Goal: Task Accomplishment & Management: Use online tool/utility

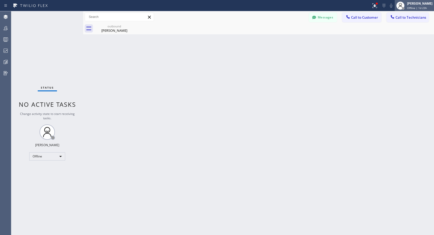
click at [419, 9] on span "Offline | 1d 23h" at bounding box center [417, 8] width 20 height 4
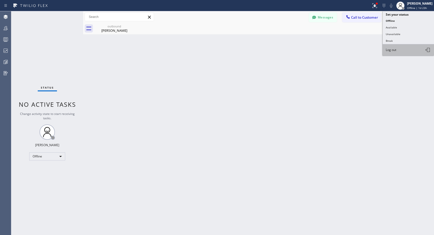
click at [386, 52] on span "Log out" at bounding box center [390, 50] width 11 height 4
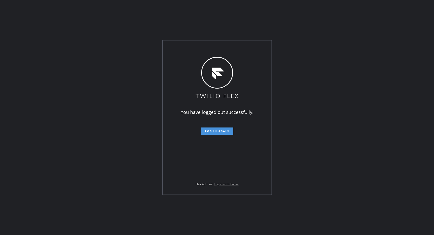
click at [223, 133] on button "Log in again" at bounding box center [217, 131] width 32 height 7
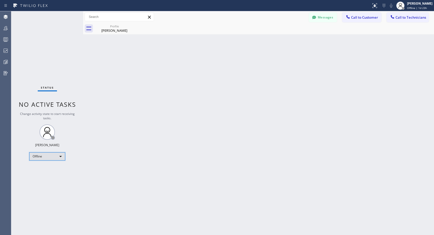
click at [57, 157] on div "Offline" at bounding box center [47, 157] width 36 height 8
click at [44, 177] on li "Unavailable" at bounding box center [46, 177] width 35 height 6
click at [130, 26] on icon at bounding box center [130, 26] width 5 height 5
click at [363, 16] on span "Call to Customer" at bounding box center [364, 17] width 27 height 5
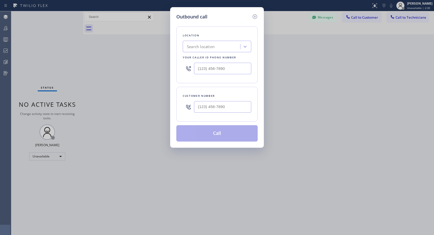
click at [194, 106] on div at bounding box center [188, 107] width 11 height 17
click at [198, 106] on input "(___) ___-____" at bounding box center [222, 107] width 57 height 12
paste input "310) 505-7284"
type input "[PHONE_NUMBER]"
click at [197, 68] on input "(___) ___-____" at bounding box center [222, 69] width 57 height 12
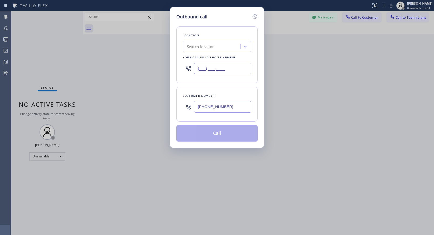
paste input "818) 614-5337"
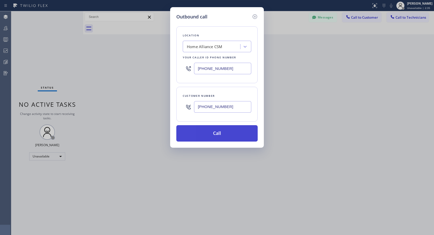
type input "[PHONE_NUMBER]"
click at [208, 135] on button "Call" at bounding box center [216, 133] width 81 height 16
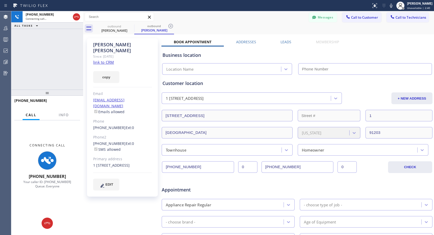
type input "[PHONE_NUMBER]"
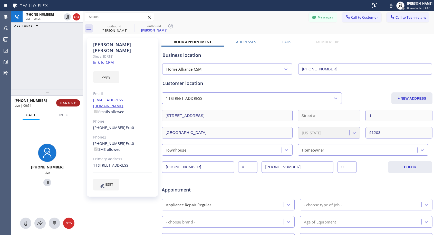
click at [65, 104] on span "HANG UP" at bounding box center [68, 103] width 16 height 4
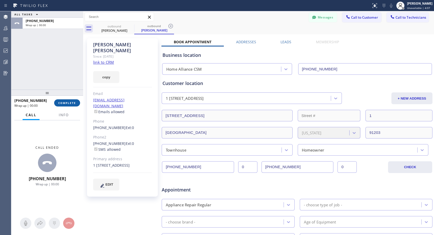
click at [65, 104] on span "COMPLETE" at bounding box center [67, 103] width 18 height 4
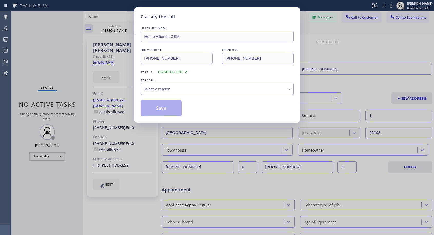
click at [173, 89] on div "Select a reason" at bounding box center [216, 89] width 147 height 6
click at [152, 108] on button "Save" at bounding box center [161, 108] width 41 height 16
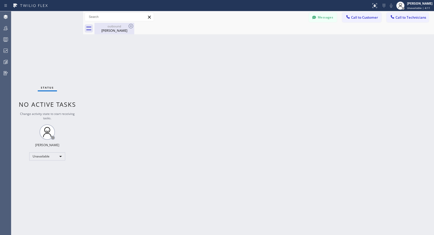
click at [113, 31] on div "[PERSON_NAME]" at bounding box center [114, 30] width 39 height 5
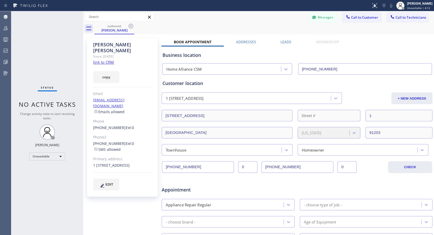
click at [134, 125] on div "[PHONE_NUMBER] Ext: 0" at bounding box center [122, 128] width 59 height 6
copy div "[PHONE_NUMBER] Ext: 0"
click at [361, 19] on span "Call to Customer" at bounding box center [364, 17] width 27 height 5
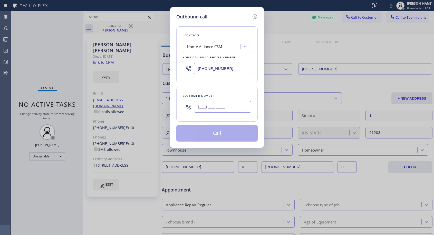
click at [224, 108] on input "(___) ___-____" at bounding box center [222, 107] width 57 height 12
paste input "310) 505-7284"
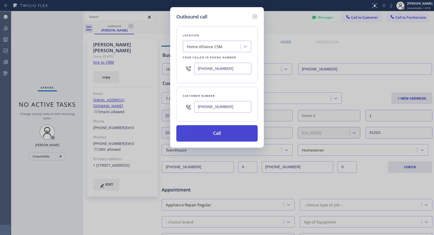
type input "[PHONE_NUMBER]"
click at [223, 129] on button "Call" at bounding box center [216, 133] width 81 height 16
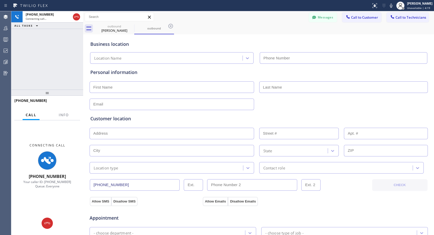
type input "[PHONE_NUMBER]"
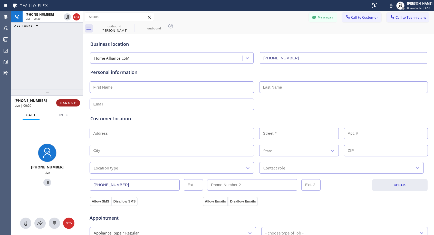
click at [76, 102] on span "HANG UP" at bounding box center [68, 103] width 16 height 4
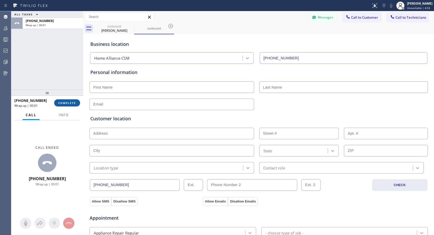
click at [75, 102] on span "COMPLETE" at bounding box center [67, 103] width 18 height 4
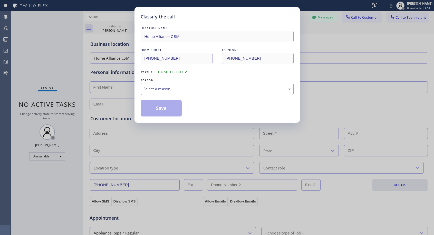
click at [151, 89] on div "Select a reason" at bounding box center [216, 89] width 147 height 6
click at [160, 110] on button "Save" at bounding box center [161, 108] width 41 height 16
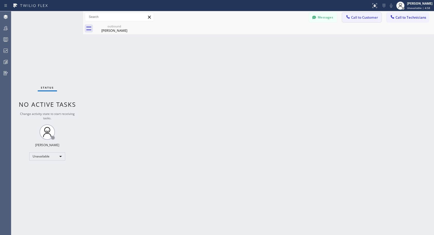
click at [351, 18] on span "Call to Customer" at bounding box center [364, 17] width 27 height 5
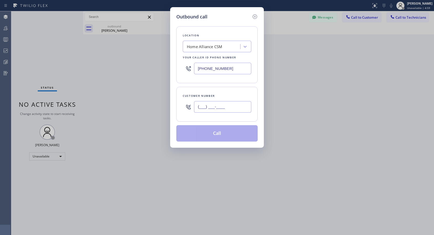
click at [220, 106] on input "(___) ___-____" at bounding box center [222, 107] width 57 height 12
paste input "310) 505-7284"
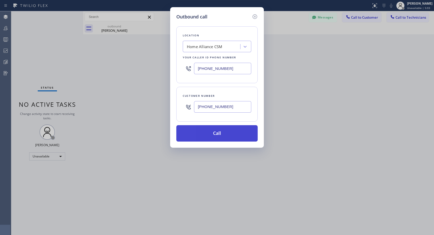
type input "[PHONE_NUMBER]"
click at [232, 135] on button "Call" at bounding box center [216, 133] width 81 height 16
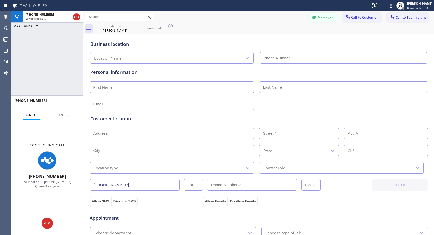
type input "[PHONE_NUMBER]"
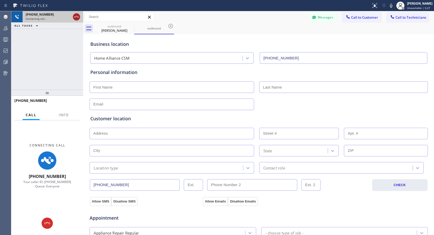
click at [76, 17] on icon at bounding box center [76, 17] width 6 height 6
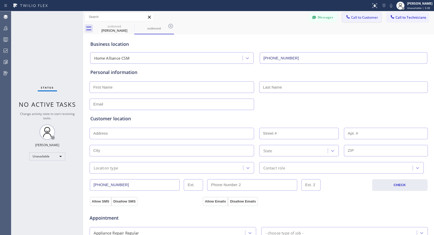
click at [364, 17] on span "Call to Customer" at bounding box center [364, 17] width 27 height 5
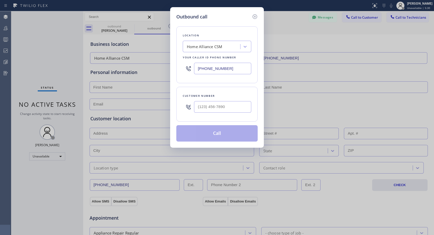
click at [220, 69] on input "[PHONE_NUMBER]" at bounding box center [222, 69] width 57 height 12
click at [212, 108] on input "(___) ___-____" at bounding box center [222, 107] width 57 height 12
paste input "310) 505-7284"
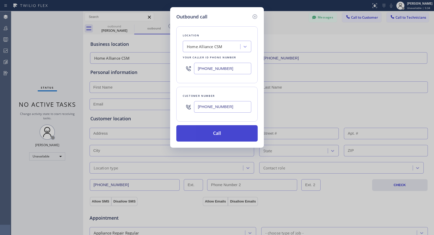
type input "[PHONE_NUMBER]"
click at [224, 138] on button "Call" at bounding box center [216, 133] width 81 height 16
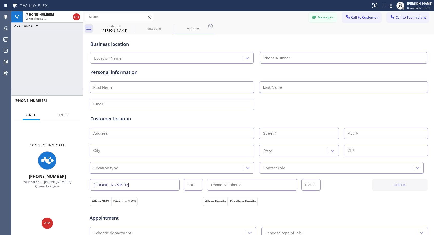
type input "[PHONE_NUMBER]"
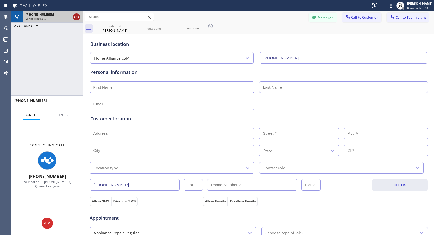
click at [77, 16] on icon at bounding box center [76, 17] width 6 height 6
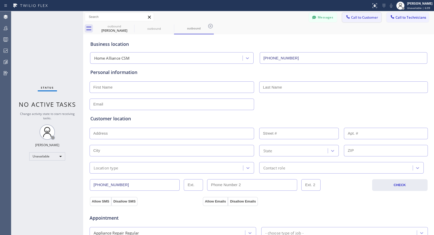
click at [366, 19] on span "Call to Customer" at bounding box center [364, 17] width 27 height 5
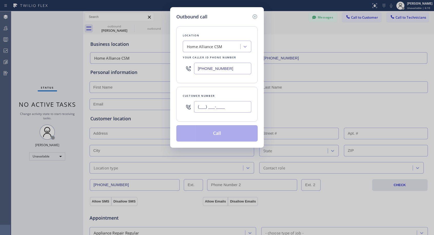
click at [205, 104] on input "(___) ___-____" at bounding box center [222, 107] width 57 height 12
paste input "310) 505-7284"
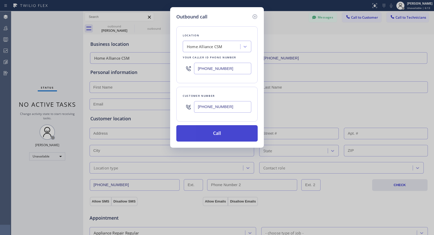
type input "[PHONE_NUMBER]"
click at [211, 133] on button "Call" at bounding box center [216, 133] width 81 height 16
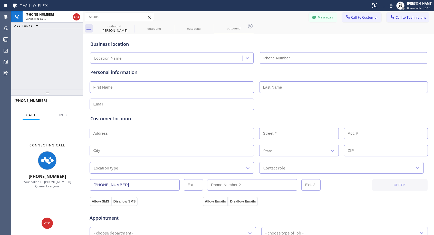
type input "[PHONE_NUMBER]"
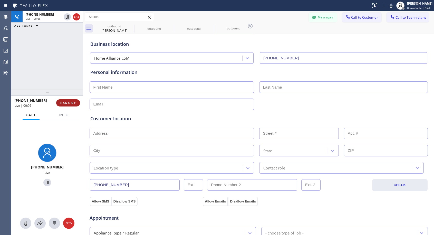
click at [70, 100] on button "HANG UP" at bounding box center [68, 102] width 24 height 7
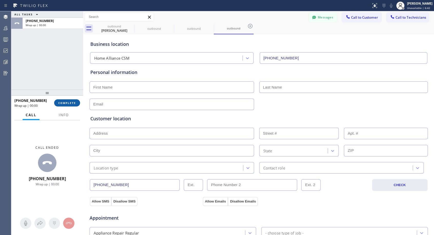
click at [76, 103] on span "COMPLETE" at bounding box center [67, 103] width 18 height 4
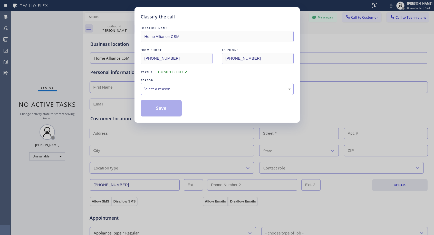
click at [212, 89] on div "Select a reason" at bounding box center [216, 89] width 147 height 6
click at [172, 107] on button "Save" at bounding box center [161, 108] width 41 height 16
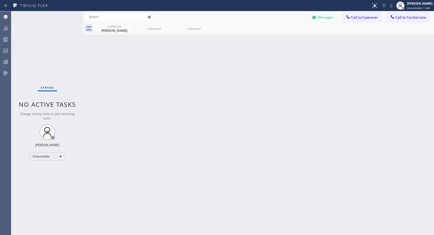
click at [369, 17] on span "Call to Customer" at bounding box center [364, 17] width 27 height 5
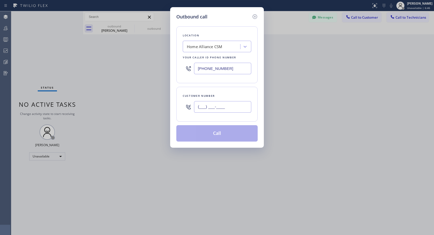
click at [210, 104] on input "(___) ___-____" at bounding box center [222, 107] width 57 height 12
paste input "310) 505-7284"
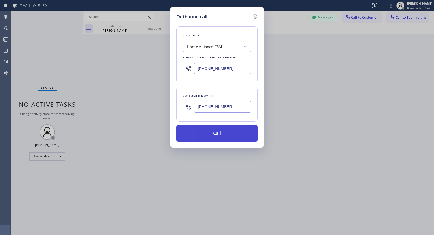
type input "[PHONE_NUMBER]"
click at [216, 133] on button "Call" at bounding box center [216, 133] width 81 height 16
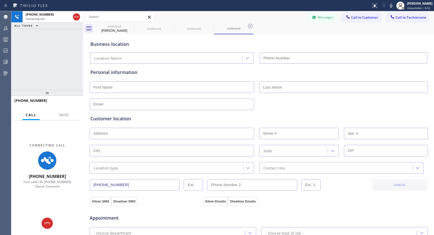
type input "[PHONE_NUMBER]"
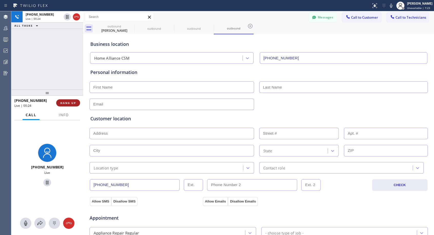
click at [73, 101] on span "HANG UP" at bounding box center [68, 103] width 16 height 4
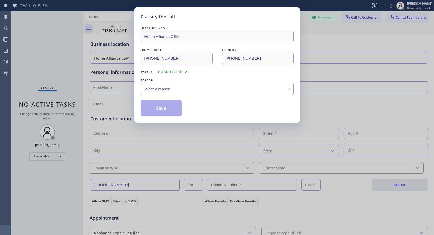
click at [186, 88] on div "Select a reason" at bounding box center [216, 89] width 147 height 6
click at [173, 108] on button "Save" at bounding box center [161, 108] width 41 height 16
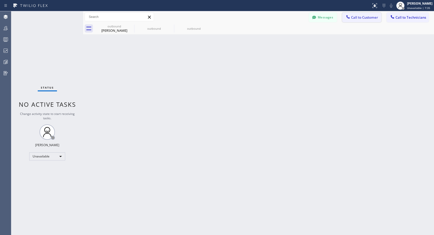
click at [351, 21] on button "Call to Customer" at bounding box center [361, 18] width 39 height 10
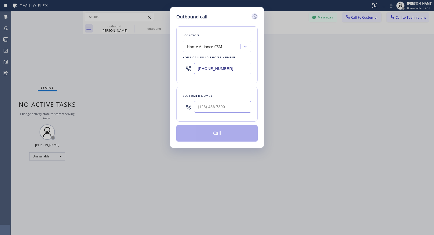
click at [254, 16] on icon at bounding box center [255, 17] width 6 height 6
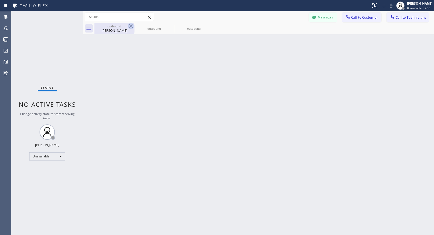
click at [129, 25] on icon at bounding box center [131, 26] width 6 height 6
click at [0, 0] on icon at bounding box center [0, 0] width 0 height 0
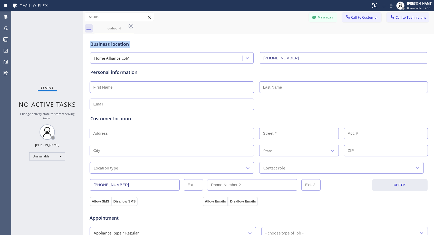
click at [129, 25] on icon at bounding box center [131, 26] width 6 height 6
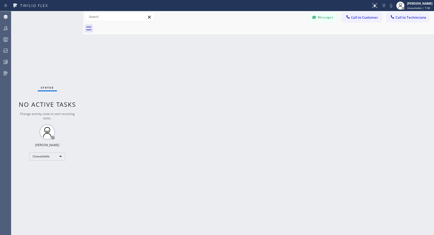
click at [129, 25] on div at bounding box center [263, 29] width 339 height 12
click at [354, 19] on span "Call to Customer" at bounding box center [364, 17] width 27 height 5
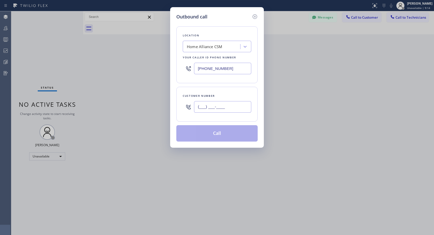
click at [234, 107] on input "(___) ___-____" at bounding box center [222, 107] width 57 height 12
paste input "917) 453-6197"
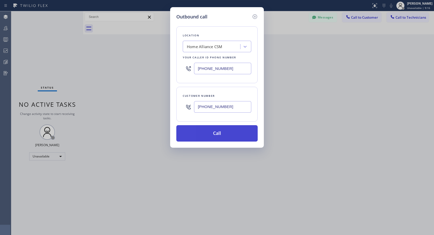
type input "[PHONE_NUMBER]"
click at [230, 135] on button "Call" at bounding box center [216, 133] width 81 height 16
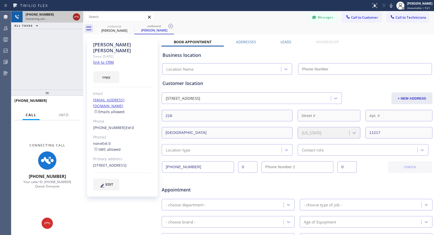
type input "[PHONE_NUMBER]"
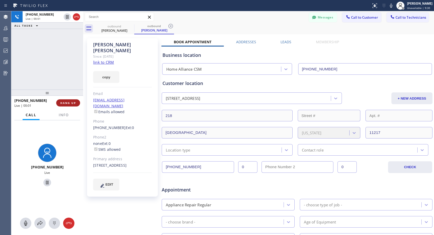
click at [70, 102] on span "HANG UP" at bounding box center [68, 103] width 16 height 4
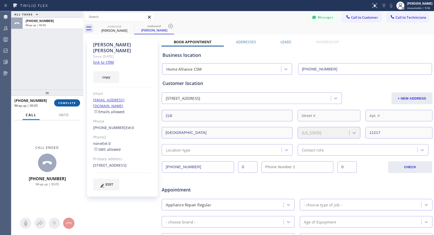
click at [71, 102] on span "COMPLETE" at bounding box center [67, 103] width 18 height 4
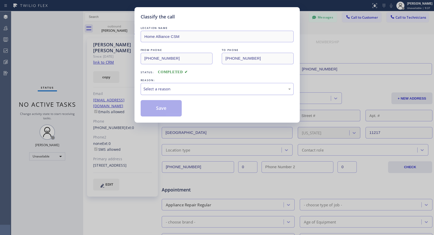
click at [197, 89] on div "Select a reason" at bounding box center [216, 89] width 147 height 6
click at [173, 114] on button "Save" at bounding box center [161, 108] width 41 height 16
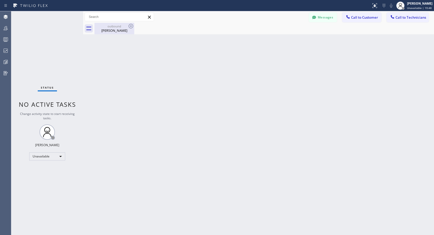
click at [117, 32] on div "[PERSON_NAME]" at bounding box center [114, 30] width 39 height 5
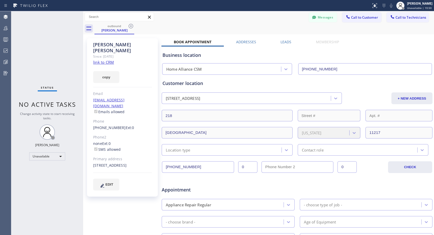
click at [134, 125] on div "[PHONE_NUMBER] Ext: 0" at bounding box center [122, 128] width 59 height 6
copy div "[PHONE_NUMBER] Ext: 0"
click at [362, 18] on span "Call to Customer" at bounding box center [364, 17] width 27 height 5
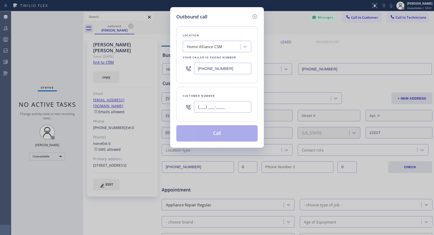
click at [243, 105] on input "(___) ___-____" at bounding box center [222, 107] width 57 height 12
paste input "917) 453-6197"
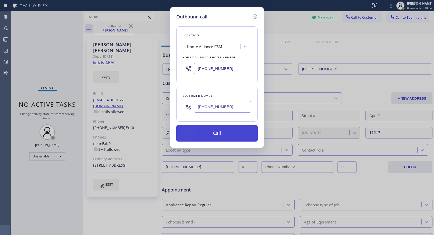
type input "[PHONE_NUMBER]"
click at [233, 131] on button "Call" at bounding box center [216, 133] width 81 height 16
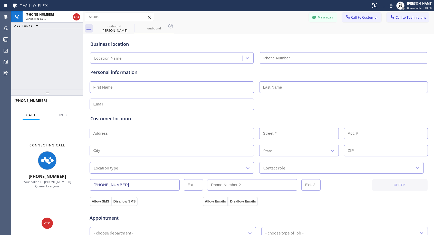
type input "[PHONE_NUMBER]"
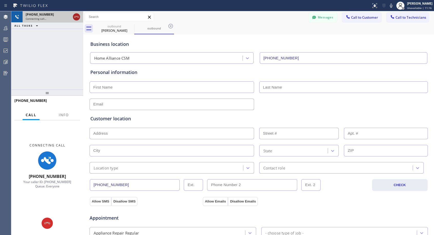
drag, startPoint x: 75, startPoint y: 16, endPoint x: 74, endPoint y: 20, distance: 4.2
click at [74, 20] on icon at bounding box center [76, 17] width 6 height 6
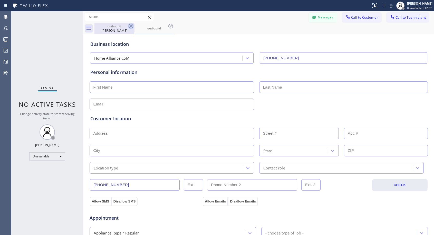
click at [130, 24] on icon at bounding box center [131, 26] width 6 height 6
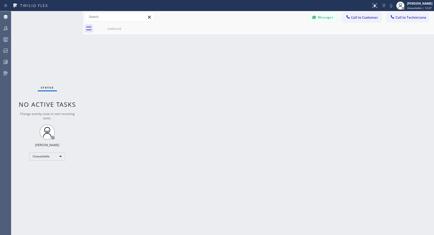
click at [0, 0] on icon at bounding box center [0, 0] width 0 height 0
click at [371, 19] on span "Call to Customer" at bounding box center [364, 17] width 27 height 5
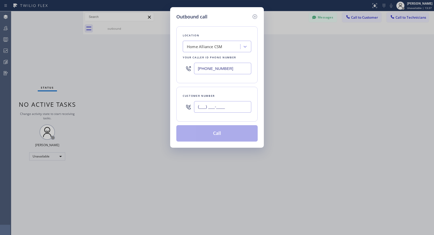
click at [227, 107] on input "(___) ___-____" at bounding box center [222, 107] width 57 height 12
paste input "310) 573-4108"
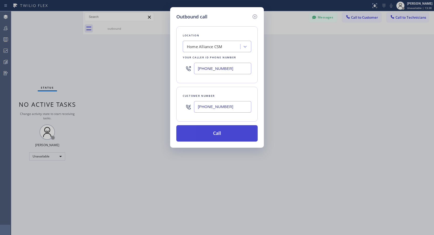
type input "[PHONE_NUMBER]"
click at [223, 132] on button "Call" at bounding box center [216, 133] width 81 height 16
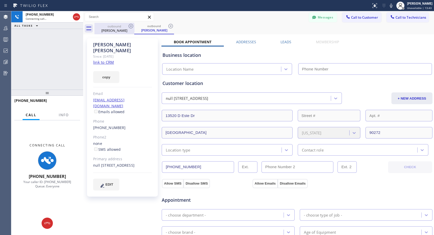
type input "[PHONE_NUMBER]"
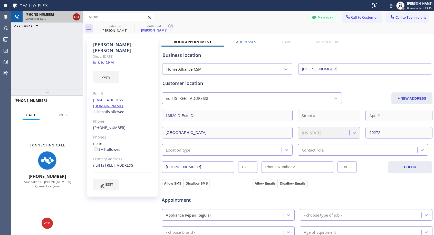
click at [79, 17] on icon at bounding box center [76, 17] width 6 height 6
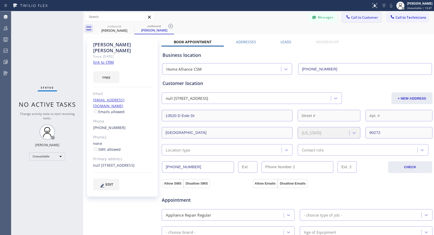
click at [353, 18] on span "Call to Customer" at bounding box center [364, 17] width 27 height 5
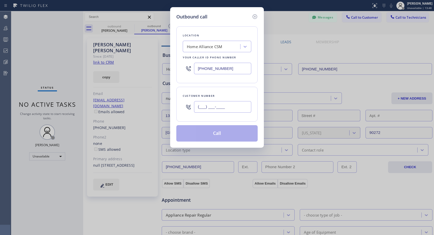
click at [236, 111] on input "(___) ___-____" at bounding box center [222, 107] width 57 height 12
paste input "310) 573-4108"
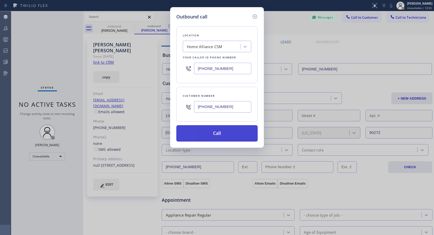
type input "[PHONE_NUMBER]"
click at [229, 132] on button "Call" at bounding box center [216, 133] width 81 height 16
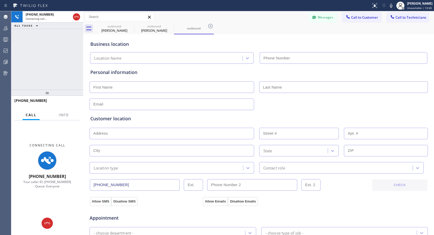
type input "[PHONE_NUMBER]"
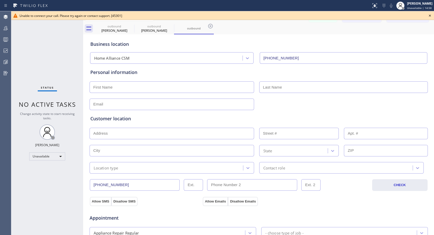
click at [432, 17] on icon at bounding box center [429, 16] width 6 height 6
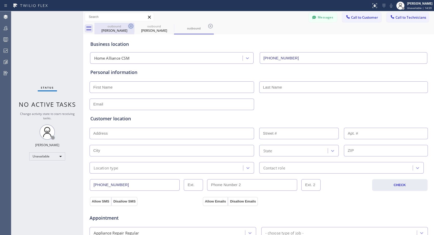
click at [131, 25] on icon at bounding box center [130, 26] width 5 height 5
click at [0, 0] on icon at bounding box center [0, 0] width 0 height 0
click at [131, 25] on icon at bounding box center [130, 26] width 5 height 5
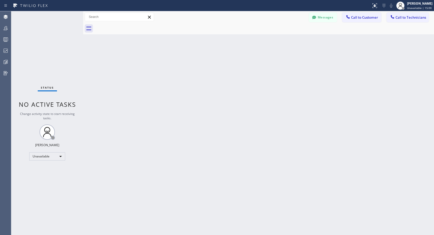
click at [131, 25] on div at bounding box center [263, 29] width 339 height 12
click at [358, 18] on span "Call to Customer" at bounding box center [364, 17] width 27 height 5
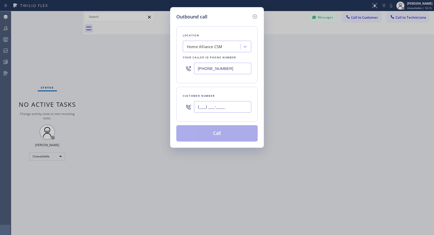
click at [233, 108] on input "(___) ___-____" at bounding box center [222, 107] width 57 height 12
paste input "661) 618-0385"
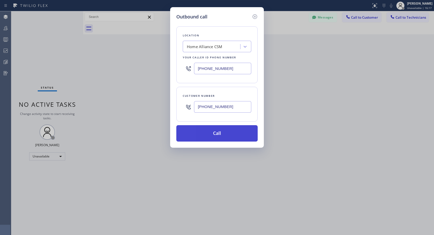
type input "[PHONE_NUMBER]"
click at [220, 133] on button "Call" at bounding box center [216, 133] width 81 height 16
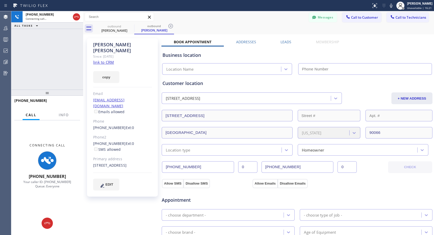
type input "[PHONE_NUMBER]"
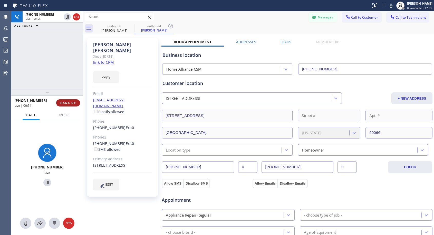
click at [67, 102] on span "HANG UP" at bounding box center [68, 103] width 16 height 4
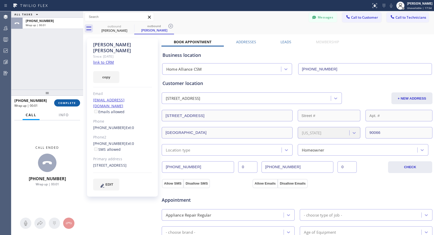
click at [67, 101] on span "COMPLETE" at bounding box center [67, 103] width 18 height 4
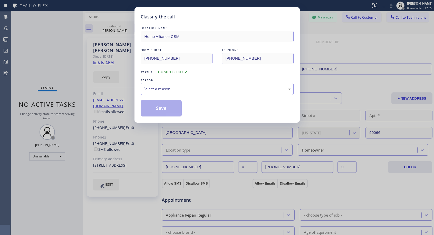
click at [212, 91] on div "Select a reason" at bounding box center [216, 89] width 147 height 6
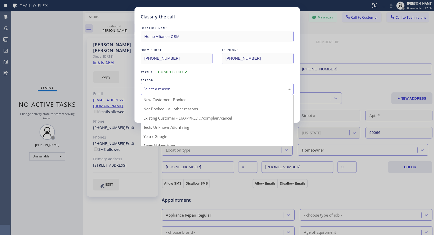
drag, startPoint x: 176, startPoint y: 106, endPoint x: 174, endPoint y: 108, distance: 3.3
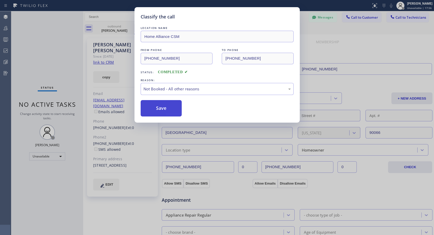
click at [174, 108] on button "Save" at bounding box center [161, 108] width 41 height 16
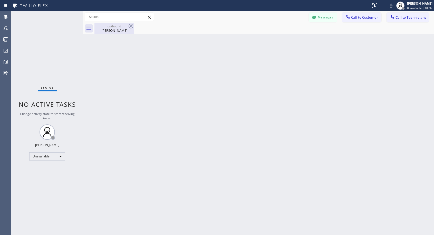
click at [110, 29] on div "[PERSON_NAME]" at bounding box center [114, 30] width 39 height 5
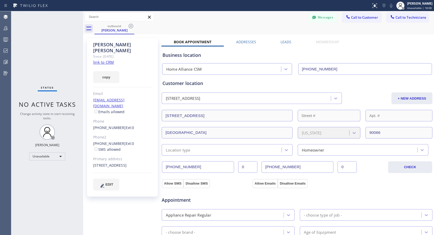
click at [361, 18] on span "Call to Customer" at bounding box center [364, 17] width 27 height 5
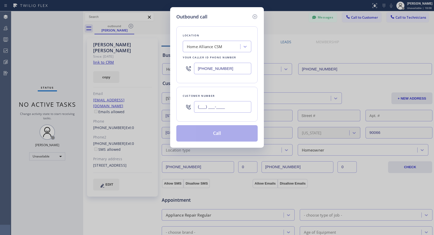
click at [243, 110] on input "(___) ___-____" at bounding box center [222, 107] width 57 height 12
paste input "082) 220-25"
type input "(082) 220-25__"
click at [111, 116] on div "Outbound call Location Home Alliance CSM Your caller id phone number [PHONE_NUM…" at bounding box center [217, 117] width 434 height 235
click at [254, 15] on icon at bounding box center [255, 17] width 6 height 6
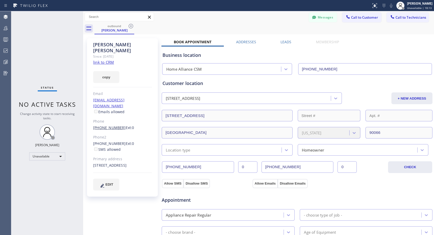
click at [109, 125] on link "[PHONE_NUMBER]" at bounding box center [109, 127] width 33 height 5
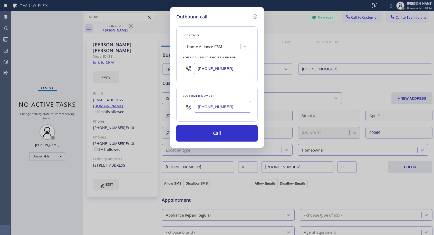
click at [215, 109] on input "[PHONE_NUMBER]" at bounding box center [222, 107] width 57 height 12
click at [232, 107] on input "[PHONE_NUMBER]" at bounding box center [222, 107] width 57 height 12
type input "[PHONE_NUMBER]"
click at [220, 133] on button "Call" at bounding box center [216, 133] width 81 height 16
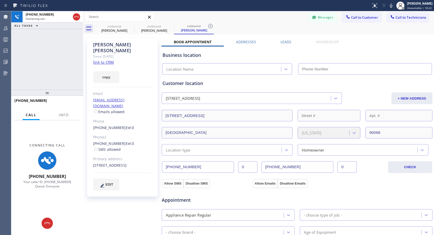
type input "[PHONE_NUMBER]"
click at [75, 16] on icon at bounding box center [76, 17] width 6 height 6
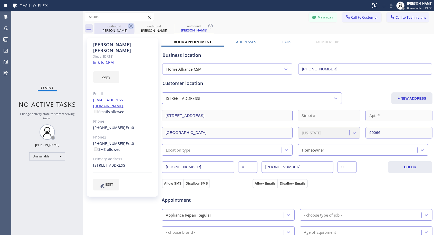
click at [130, 25] on icon at bounding box center [131, 26] width 6 height 6
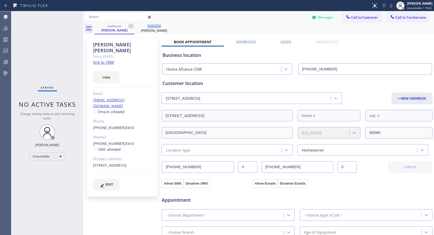
click at [130, 25] on icon at bounding box center [131, 26] width 6 height 6
click at [0, 0] on icon at bounding box center [0, 0] width 0 height 0
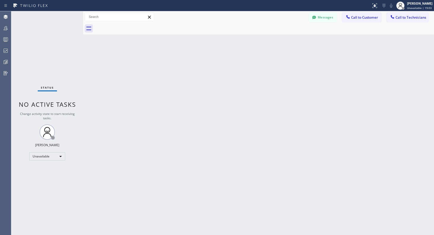
drag, startPoint x: 130, startPoint y: 25, endPoint x: 133, endPoint y: 20, distance: 6.1
click at [130, 25] on div at bounding box center [263, 29] width 339 height 12
click at [354, 17] on span "Call to Customer" at bounding box center [364, 17] width 27 height 5
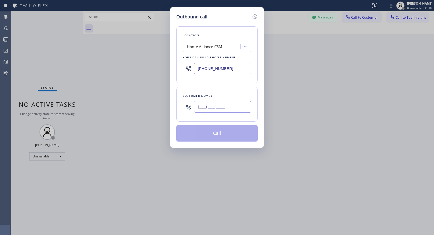
click at [233, 109] on input "(___) ___-____" at bounding box center [222, 107] width 57 height 12
paste input "917) 658-9055"
click at [243, 88] on div "Customer number [PHONE_NUMBER]" at bounding box center [216, 104] width 81 height 35
click at [315, 95] on div "Outbound call Location Home Alliance CSM Your caller id phone number [PHONE_NUM…" at bounding box center [217, 117] width 434 height 235
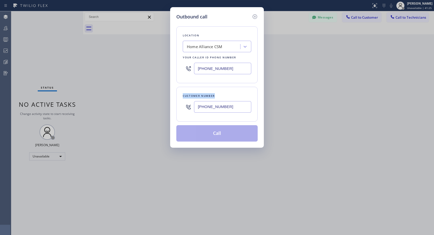
click at [315, 95] on div "Outbound call Location Home Alliance CSM Your caller id phone number [PHONE_NUM…" at bounding box center [217, 117] width 434 height 235
click at [236, 108] on input "[PHONE_NUMBER]" at bounding box center [222, 107] width 57 height 12
paste input "917) 658-9055"
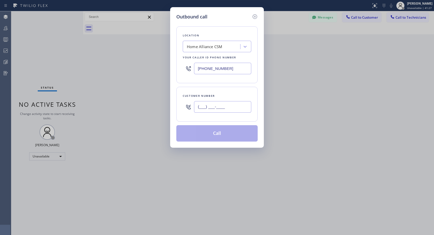
type input "[PHONE_NUMBER]"
click at [233, 89] on div "Customer number [PHONE_NUMBER]" at bounding box center [216, 104] width 81 height 35
click at [223, 66] on input "[PHONE_NUMBER]" at bounding box center [222, 69] width 57 height 12
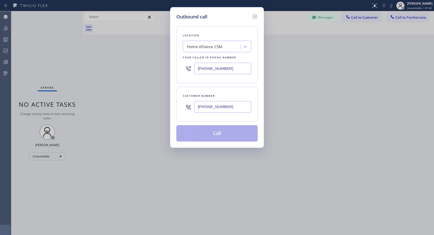
click at [223, 66] on input "[PHONE_NUMBER]" at bounding box center [222, 69] width 57 height 12
paste input "text"
type input "[PHONE_NUMBER]"
click at [249, 78] on div "Location Home Alliance CSM Your caller id phone number [PHONE_NUMBER]" at bounding box center [216, 54] width 81 height 57
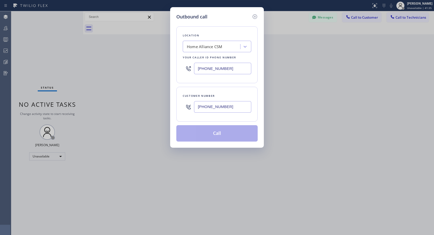
click at [260, 83] on div "Outbound call Location Home Alliance CSM Your caller id phone number [PHONE_NUM…" at bounding box center [217, 77] width 94 height 141
click at [254, 15] on icon at bounding box center [255, 17] width 6 height 6
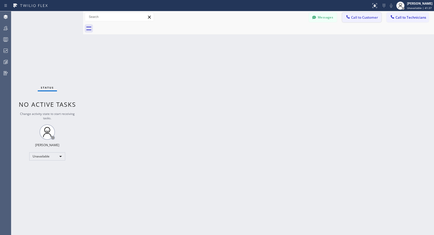
click at [367, 18] on span "Call to Customer" at bounding box center [364, 17] width 27 height 5
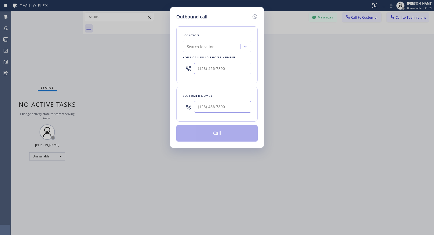
type input "[PHONE_NUMBER]"
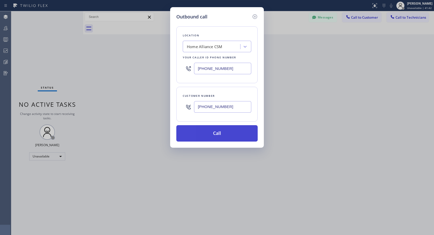
click at [224, 134] on button "Call" at bounding box center [216, 133] width 81 height 16
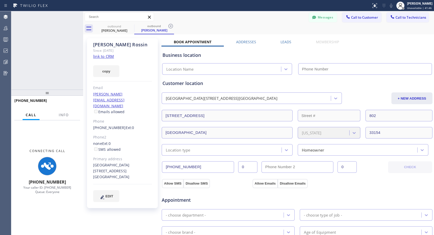
type input "[PHONE_NUMBER]"
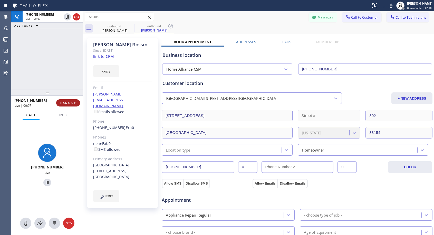
click at [72, 103] on span "HANG UP" at bounding box center [68, 103] width 16 height 4
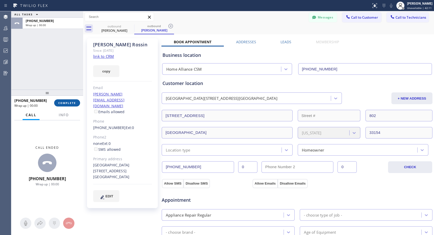
click at [72, 103] on span "COMPLETE" at bounding box center [67, 103] width 18 height 4
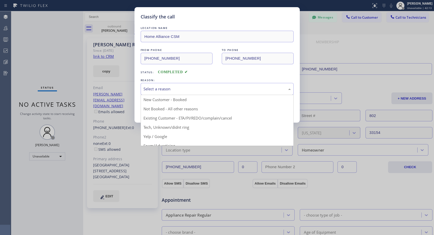
click at [206, 90] on div "Select a reason" at bounding box center [216, 89] width 147 height 6
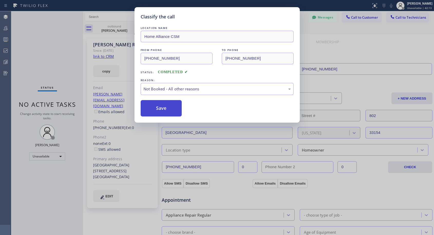
click at [174, 106] on button "Save" at bounding box center [161, 108] width 41 height 16
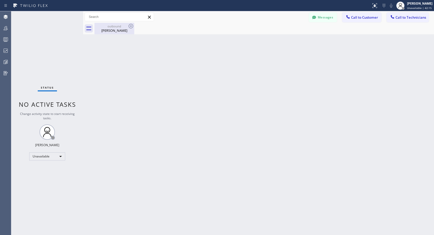
click at [119, 33] on div "[PERSON_NAME]" at bounding box center [114, 30] width 39 height 5
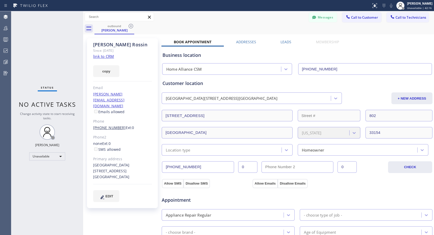
click at [112, 125] on link "[PHONE_NUMBER]" at bounding box center [109, 127] width 33 height 5
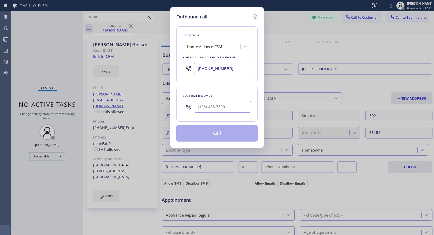
type input "[PHONE_NUMBER]"
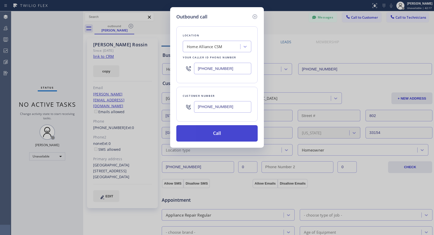
click at [224, 133] on button "Call" at bounding box center [216, 133] width 81 height 16
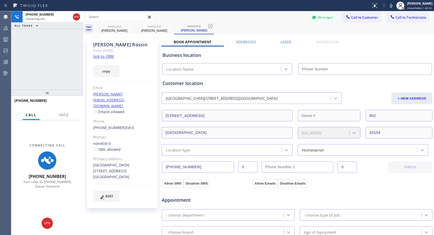
type input "[PHONE_NUMBER]"
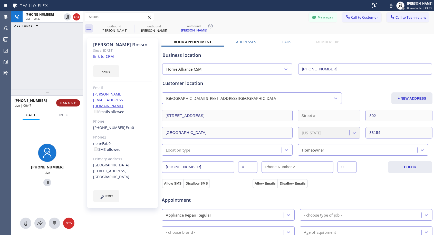
click at [68, 103] on span "HANG UP" at bounding box center [68, 103] width 16 height 4
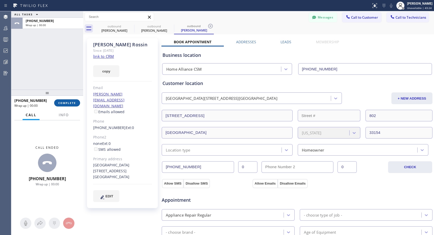
click at [68, 103] on span "COMPLETE" at bounding box center [67, 103] width 18 height 4
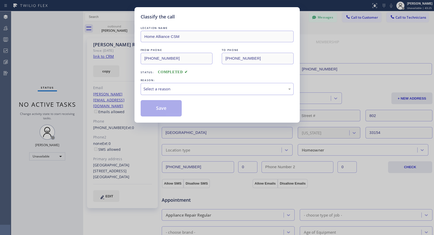
click at [166, 90] on div "Select a reason" at bounding box center [216, 89] width 147 height 6
click at [161, 109] on button "Save" at bounding box center [161, 108] width 41 height 16
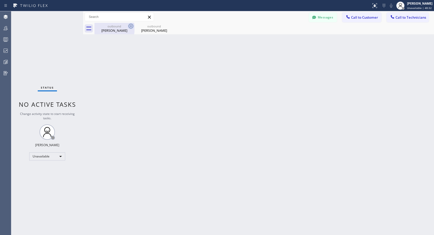
click at [133, 26] on icon at bounding box center [131, 26] width 6 height 6
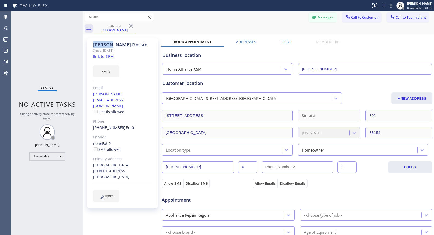
click at [133, 26] on icon at bounding box center [131, 26] width 6 height 6
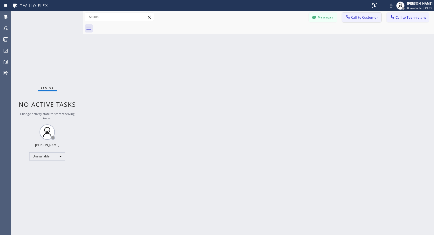
click at [362, 18] on span "Call to Customer" at bounding box center [364, 17] width 27 height 5
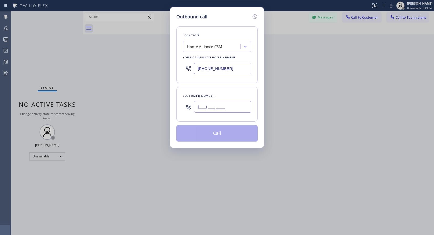
click at [246, 110] on input "(___) ___-____" at bounding box center [222, 107] width 57 height 12
paste input "408) 761-7490"
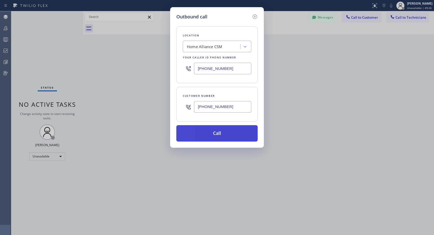
type input "[PHONE_NUMBER]"
click at [226, 132] on button "Call" at bounding box center [216, 133] width 81 height 16
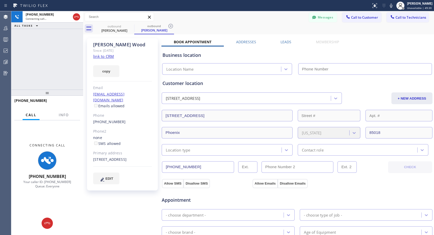
type input "[PHONE_NUMBER]"
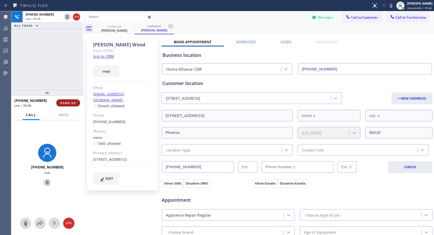
click at [71, 102] on span "HANG UP" at bounding box center [68, 103] width 16 height 4
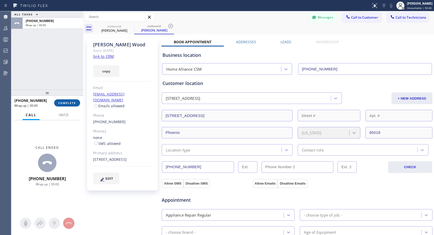
click at [71, 100] on button "COMPLETE" at bounding box center [67, 102] width 26 height 7
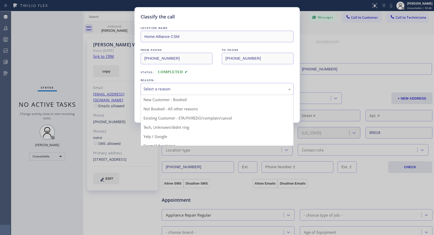
click at [198, 91] on div "Select a reason" at bounding box center [216, 89] width 147 height 6
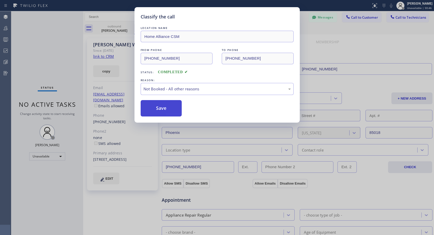
click at [171, 110] on button "Save" at bounding box center [161, 108] width 41 height 16
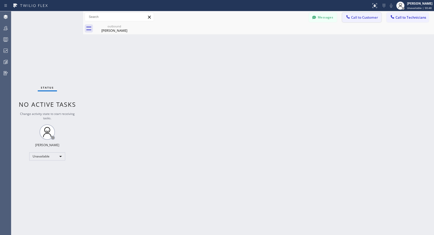
click at [362, 17] on span "Call to Customer" at bounding box center [364, 17] width 27 height 5
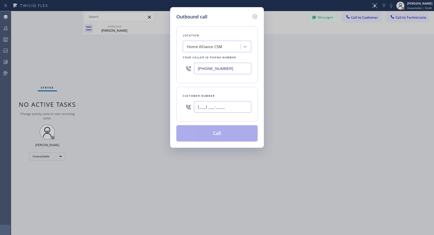
click at [219, 106] on input "(___) ___-____" at bounding box center [222, 107] width 57 height 12
paste input "082) 520-25"
click at [255, 16] on icon at bounding box center [255, 17] width 6 height 6
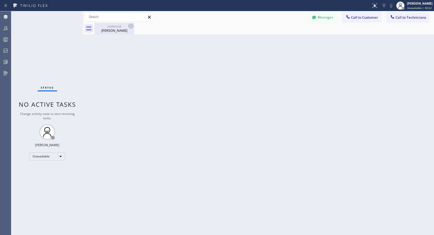
click at [118, 33] on div "outbound [PERSON_NAME]" at bounding box center [114, 29] width 39 height 12
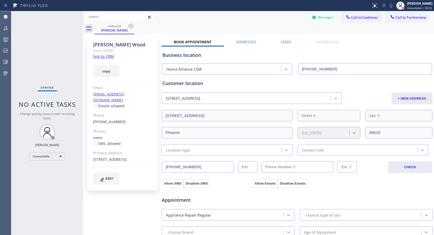
click at [139, 119] on div "[PHONE_NUMBER]" at bounding box center [122, 122] width 59 height 6
copy div "[PHONE_NUMBER]"
click at [366, 17] on span "Call to Customer" at bounding box center [364, 17] width 27 height 5
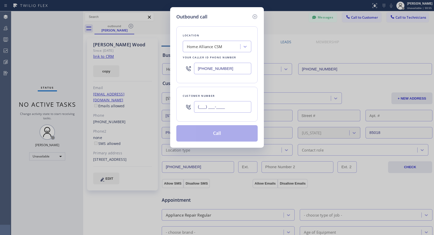
click at [233, 108] on input "(___) ___-____" at bounding box center [222, 107] width 57 height 12
paste input "408) 761-7490"
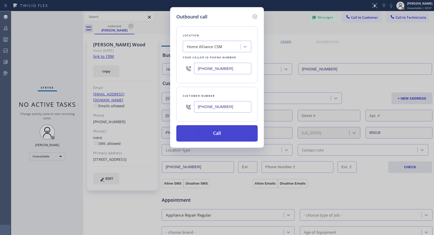
type input "[PHONE_NUMBER]"
click at [221, 131] on button "Call" at bounding box center [216, 133] width 81 height 16
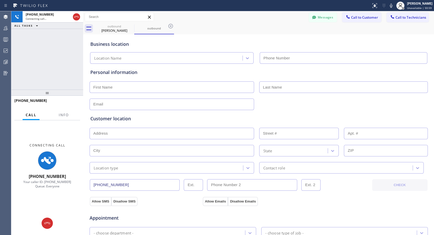
type input "[PHONE_NUMBER]"
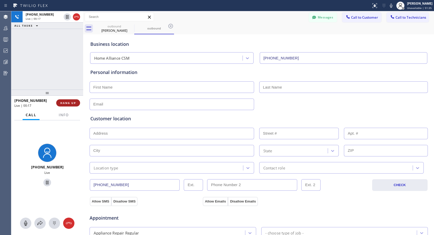
click at [74, 102] on span "HANG UP" at bounding box center [68, 103] width 16 height 4
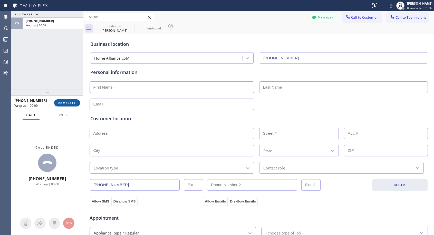
click at [74, 102] on span "COMPLETE" at bounding box center [67, 103] width 18 height 4
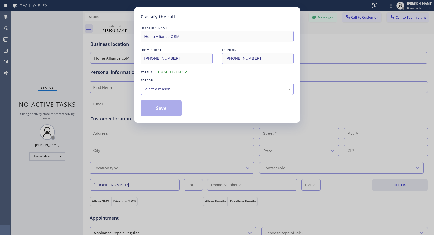
click at [187, 86] on div "Select a reason" at bounding box center [216, 89] width 147 height 6
click at [166, 108] on button "Save" at bounding box center [161, 108] width 41 height 16
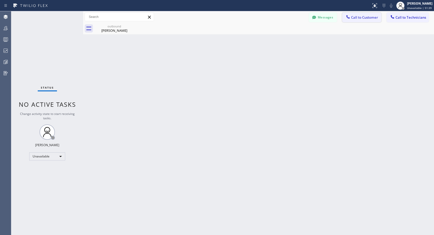
click at [366, 18] on span "Call to Customer" at bounding box center [364, 17] width 27 height 5
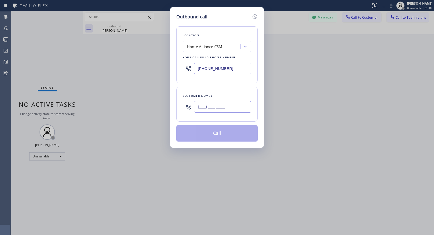
click at [215, 103] on input "(___) ___-____" at bounding box center [222, 107] width 57 height 12
paste input "408) 761-7490"
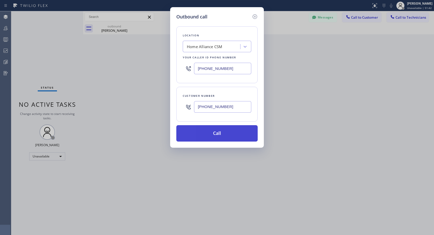
type input "[PHONE_NUMBER]"
click at [221, 133] on button "Call" at bounding box center [216, 133] width 81 height 16
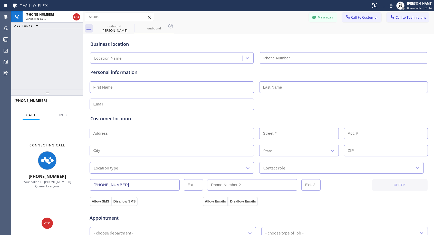
type input "[PHONE_NUMBER]"
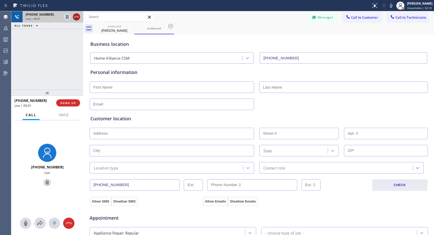
click at [77, 16] on icon at bounding box center [76, 17] width 6 height 6
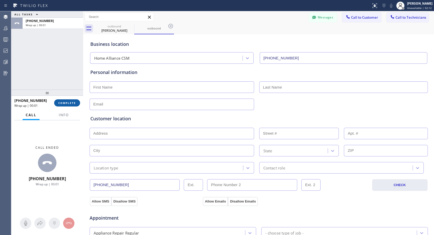
click at [67, 104] on span "COMPLETE" at bounding box center [67, 103] width 18 height 4
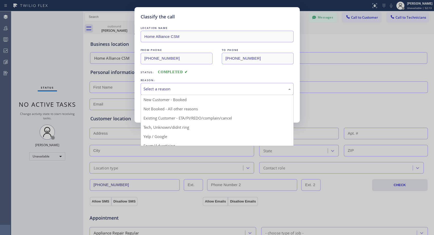
click at [186, 87] on div "Select a reason" at bounding box center [216, 89] width 147 height 6
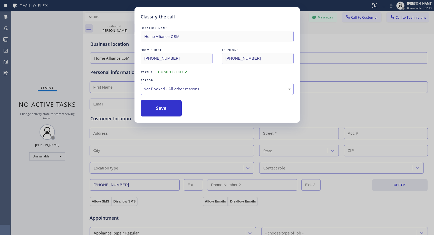
click at [174, 109] on button "Save" at bounding box center [161, 108] width 41 height 16
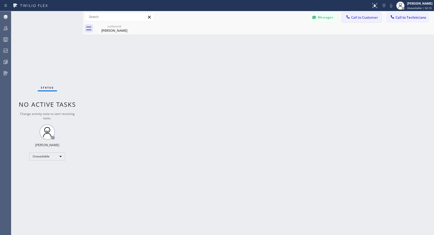
click at [366, 18] on span "Call to Customer" at bounding box center [364, 17] width 27 height 5
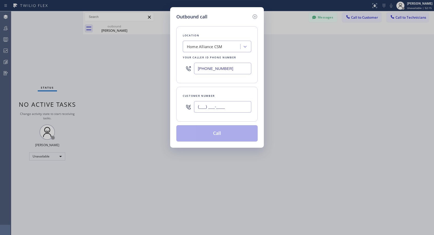
click at [241, 109] on input "(___) ___-____" at bounding box center [222, 107] width 57 height 12
paste input "408) 761-7490"
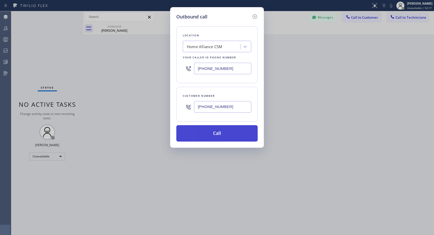
type input "[PHONE_NUMBER]"
click at [231, 131] on button "Call" at bounding box center [216, 133] width 81 height 16
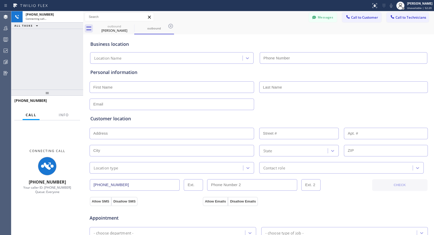
type input "[PHONE_NUMBER]"
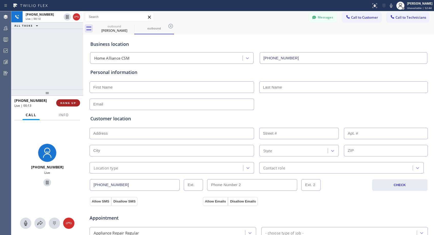
click at [74, 103] on span "HANG UP" at bounding box center [68, 103] width 16 height 4
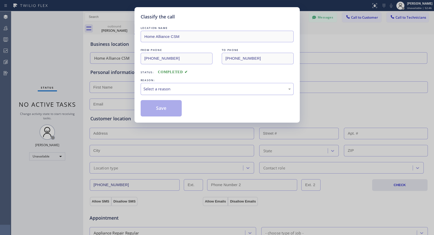
click at [180, 85] on div "Select a reason" at bounding box center [217, 89] width 153 height 12
click at [172, 107] on button "Save" at bounding box center [161, 108] width 41 height 16
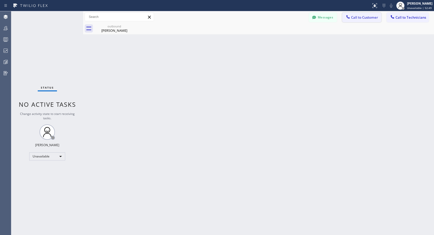
click at [365, 19] on span "Call to Customer" at bounding box center [364, 17] width 27 height 5
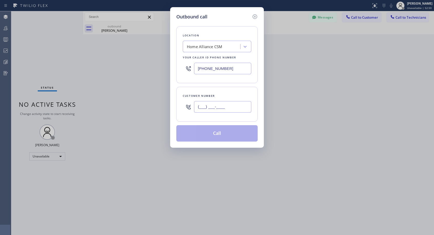
click at [201, 107] on input "(___) ___-____" at bounding box center [222, 107] width 57 height 12
paste input "408) 761-7490"
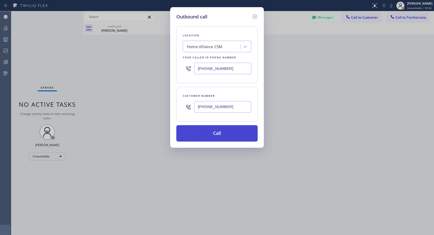
type input "[PHONE_NUMBER]"
click at [222, 137] on button "Call" at bounding box center [216, 133] width 81 height 16
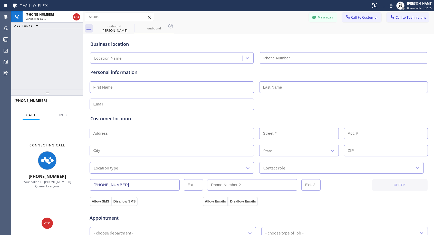
type input "[PHONE_NUMBER]"
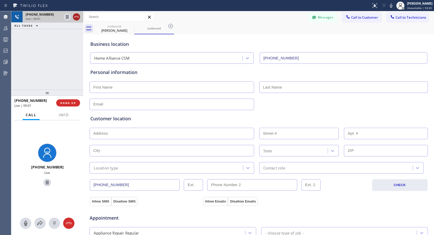
click at [77, 17] on icon at bounding box center [76, 17] width 5 height 2
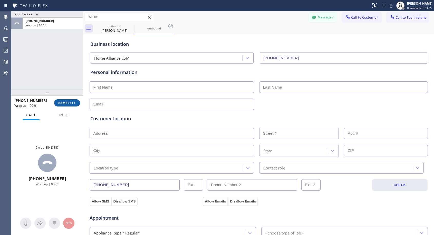
click at [69, 105] on button "COMPLETE" at bounding box center [67, 102] width 26 height 7
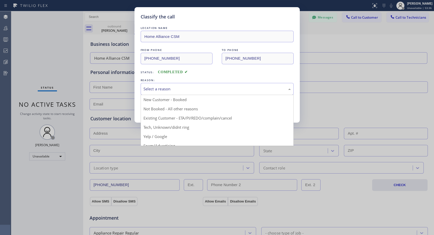
click at [209, 95] on div "Select a reason New Customer - Booked Not Booked - All other reasons Existing C…" at bounding box center [217, 89] width 153 height 12
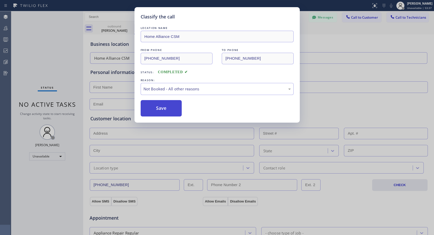
click at [179, 109] on button "Save" at bounding box center [161, 108] width 41 height 16
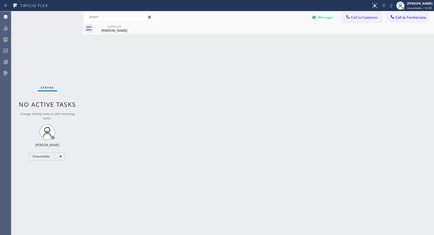
click at [359, 18] on span "Call to Customer" at bounding box center [364, 17] width 27 height 5
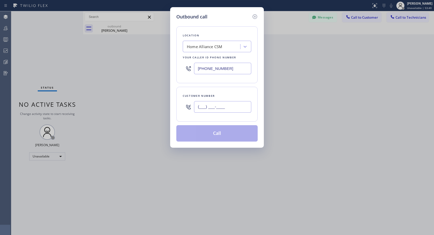
click at [215, 107] on input "(___) ___-____" at bounding box center [222, 107] width 57 height 12
paste input "408) 761-7490"
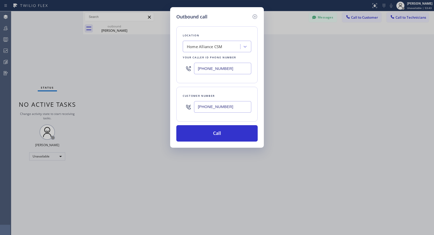
click at [233, 106] on input "[PHONE_NUMBER]" at bounding box center [222, 107] width 57 height 12
type input "[PHONE_NUMBER]"
click at [244, 136] on button "Call" at bounding box center [216, 133] width 81 height 16
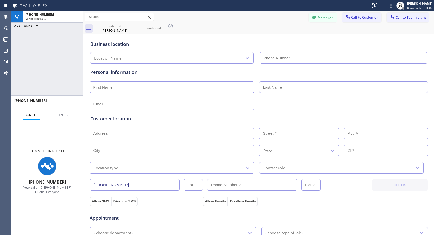
type input "[PHONE_NUMBER]"
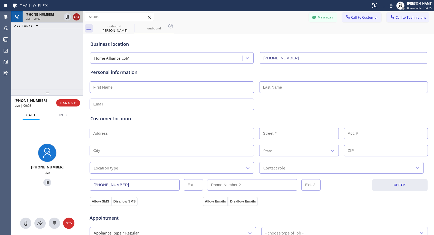
click at [77, 18] on icon at bounding box center [76, 17] width 6 height 6
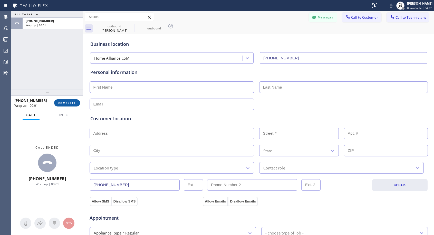
click at [59, 105] on button "COMPLETE" at bounding box center [67, 102] width 26 height 7
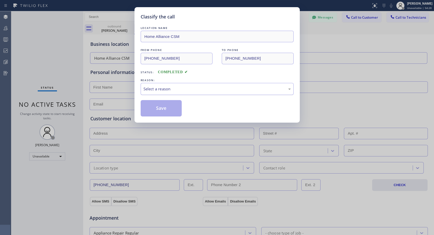
click at [209, 93] on div "Select a reason" at bounding box center [217, 89] width 153 height 12
click at [185, 112] on div "Save" at bounding box center [217, 108] width 153 height 16
click at [175, 112] on button "Save" at bounding box center [161, 108] width 41 height 16
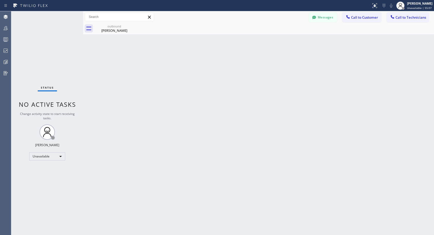
drag, startPoint x: 368, startPoint y: 18, endPoint x: 340, endPoint y: 35, distance: 32.8
click at [368, 18] on span "Call to Customer" at bounding box center [364, 17] width 27 height 5
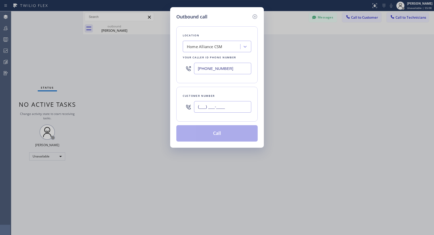
click at [240, 111] on input "(___) ___-____" at bounding box center [222, 107] width 57 height 12
paste input "206) 972-5560"
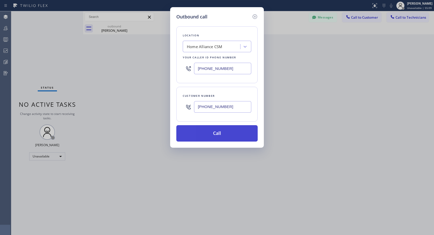
type input "[PHONE_NUMBER]"
click at [230, 135] on button "Call" at bounding box center [216, 133] width 81 height 16
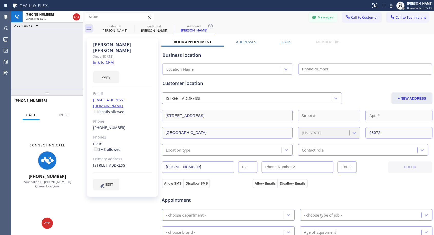
type input "[PHONE_NUMBER]"
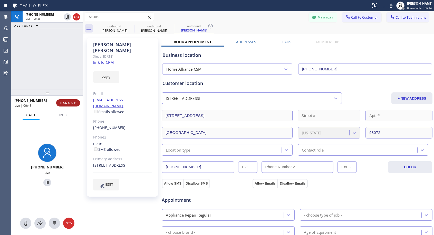
click at [66, 102] on span "HANG UP" at bounding box center [68, 103] width 16 height 4
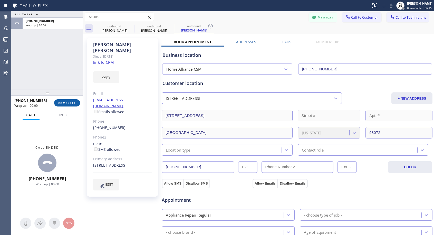
click at [66, 102] on span "COMPLETE" at bounding box center [67, 103] width 18 height 4
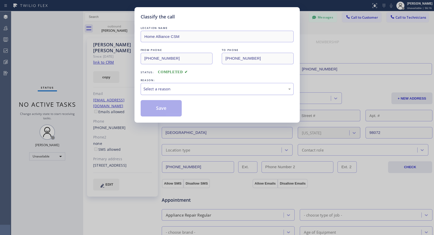
click at [203, 89] on div "Select a reason" at bounding box center [216, 89] width 147 height 6
click at [174, 111] on button "Save" at bounding box center [161, 108] width 41 height 16
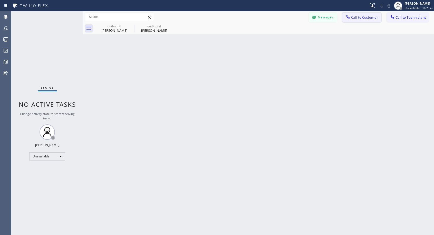
click at [353, 18] on span "Call to Customer" at bounding box center [364, 17] width 27 height 5
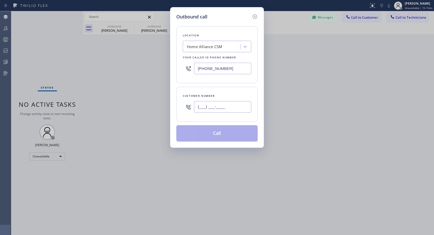
click at [244, 109] on input "(___) ___-____" at bounding box center [222, 107] width 57 height 12
paste input "253) 245-6634"
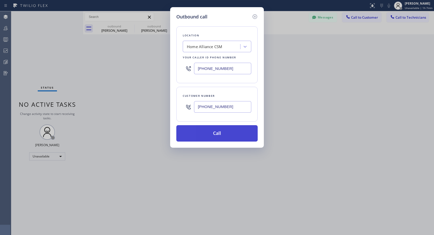
type input "[PHONE_NUMBER]"
click at [236, 134] on button "Call" at bounding box center [216, 133] width 81 height 16
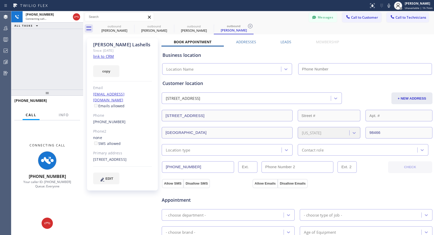
type input "[PHONE_NUMBER]"
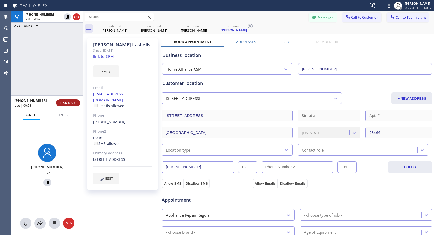
click at [72, 102] on span "HANG UP" at bounding box center [68, 103] width 16 height 4
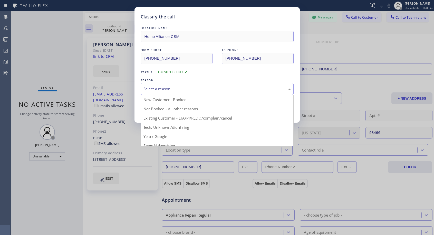
click at [245, 88] on div "Select a reason" at bounding box center [216, 89] width 147 height 6
drag, startPoint x: 187, startPoint y: 106, endPoint x: 179, endPoint y: 108, distance: 8.4
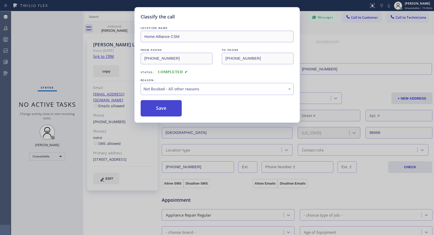
click at [178, 108] on button "Save" at bounding box center [161, 108] width 41 height 16
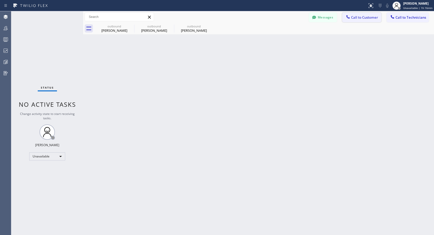
click at [353, 18] on span "Call to Customer" at bounding box center [364, 17] width 27 height 5
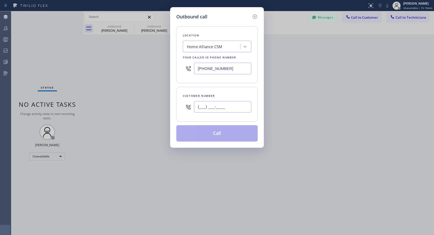
click at [237, 109] on input "(___) ___-____" at bounding box center [222, 107] width 57 height 12
paste input "949) 378-8869"
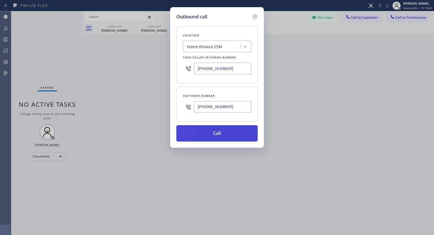
type input "[PHONE_NUMBER]"
click at [225, 136] on button "Call" at bounding box center [216, 133] width 81 height 16
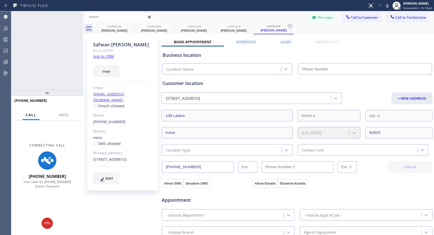
type input "[PHONE_NUMBER]"
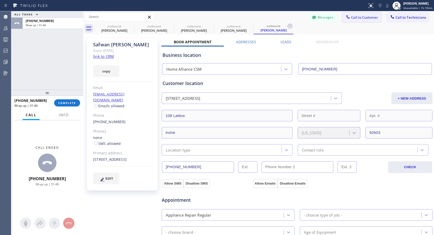
click at [359, 20] on button "Call to Customer" at bounding box center [361, 18] width 39 height 10
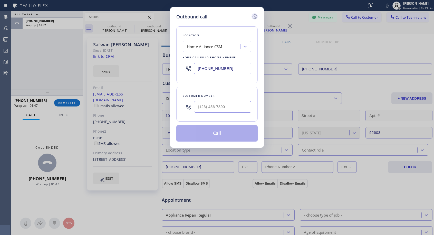
click at [255, 15] on icon at bounding box center [255, 17] width 6 height 6
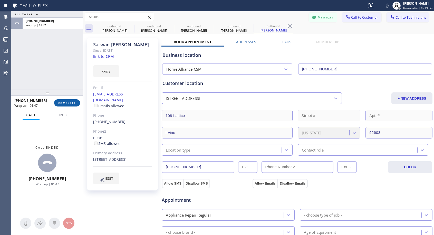
click at [69, 101] on button "COMPLETE" at bounding box center [67, 102] width 26 height 7
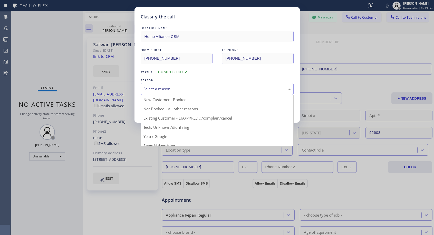
click at [183, 88] on div "Select a reason" at bounding box center [216, 89] width 147 height 6
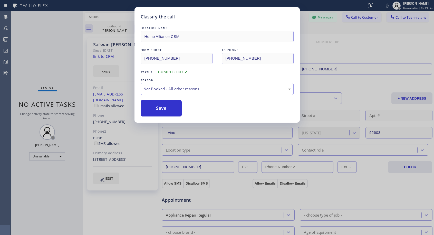
click at [162, 110] on button "Save" at bounding box center [161, 108] width 41 height 16
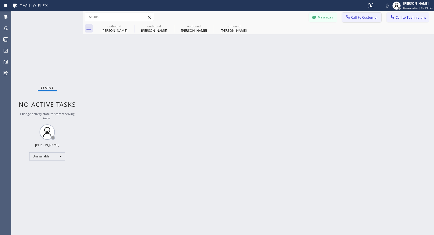
click at [350, 17] on icon at bounding box center [347, 16] width 5 height 5
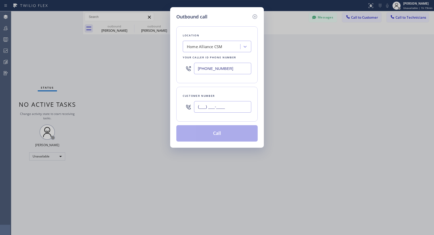
click at [231, 108] on input "(___) ___-____" at bounding box center [222, 107] width 57 height 12
paste input "310) 739-7342"
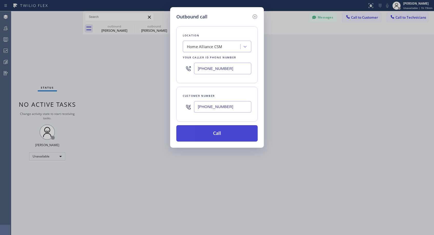
type input "[PHONE_NUMBER]"
click at [222, 134] on button "Call" at bounding box center [216, 133] width 81 height 16
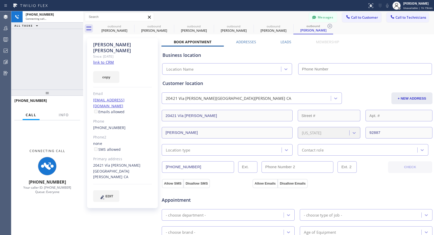
type input "[PHONE_NUMBER]"
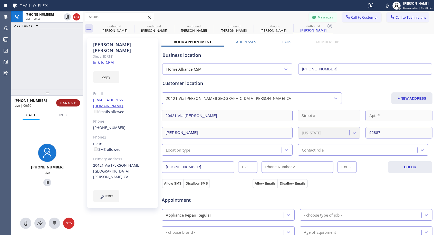
click at [67, 106] on button "HANG UP" at bounding box center [68, 102] width 24 height 7
click at [68, 105] on button "HANG UP" at bounding box center [68, 102] width 24 height 7
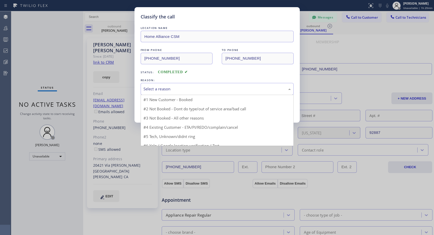
click at [198, 89] on div "Select a reason" at bounding box center [216, 89] width 147 height 6
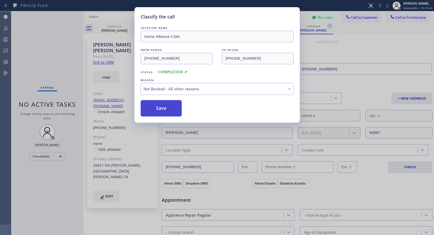
click at [152, 114] on button "Save" at bounding box center [161, 108] width 41 height 16
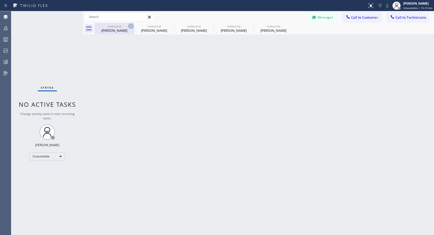
click at [131, 25] on icon at bounding box center [131, 26] width 6 height 6
click at [0, 0] on icon at bounding box center [0, 0] width 0 height 0
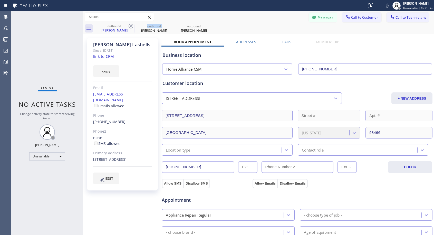
click at [131, 25] on icon at bounding box center [131, 26] width 6 height 6
click at [0, 0] on icon at bounding box center [0, 0] width 0 height 0
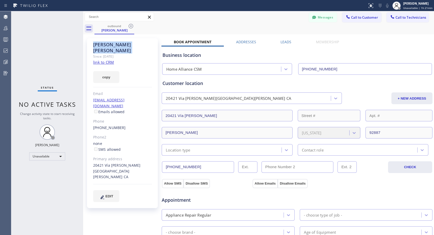
click at [131, 25] on icon at bounding box center [131, 26] width 6 height 6
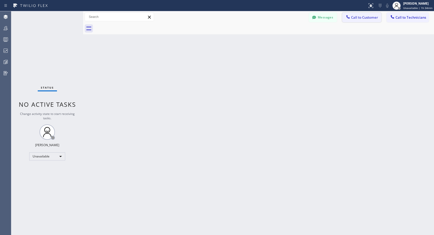
click at [365, 18] on span "Call to Customer" at bounding box center [364, 17] width 27 height 5
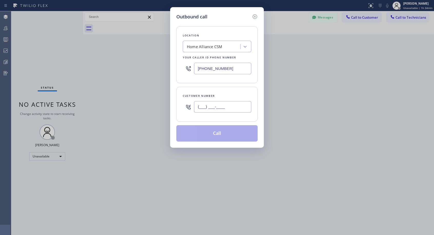
click at [212, 108] on input "(___) ___-____" at bounding box center [222, 107] width 57 height 12
paste input "818) 300-9264"
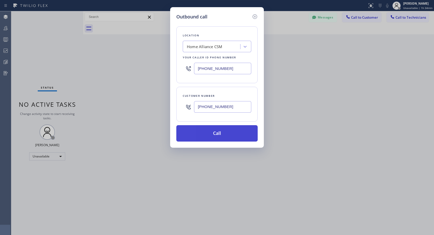
type input "[PHONE_NUMBER]"
click at [227, 135] on button "Call" at bounding box center [216, 133] width 81 height 16
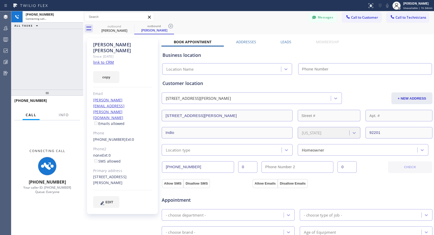
type input "[PHONE_NUMBER]"
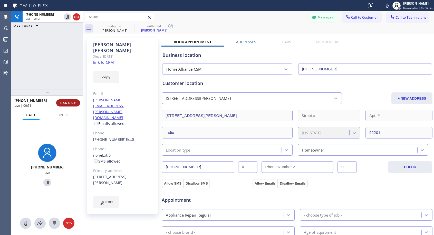
click at [71, 105] on button "HANG UP" at bounding box center [68, 102] width 24 height 7
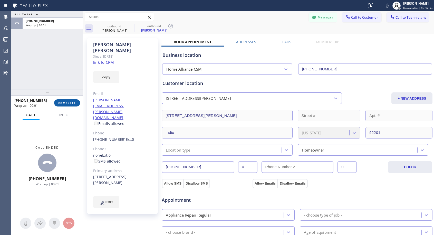
click at [71, 105] on button "COMPLETE" at bounding box center [67, 102] width 26 height 7
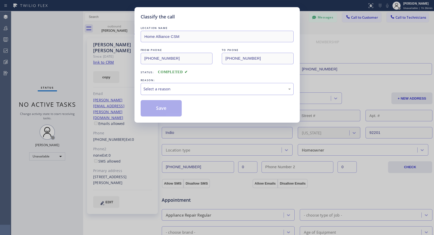
click at [221, 88] on div "Select a reason" at bounding box center [216, 89] width 147 height 6
click at [177, 109] on button "Save" at bounding box center [161, 108] width 41 height 16
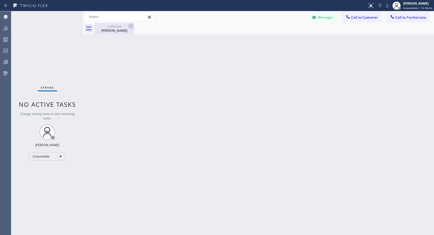
click at [108, 27] on div "outbound" at bounding box center [114, 26] width 39 height 4
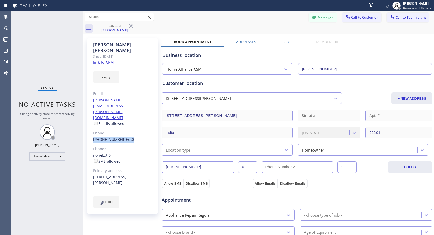
drag, startPoint x: 139, startPoint y: 117, endPoint x: 92, endPoint y: 116, distance: 46.9
click at [92, 116] on div "[PERSON_NAME] Since: [DATE] link to CRM copy Email [PERSON_NAME][EMAIL_ADDRESS]…" at bounding box center [122, 126] width 71 height 176
copy div "[PHONE_NUMBER] Ext: 0"
click at [365, 19] on span "Call to Customer" at bounding box center [364, 17] width 27 height 5
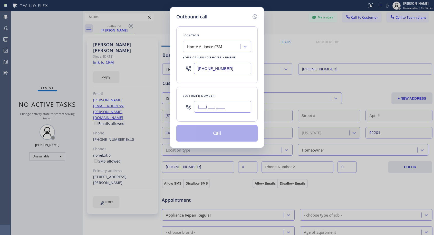
click at [238, 109] on input "(___) ___-____" at bounding box center [222, 107] width 57 height 12
paste input "818) 300-9264"
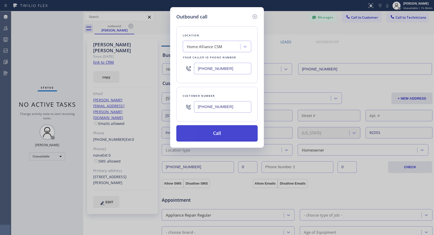
type input "[PHONE_NUMBER]"
click at [234, 129] on button "Call" at bounding box center [216, 133] width 81 height 16
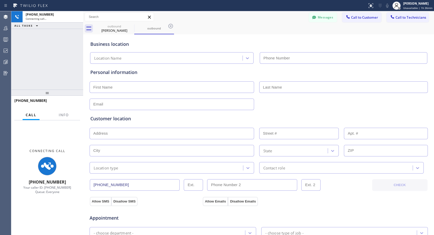
type input "[PHONE_NUMBER]"
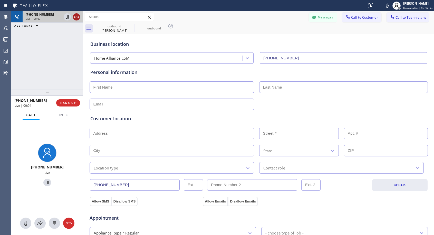
click at [79, 15] on icon at bounding box center [76, 17] width 6 height 6
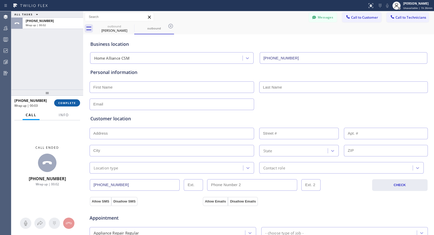
click at [66, 101] on span "COMPLETE" at bounding box center [67, 103] width 18 height 4
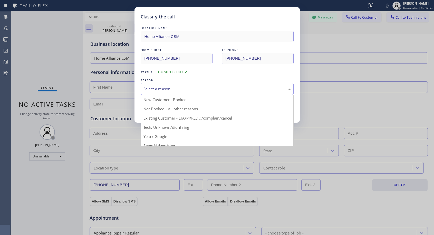
click at [206, 91] on div "Select a reason" at bounding box center [216, 89] width 147 height 6
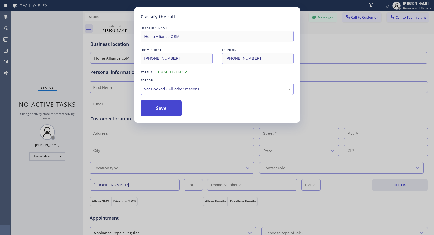
click at [181, 110] on button "Save" at bounding box center [161, 108] width 41 height 16
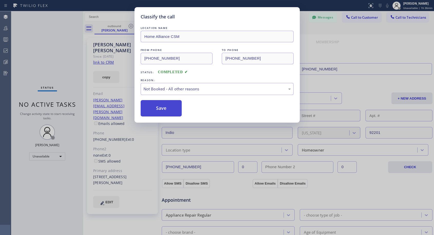
click at [175, 110] on button "Save" at bounding box center [161, 108] width 41 height 16
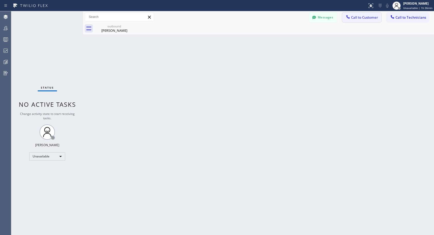
click at [353, 18] on span "Call to Customer" at bounding box center [364, 17] width 27 height 5
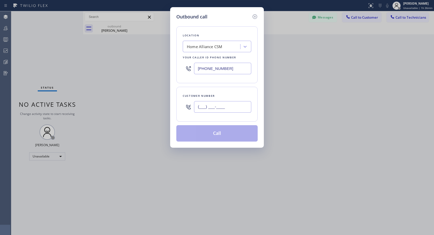
click at [234, 107] on input "(___) ___-____" at bounding box center [222, 107] width 57 height 12
paste input "818) 300-9264"
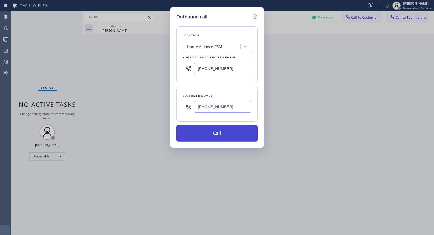
type input "[PHONE_NUMBER]"
click at [228, 130] on button "Call" at bounding box center [216, 133] width 81 height 16
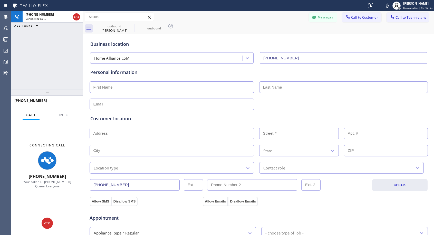
type input "[PHONE_NUMBER]"
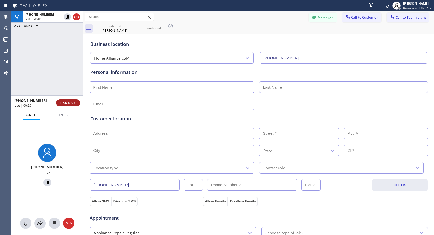
click at [68, 102] on span "HANG UP" at bounding box center [68, 103] width 16 height 4
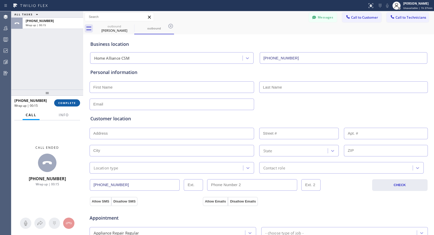
click at [66, 104] on span "COMPLETE" at bounding box center [67, 103] width 18 height 4
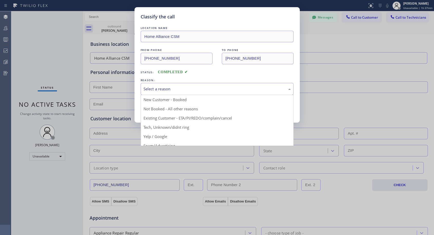
click at [168, 92] on div "Select a reason" at bounding box center [216, 89] width 147 height 6
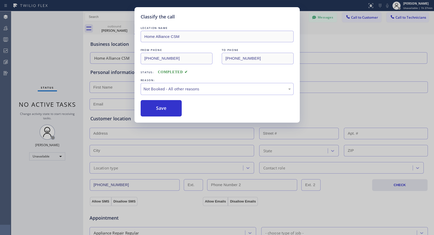
click at [155, 111] on button "Save" at bounding box center [161, 108] width 41 height 16
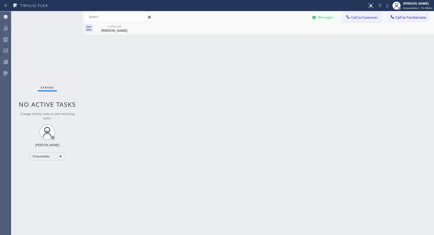
click at [361, 18] on span "Call to Customer" at bounding box center [364, 17] width 27 height 5
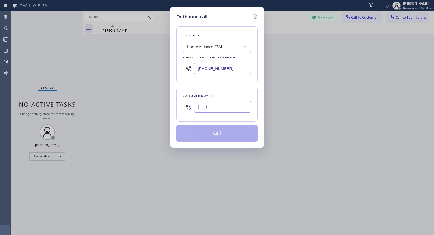
click at [234, 111] on input "(___) ___-____" at bounding box center [222, 107] width 57 height 12
paste input "602) 214-4906"
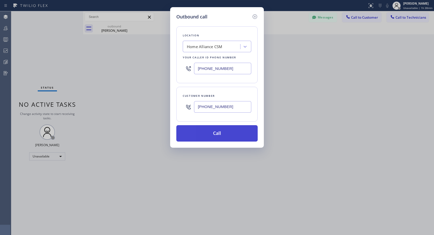
type input "[PHONE_NUMBER]"
click at [224, 132] on button "Call" at bounding box center [216, 133] width 81 height 16
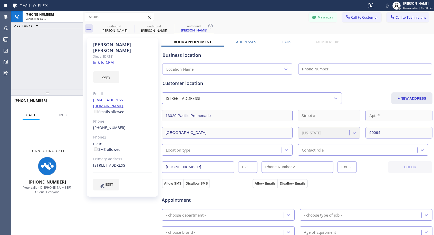
type input "[PHONE_NUMBER]"
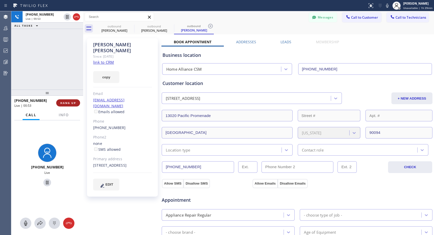
click at [72, 102] on span "HANG UP" at bounding box center [68, 103] width 16 height 4
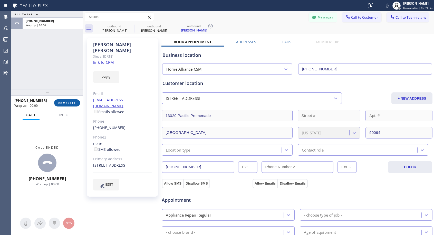
click at [72, 102] on span "COMPLETE" at bounding box center [67, 103] width 18 height 4
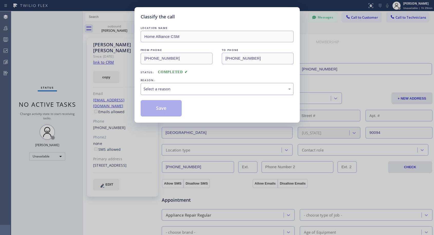
click at [218, 88] on div "Select a reason" at bounding box center [216, 89] width 147 height 6
click at [167, 107] on button "Save" at bounding box center [161, 108] width 41 height 16
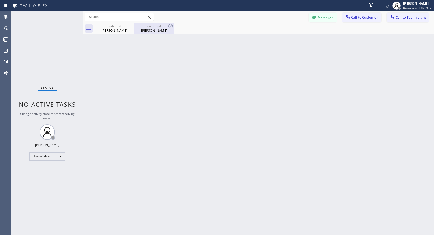
click at [156, 33] on div "outbound [PERSON_NAME]" at bounding box center [154, 29] width 39 height 12
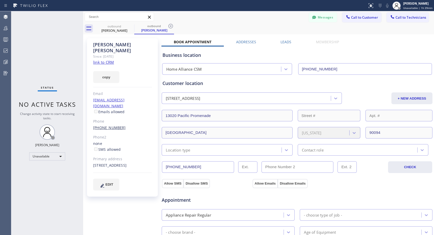
click at [103, 125] on link "[PHONE_NUMBER]" at bounding box center [109, 127] width 33 height 5
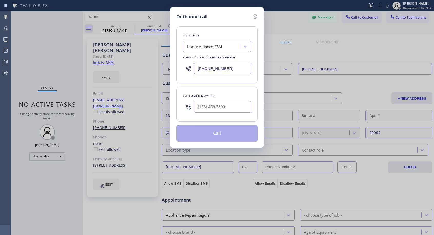
type input "[PHONE_NUMBER]"
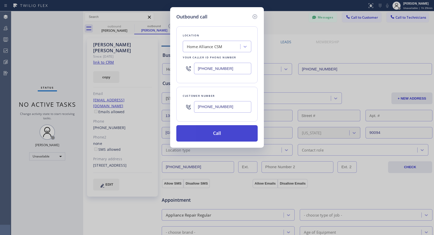
click at [205, 128] on button "Call" at bounding box center [216, 133] width 81 height 16
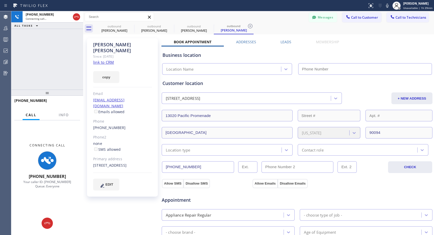
type input "[PHONE_NUMBER]"
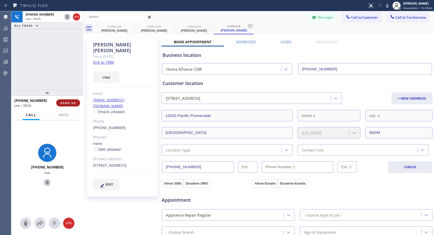
click at [66, 103] on span "HANG UP" at bounding box center [68, 103] width 16 height 4
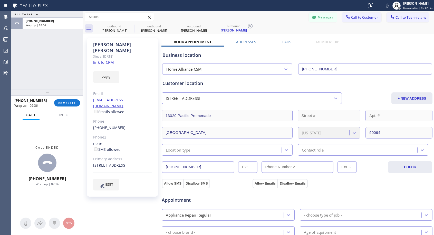
click at [83, 102] on div at bounding box center [83, 123] width 0 height 224
click at [79, 103] on button "COMPLETE" at bounding box center [67, 102] width 26 height 7
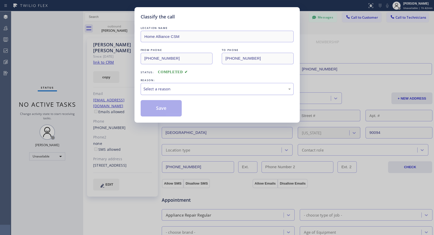
click at [195, 88] on div "Select a reason" at bounding box center [216, 89] width 147 height 6
click at [176, 108] on button "Save" at bounding box center [161, 108] width 41 height 16
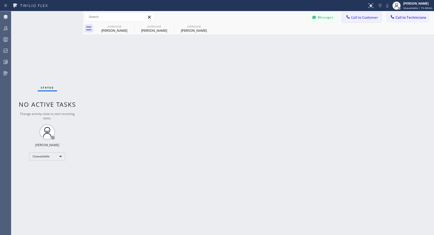
click at [359, 16] on span "Call to Customer" at bounding box center [364, 17] width 27 height 5
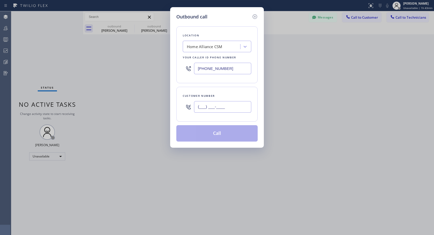
click at [231, 108] on input "(___) ___-____" at bounding box center [222, 107] width 57 height 12
paste input "305) 607-4796"
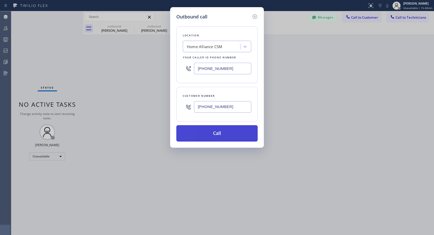
type input "[PHONE_NUMBER]"
click at [228, 135] on button "Call" at bounding box center [216, 133] width 81 height 16
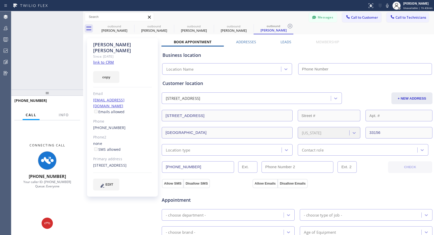
type input "[PHONE_NUMBER]"
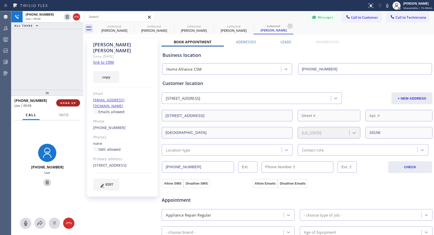
click at [75, 102] on span "HANG UP" at bounding box center [68, 103] width 16 height 4
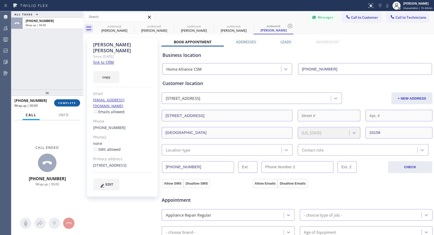
click at [75, 102] on span "COMPLETE" at bounding box center [67, 103] width 18 height 4
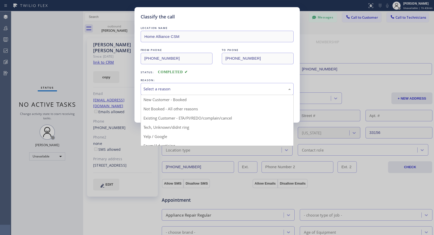
click at [185, 91] on div "Select a reason" at bounding box center [216, 89] width 147 height 6
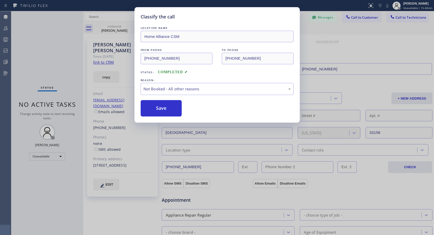
click at [164, 108] on button "Save" at bounding box center [161, 108] width 41 height 16
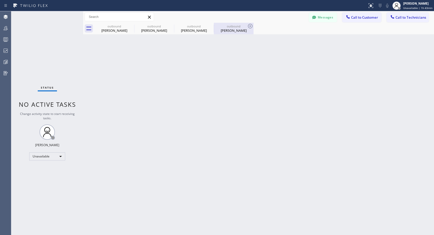
click at [221, 27] on div "outbound" at bounding box center [233, 26] width 39 height 4
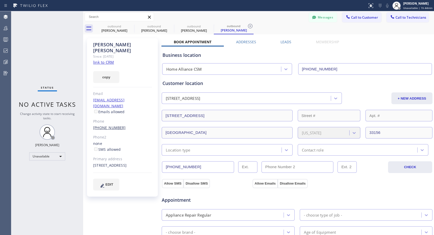
click at [114, 125] on link "[PHONE_NUMBER]" at bounding box center [109, 127] width 33 height 5
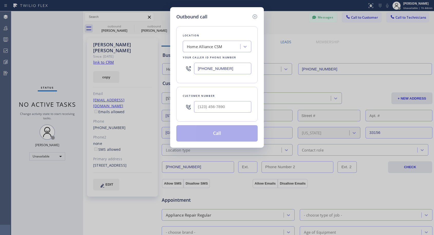
type input "[PHONE_NUMBER]"
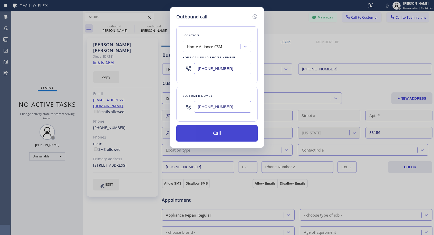
click at [213, 132] on button "Call" at bounding box center [216, 133] width 81 height 16
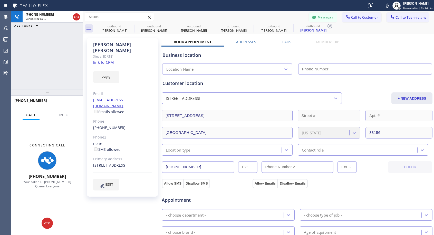
type input "[PHONE_NUMBER]"
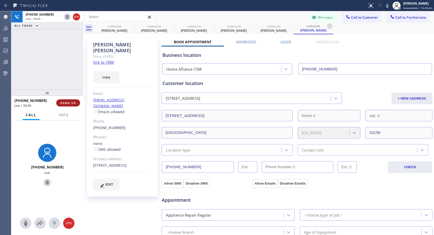
click at [62, 105] on span "HANG UP" at bounding box center [68, 103] width 16 height 4
click at [62, 105] on button "HANG UP" at bounding box center [68, 102] width 24 height 7
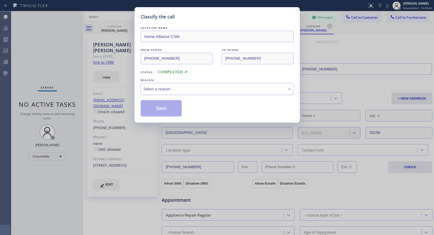
click at [222, 87] on div "Select a reason" at bounding box center [216, 89] width 147 height 6
click at [176, 109] on button "Save" at bounding box center [161, 108] width 41 height 16
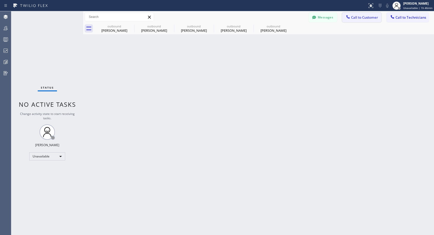
click at [366, 20] on button "Call to Customer" at bounding box center [361, 18] width 39 height 10
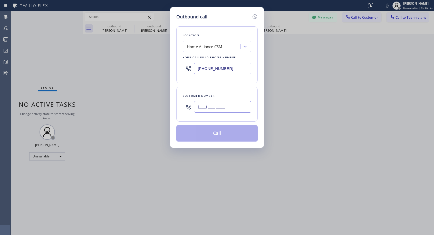
click at [236, 106] on input "(___) ___-____" at bounding box center [222, 107] width 57 height 12
paste input "781) 484-6056"
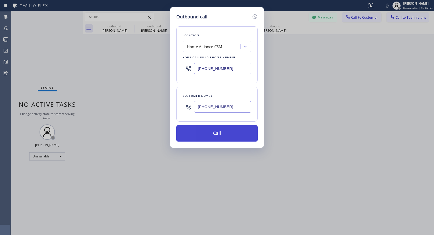
type input "[PHONE_NUMBER]"
click at [222, 130] on button "Call" at bounding box center [216, 133] width 81 height 16
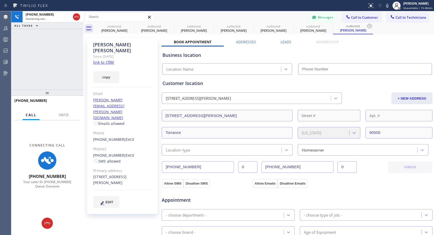
type input "[PHONE_NUMBER]"
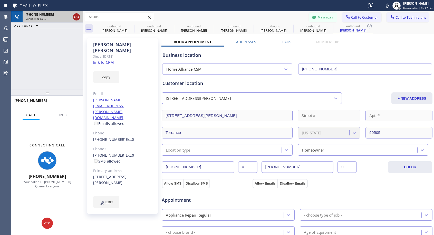
click at [78, 16] on icon at bounding box center [76, 17] width 6 height 6
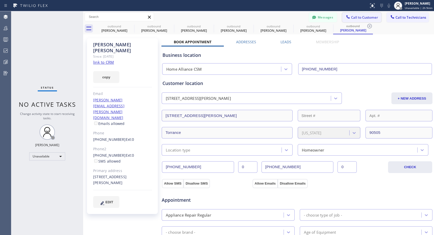
click at [367, 17] on span "Call to Customer" at bounding box center [364, 17] width 27 height 5
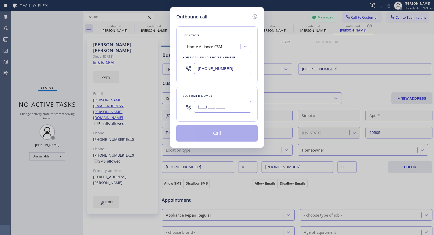
click at [213, 104] on input "(___) ___-____" at bounding box center [222, 107] width 57 height 12
paste input "303) 249-1049"
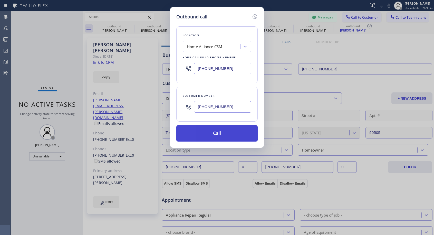
type input "[PHONE_NUMBER]"
click at [219, 134] on button "Call" at bounding box center [216, 133] width 81 height 16
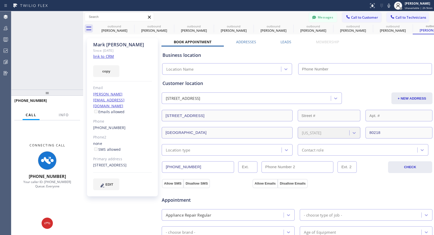
type input "[PHONE_NUMBER]"
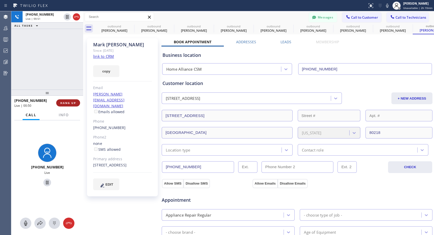
click at [66, 101] on span "HANG UP" at bounding box center [68, 103] width 16 height 4
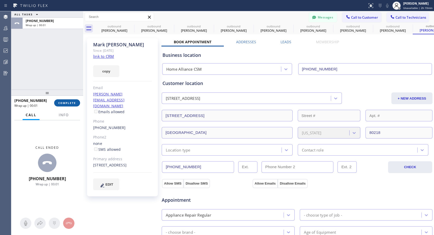
click at [67, 102] on span "COMPLETE" at bounding box center [67, 103] width 18 height 4
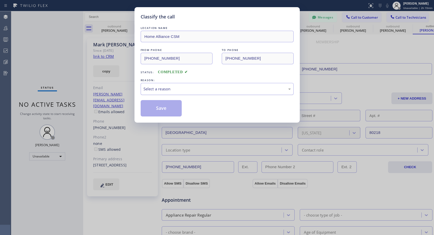
click at [188, 88] on div "Select a reason" at bounding box center [216, 89] width 147 height 6
click at [162, 106] on button "Save" at bounding box center [161, 108] width 41 height 16
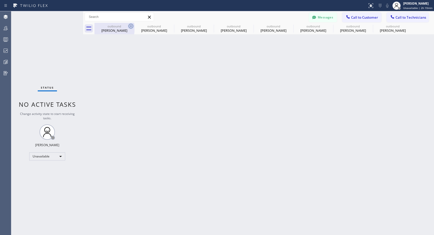
click at [131, 25] on icon at bounding box center [131, 26] width 6 height 6
click at [0, 0] on icon at bounding box center [0, 0] width 0 height 0
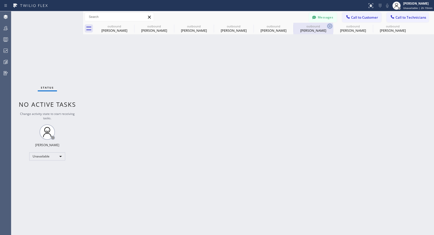
click at [326, 25] on icon at bounding box center [329, 26] width 6 height 6
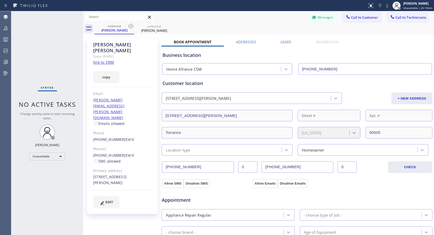
click at [129, 25] on icon at bounding box center [131, 26] width 6 height 6
click at [0, 0] on icon at bounding box center [0, 0] width 0 height 0
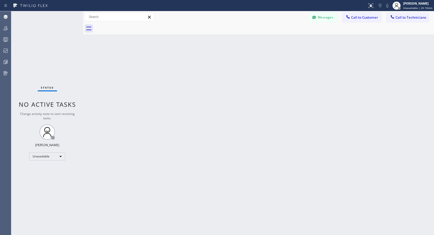
click at [129, 25] on div at bounding box center [263, 29] width 339 height 12
click at [356, 19] on span "Call to Customer" at bounding box center [364, 17] width 27 height 5
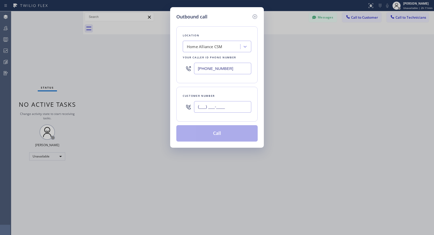
click at [208, 110] on input "(___) ___-____" at bounding box center [222, 107] width 57 height 12
paste input "714) 986-6247"
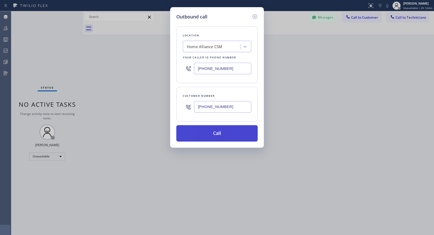
type input "[PHONE_NUMBER]"
click at [244, 133] on button "Call" at bounding box center [216, 133] width 81 height 16
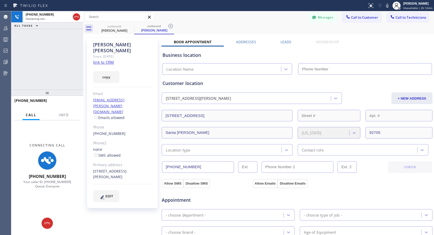
type input "[PHONE_NUMBER]"
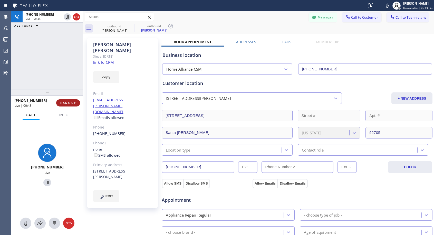
click at [61, 104] on span "HANG UP" at bounding box center [68, 103] width 16 height 4
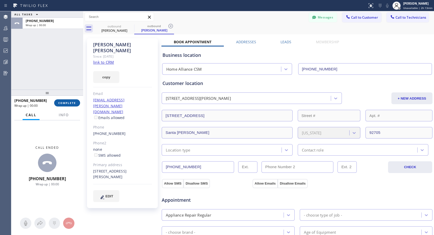
click at [61, 104] on span "COMPLETE" at bounding box center [67, 103] width 18 height 4
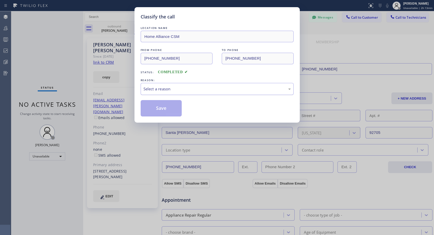
click at [211, 91] on div "Select a reason" at bounding box center [216, 89] width 147 height 6
click at [162, 107] on button "Save" at bounding box center [161, 108] width 41 height 16
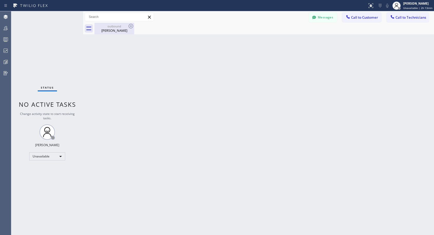
click at [113, 33] on div "outbound [PERSON_NAME]" at bounding box center [114, 29] width 39 height 12
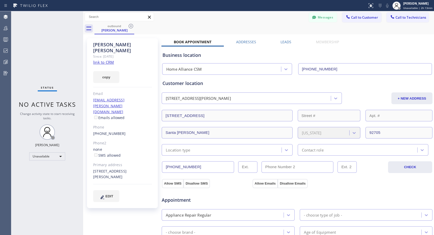
click at [132, 131] on div "[PHONE_NUMBER]" at bounding box center [122, 134] width 59 height 6
copy div "[PHONE_NUMBER]"
click at [361, 15] on span "Call to Customer" at bounding box center [364, 17] width 27 height 5
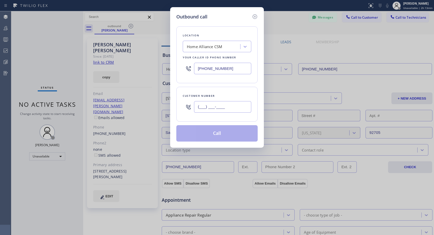
click at [245, 109] on input "(___) ___-____" at bounding box center [222, 107] width 57 height 12
paste input "714) 986-6247"
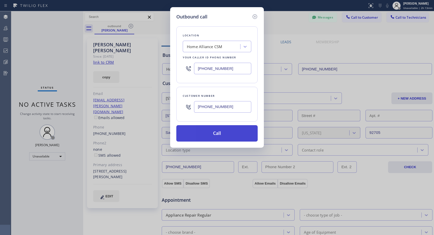
type input "[PHONE_NUMBER]"
click at [235, 131] on button "Call" at bounding box center [216, 133] width 81 height 16
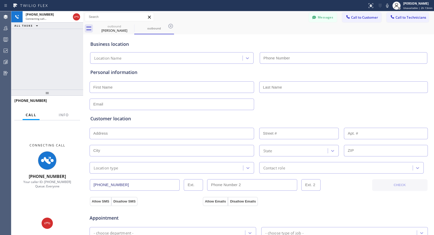
type input "[PHONE_NUMBER]"
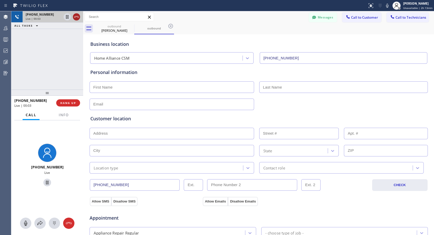
click at [75, 15] on icon at bounding box center [76, 17] width 6 height 6
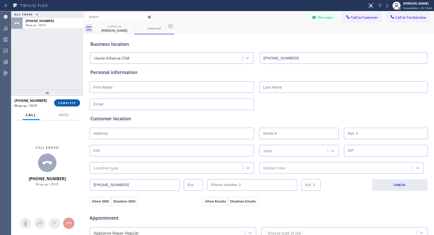
click at [70, 103] on span "COMPLETE" at bounding box center [67, 103] width 18 height 4
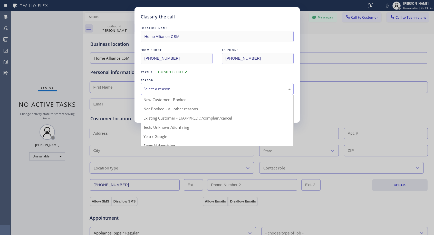
click at [188, 87] on div "Select a reason" at bounding box center [216, 89] width 147 height 6
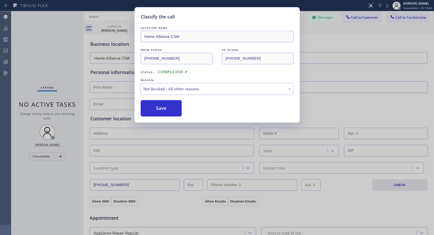
click at [153, 110] on button "Save" at bounding box center [161, 108] width 41 height 16
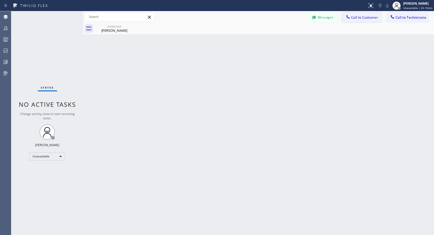
click at [362, 18] on span "Call to Customer" at bounding box center [364, 17] width 27 height 5
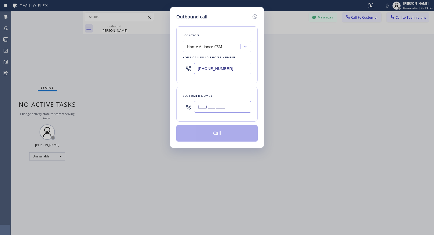
click at [215, 102] on input "(___) ___-____" at bounding box center [222, 107] width 57 height 12
paste input "714) 986-6247"
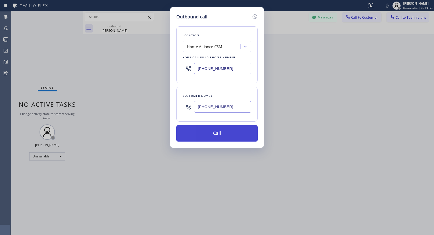
type input "[PHONE_NUMBER]"
click at [220, 134] on button "Call" at bounding box center [216, 133] width 81 height 16
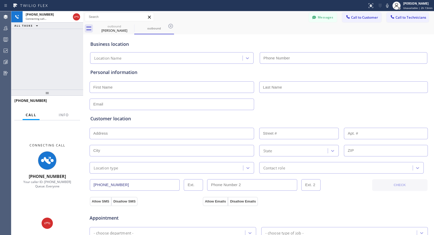
type input "[PHONE_NUMBER]"
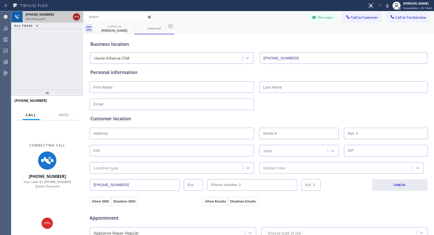
click at [76, 16] on icon at bounding box center [76, 17] width 6 height 6
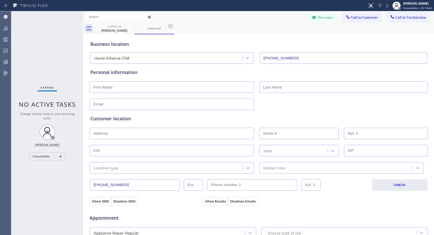
click at [76, 16] on div "Status No active tasks Change activity state to start receiving tasks. [PERSON_…" at bounding box center [47, 123] width 72 height 224
click at [366, 17] on span "Call to Customer" at bounding box center [364, 17] width 27 height 5
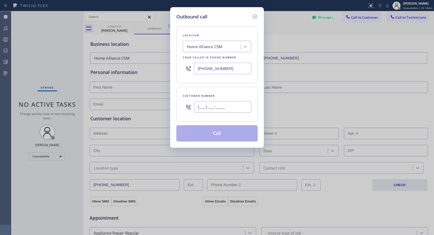
click at [233, 108] on input "(___) ___-____" at bounding box center [222, 107] width 57 height 12
paste input "714) 660-1711"
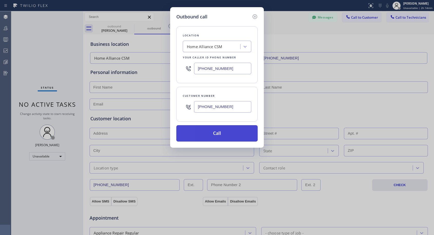
type input "[PHONE_NUMBER]"
click at [222, 133] on button "Call" at bounding box center [216, 133] width 81 height 16
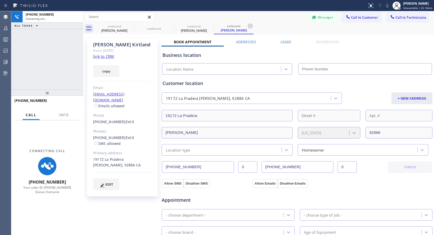
type input "[PHONE_NUMBER]"
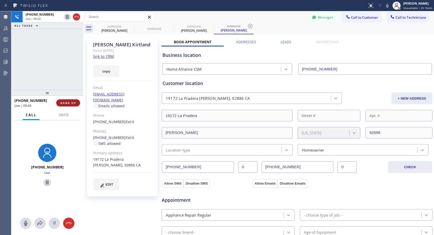
click at [70, 104] on span "HANG UP" at bounding box center [68, 103] width 16 height 4
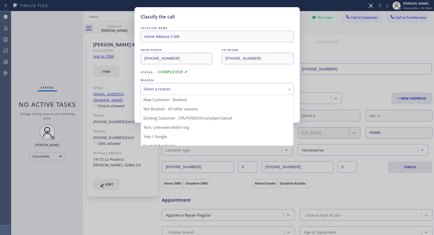
click at [242, 91] on div "Select a reason" at bounding box center [216, 89] width 147 height 6
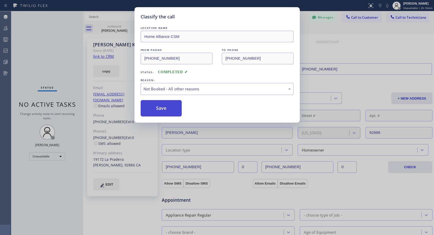
click at [167, 109] on button "Save" at bounding box center [161, 108] width 41 height 16
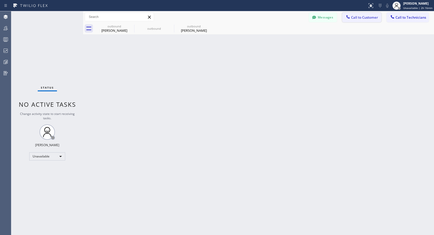
click at [361, 16] on span "Call to Customer" at bounding box center [364, 17] width 27 height 5
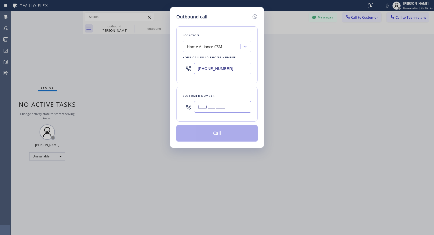
click at [246, 102] on input "(___) ___-____" at bounding box center [222, 107] width 57 height 12
paste input "408) 655-6540"
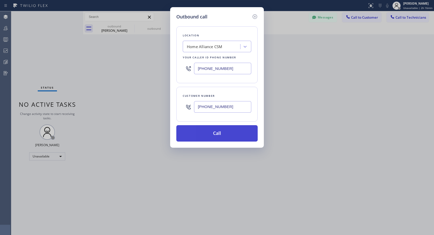
type input "[PHONE_NUMBER]"
click at [222, 136] on button "Call" at bounding box center [216, 133] width 81 height 16
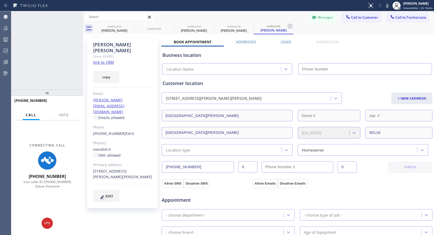
type input "[PHONE_NUMBER]"
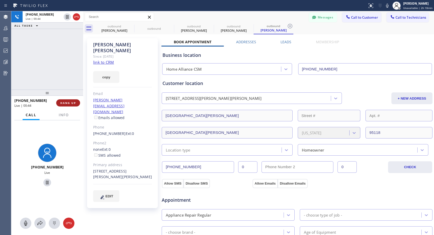
click at [67, 104] on span "HANG UP" at bounding box center [68, 103] width 16 height 4
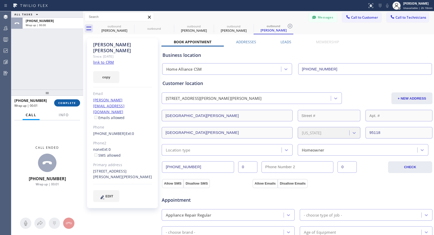
click at [67, 104] on span "COMPLETE" at bounding box center [67, 103] width 18 height 4
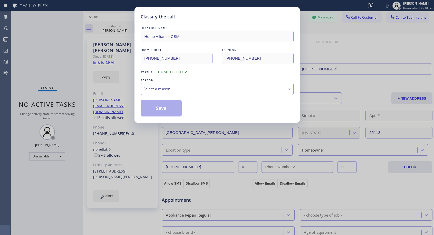
click at [215, 87] on div "Select a reason" at bounding box center [216, 89] width 147 height 6
click at [158, 107] on button "Save" at bounding box center [161, 108] width 41 height 16
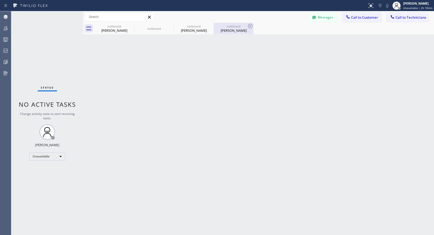
click at [237, 30] on div "[PERSON_NAME]" at bounding box center [233, 30] width 39 height 5
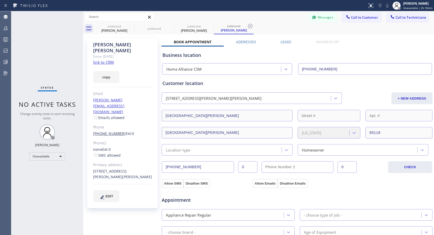
click at [113, 131] on link "[PHONE_NUMBER]" at bounding box center [109, 133] width 33 height 5
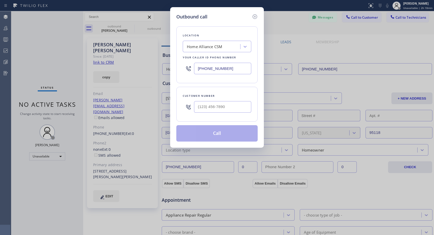
type input "[PHONE_NUMBER]"
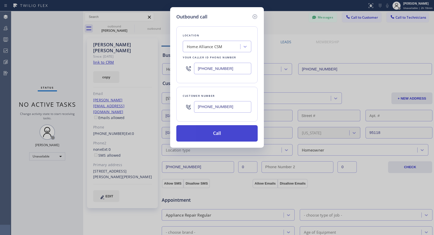
click at [203, 133] on button "Call" at bounding box center [216, 133] width 81 height 16
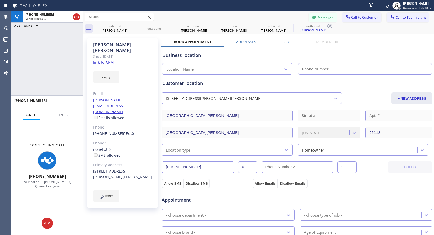
type input "[PHONE_NUMBER]"
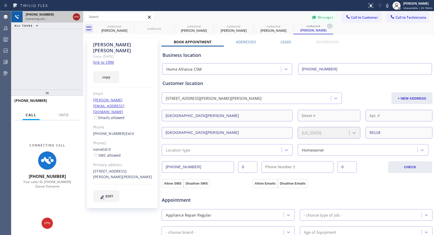
click at [76, 17] on icon at bounding box center [76, 17] width 6 height 6
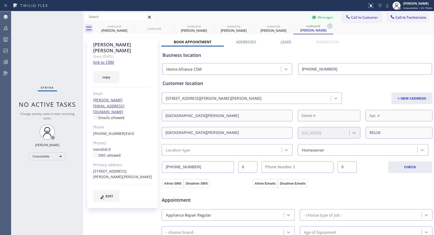
click at [351, 18] on span "Call to Customer" at bounding box center [364, 17] width 27 height 5
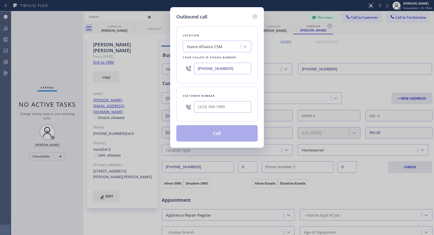
click at [227, 100] on div at bounding box center [222, 107] width 57 height 17
click at [228, 105] on input "(___) ___-____" at bounding box center [222, 107] width 57 height 12
paste input "303) 748-1072"
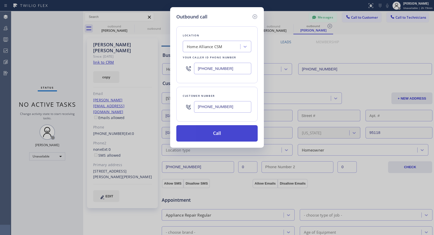
type input "[PHONE_NUMBER]"
click at [225, 130] on button "Call" at bounding box center [216, 133] width 81 height 16
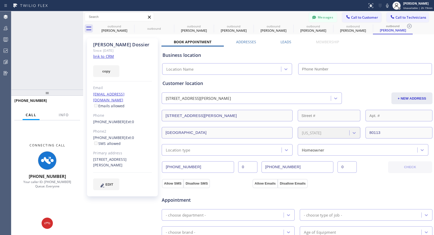
type input "[PHONE_NUMBER]"
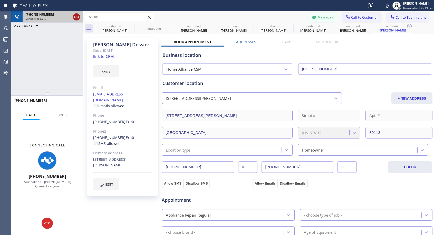
click at [79, 17] on icon at bounding box center [76, 17] width 6 height 6
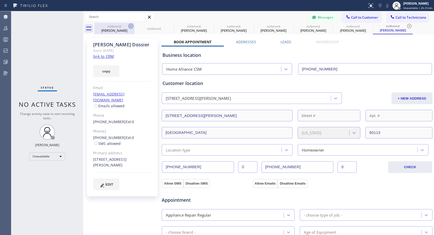
click at [131, 26] on icon at bounding box center [131, 26] width 6 height 6
click at [0, 0] on icon at bounding box center [0, 0] width 0 height 0
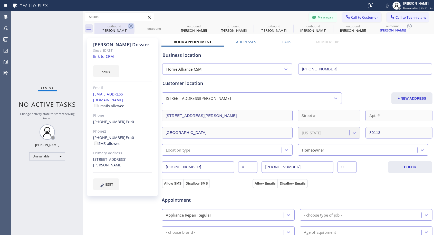
click at [0, 0] on icon at bounding box center [0, 0] width 0 height 0
click at [406, 26] on icon at bounding box center [409, 26] width 6 height 6
click at [131, 26] on div "outbound [PERSON_NAME] outbound outbound [PERSON_NAME] outbound [PERSON_NAME] o…" at bounding box center [263, 29] width 339 height 12
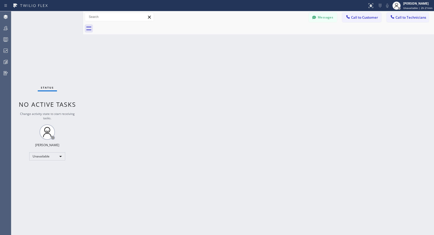
click at [131, 26] on div at bounding box center [263, 29] width 339 height 12
click at [359, 19] on span "Call to Customer" at bounding box center [364, 17] width 27 height 5
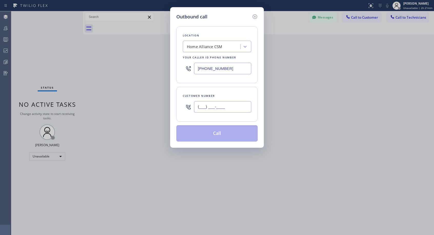
click at [237, 108] on input "(___) ___-____" at bounding box center [222, 107] width 57 height 12
paste input "619) 985-4076"
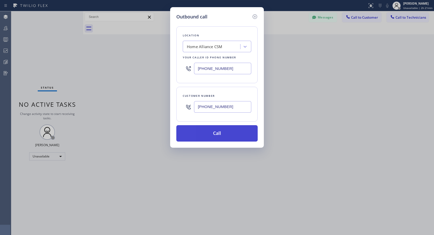
type input "[PHONE_NUMBER]"
click at [225, 136] on button "Call" at bounding box center [216, 133] width 81 height 16
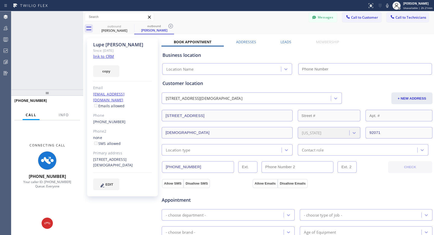
type input "[PHONE_NUMBER]"
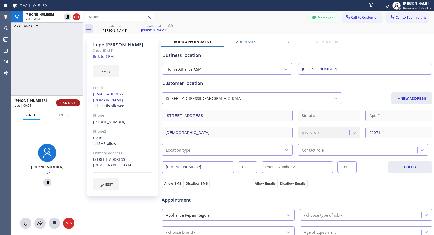
click at [73, 104] on span "HANG UP" at bounding box center [68, 103] width 16 height 4
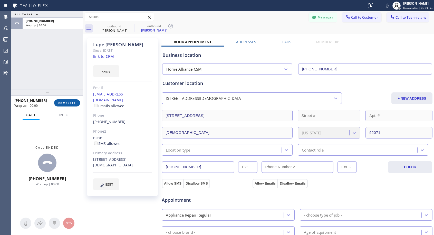
click at [73, 104] on span "COMPLETE" at bounding box center [67, 103] width 18 height 4
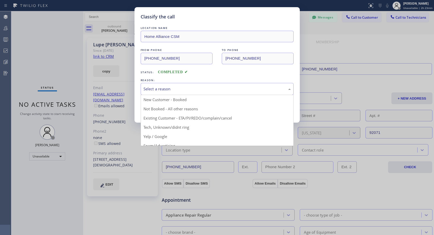
click at [209, 88] on div "Select a reason" at bounding box center [216, 89] width 147 height 6
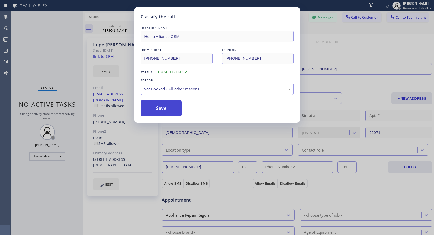
click at [173, 107] on button "Save" at bounding box center [161, 108] width 41 height 16
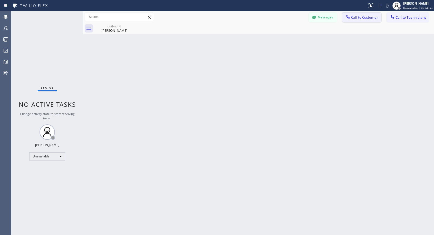
click at [355, 17] on span "Call to Customer" at bounding box center [364, 17] width 27 height 5
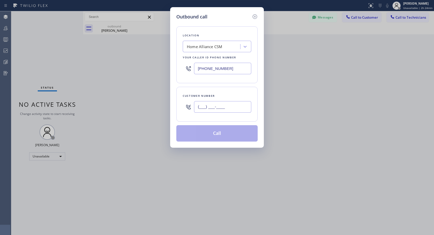
click at [216, 106] on input "(___) ___-____" at bounding box center [222, 107] width 57 height 12
paste input "206) 679-9465"
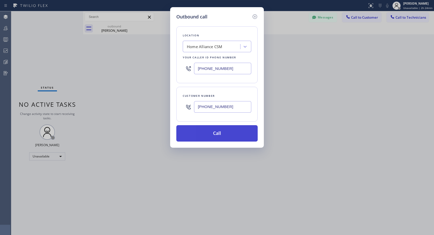
type input "[PHONE_NUMBER]"
click at [225, 137] on button "Call" at bounding box center [216, 133] width 81 height 16
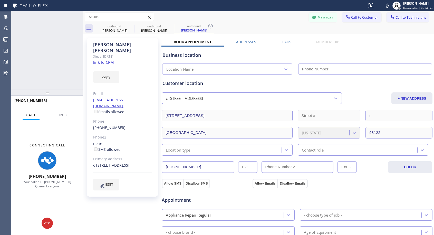
type input "[PHONE_NUMBER]"
click at [78, 17] on icon at bounding box center [76, 17] width 6 height 6
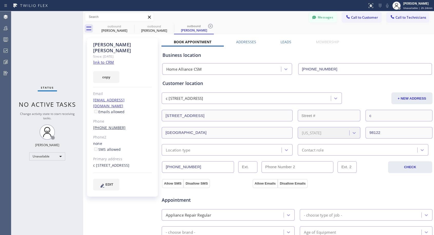
click at [112, 125] on link "[PHONE_NUMBER]" at bounding box center [109, 127] width 33 height 5
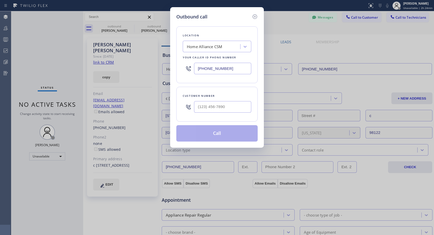
type input "[PHONE_NUMBER]"
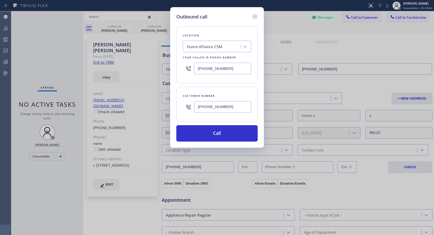
click at [210, 109] on input "[PHONE_NUMBER]" at bounding box center [222, 107] width 57 height 12
click at [205, 136] on button "Call" at bounding box center [216, 133] width 81 height 16
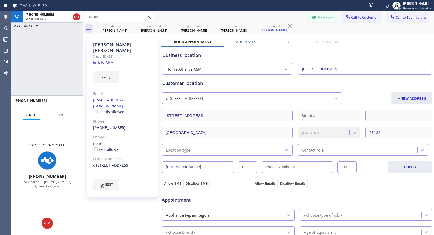
type input "[PHONE_NUMBER]"
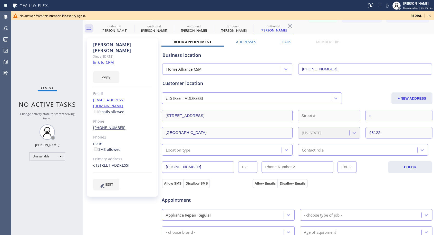
click at [112, 125] on link "[PHONE_NUMBER]" at bounding box center [109, 127] width 33 height 5
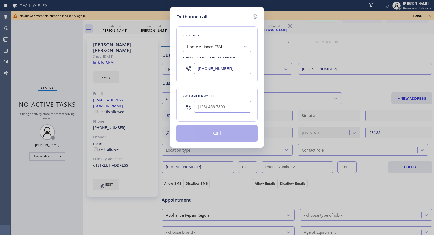
type input "[PHONE_NUMBER]"
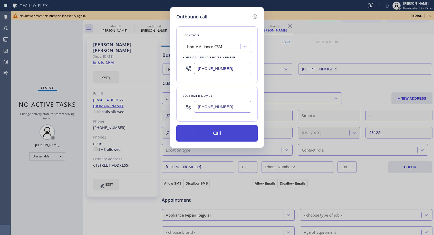
click at [206, 133] on button "Call" at bounding box center [216, 133] width 81 height 16
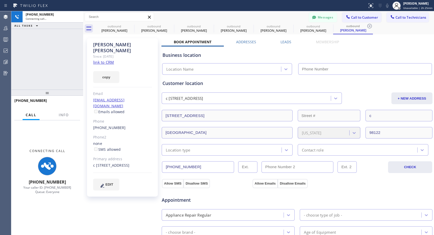
type input "[PHONE_NUMBER]"
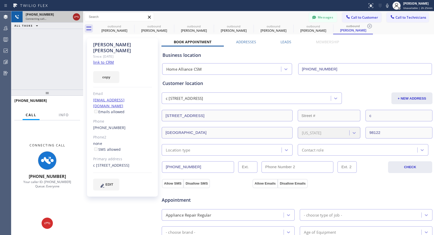
click at [75, 15] on icon at bounding box center [76, 17] width 6 height 6
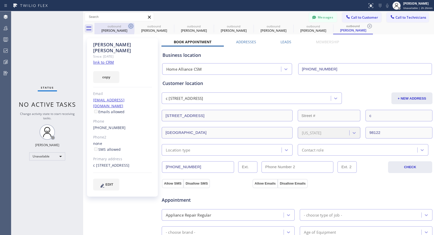
click at [131, 25] on icon at bounding box center [131, 26] width 6 height 6
click at [0, 0] on icon at bounding box center [0, 0] width 0 height 0
click at [287, 25] on icon at bounding box center [290, 26] width 6 height 6
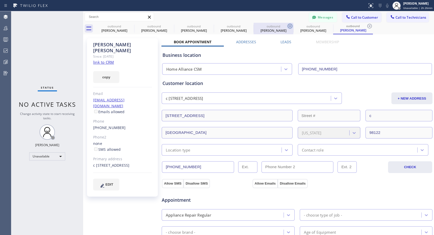
click at [0, 0] on icon at bounding box center [0, 0] width 0 height 0
click at [366, 25] on icon at bounding box center [369, 26] width 6 height 6
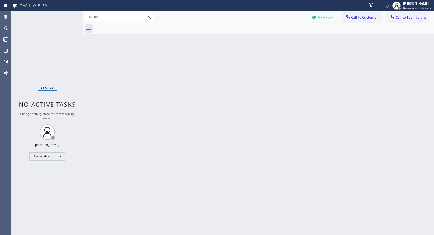
click at [131, 25] on div at bounding box center [263, 29] width 339 height 12
click at [365, 18] on span "Call to Customer" at bounding box center [364, 17] width 27 height 5
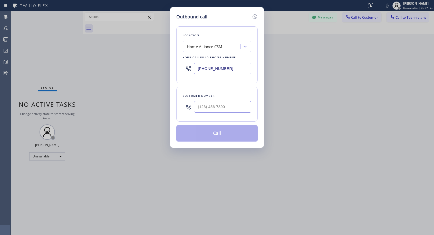
click at [225, 113] on div at bounding box center [222, 107] width 57 height 17
click at [227, 108] on input "(___) ___-____" at bounding box center [222, 107] width 57 height 12
paste input "602) 386-6541"
type input "[PHONE_NUMBER]"
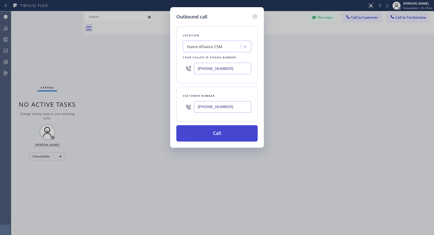
click at [225, 135] on button "Call" at bounding box center [216, 133] width 81 height 16
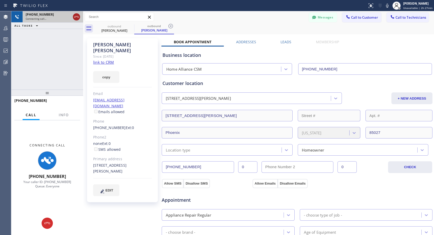
type input "[PHONE_NUMBER]"
click at [73, 15] on icon at bounding box center [76, 17] width 6 height 6
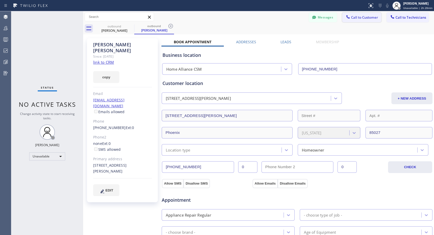
drag, startPoint x: 351, startPoint y: 21, endPoint x: 301, endPoint y: 38, distance: 52.7
click at [351, 22] on button "Call to Customer" at bounding box center [361, 18] width 39 height 10
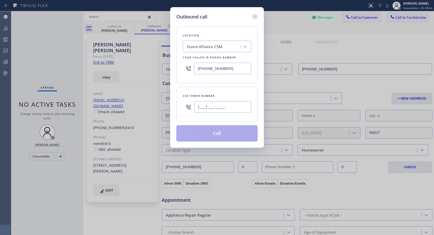
click at [232, 110] on input "(___) ___-____" at bounding box center [222, 107] width 57 height 12
paste input "408) 981-8273"
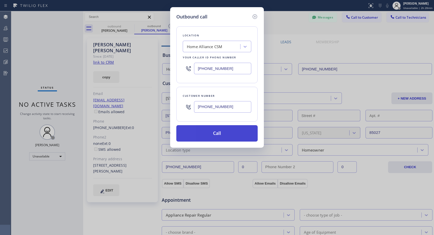
type input "[PHONE_NUMBER]"
click at [230, 135] on button "Call" at bounding box center [216, 133] width 81 height 16
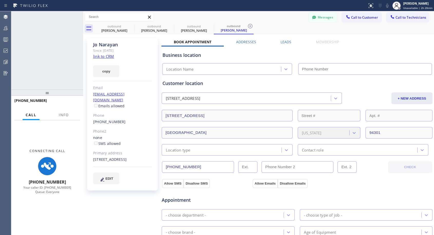
type input "[PHONE_NUMBER]"
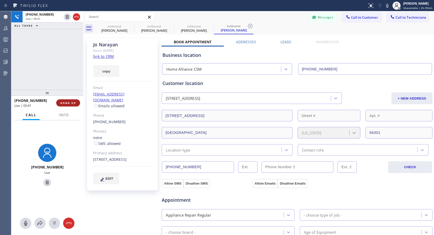
click at [73, 103] on span "HANG UP" at bounding box center [68, 103] width 16 height 4
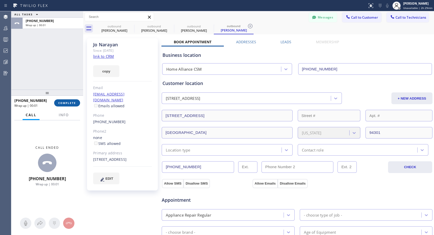
click at [73, 103] on span "COMPLETE" at bounding box center [67, 103] width 18 height 4
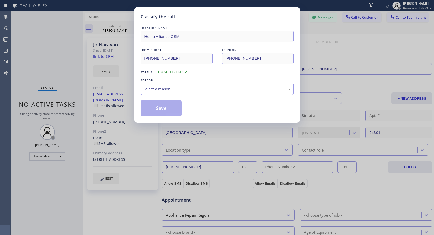
click at [202, 93] on div "Select a reason" at bounding box center [217, 89] width 153 height 12
click at [174, 109] on button "Save" at bounding box center [161, 108] width 41 height 16
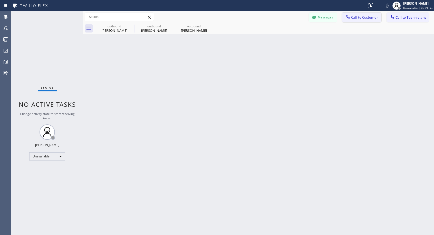
click at [360, 17] on span "Call to Customer" at bounding box center [364, 17] width 27 height 5
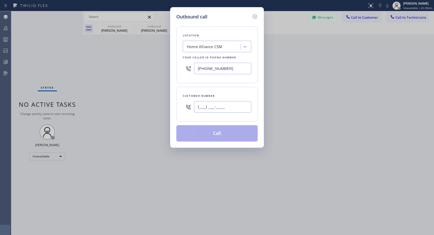
click at [209, 106] on input "(___) ___-____" at bounding box center [222, 107] width 57 height 12
paste input "213) 709-6817"
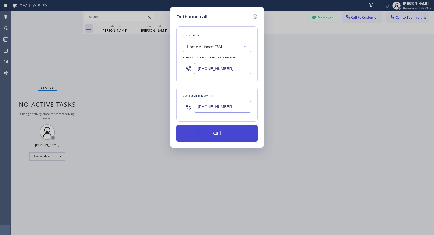
type input "[PHONE_NUMBER]"
click at [216, 134] on button "Call" at bounding box center [216, 133] width 81 height 16
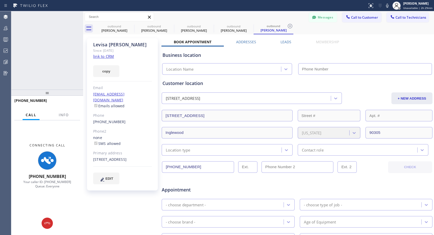
type input "[PHONE_NUMBER]"
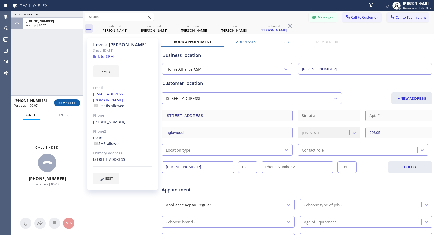
click at [62, 100] on button "COMPLETE" at bounding box center [67, 102] width 26 height 7
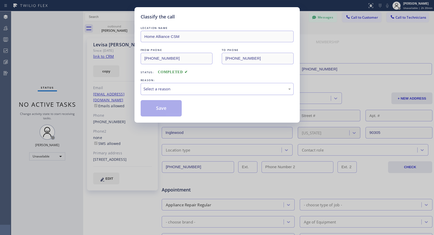
click at [197, 90] on div "Select a reason" at bounding box center [216, 89] width 147 height 6
click at [170, 109] on button "Save" at bounding box center [161, 108] width 41 height 16
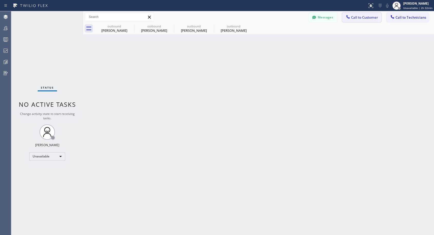
click at [355, 18] on span "Call to Customer" at bounding box center [364, 17] width 27 height 5
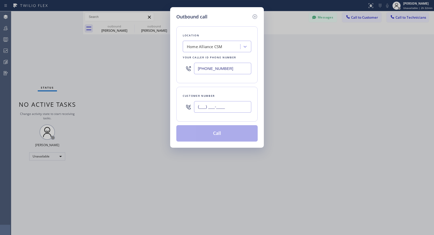
click at [213, 110] on input "(___) ___-____" at bounding box center [222, 107] width 57 height 12
paste input "90"
click at [198, 106] on input "(90_) ___-____" at bounding box center [222, 107] width 57 height 12
paste input "9) 255-4919"
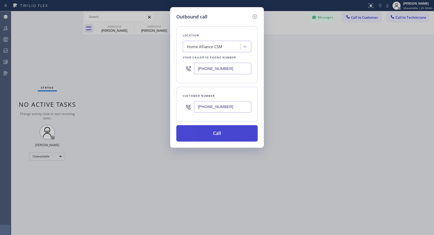
type input "[PHONE_NUMBER]"
click at [222, 132] on button "Call" at bounding box center [216, 133] width 81 height 16
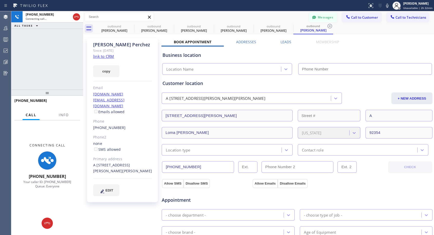
type input "[PHONE_NUMBER]"
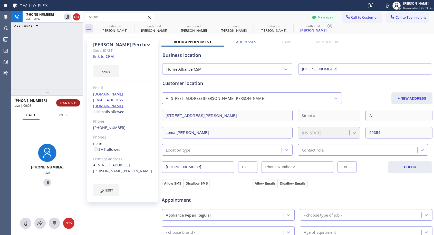
click at [69, 101] on span "HANG UP" at bounding box center [68, 103] width 16 height 4
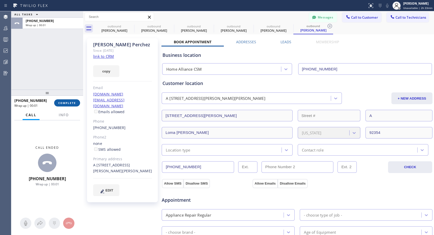
click at [73, 103] on span "COMPLETE" at bounding box center [67, 103] width 18 height 4
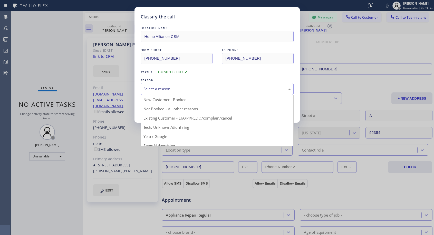
click at [222, 90] on div "Select a reason" at bounding box center [216, 89] width 147 height 6
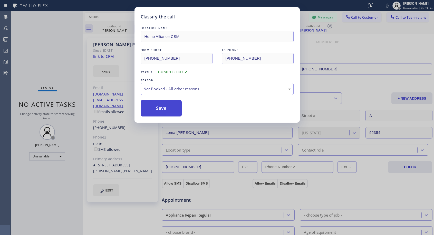
click at [162, 113] on button "Save" at bounding box center [161, 108] width 41 height 16
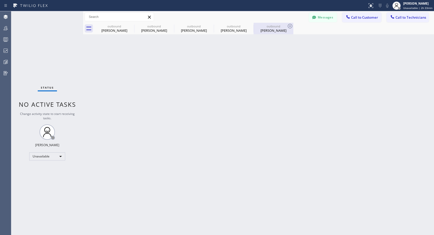
click at [275, 29] on div "[PERSON_NAME]" at bounding box center [273, 30] width 39 height 5
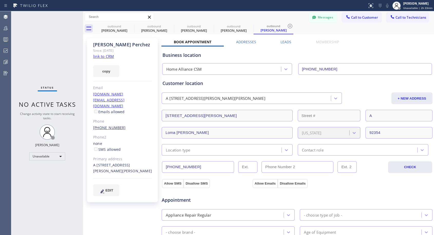
click at [102, 125] on link "[PHONE_NUMBER]" at bounding box center [109, 127] width 33 height 5
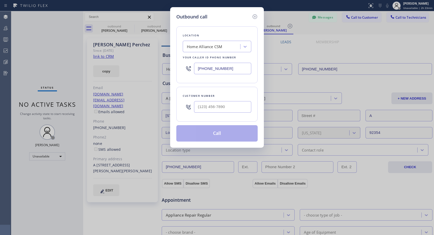
type input "[PHONE_NUMBER]"
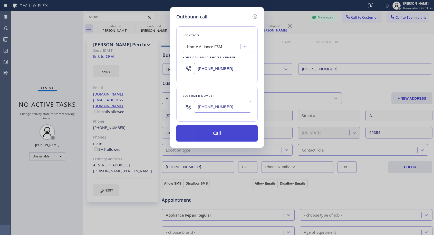
click at [213, 135] on button "Call" at bounding box center [216, 133] width 81 height 16
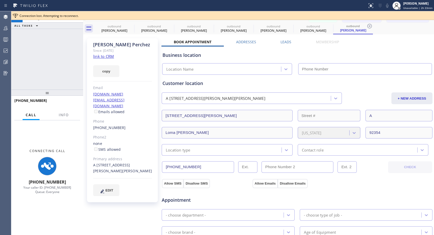
type input "[PHONE_NUMBER]"
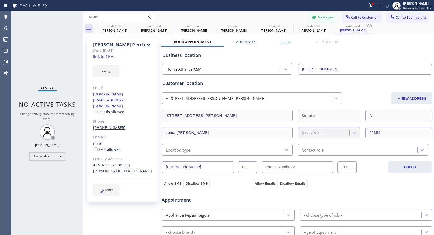
click at [113, 125] on link "[PHONE_NUMBER]" at bounding box center [109, 127] width 33 height 5
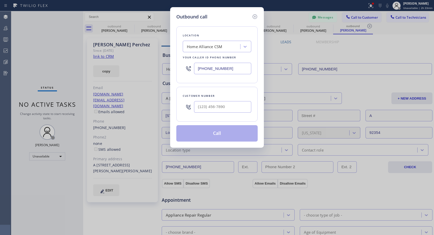
type input "[PHONE_NUMBER]"
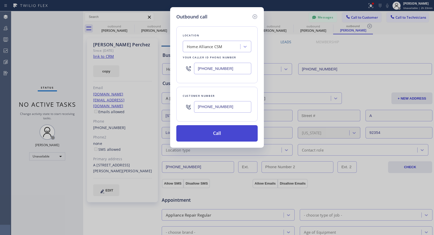
click at [204, 134] on button "Call" at bounding box center [216, 133] width 81 height 16
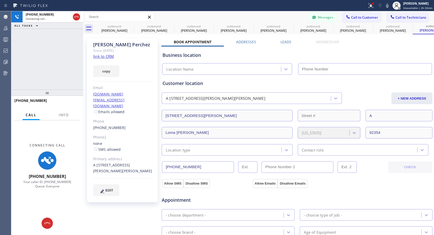
type input "[PHONE_NUMBER]"
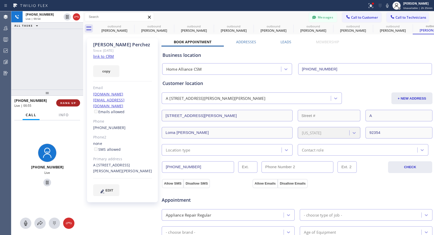
click at [71, 105] on span "HANG UP" at bounding box center [68, 103] width 16 height 4
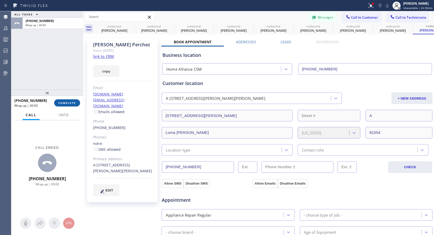
click at [72, 104] on span "COMPLETE" at bounding box center [67, 103] width 18 height 4
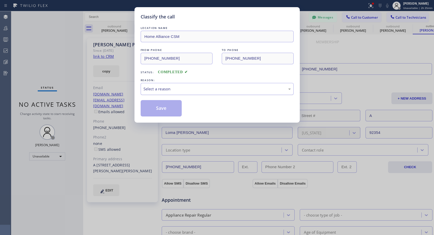
click at [178, 89] on div "Select a reason" at bounding box center [216, 89] width 147 height 6
click at [165, 109] on button "Save" at bounding box center [161, 108] width 41 height 16
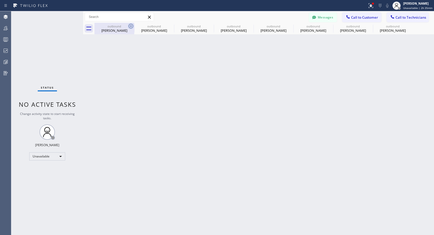
click at [132, 28] on icon at bounding box center [131, 26] width 6 height 6
click at [0, 0] on icon at bounding box center [0, 0] width 0 height 0
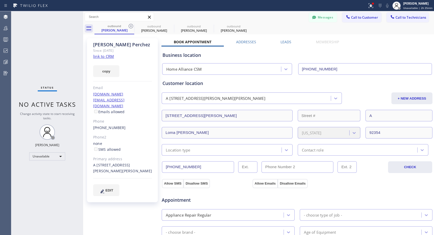
click at [132, 28] on icon at bounding box center [131, 26] width 6 height 6
click at [0, 0] on icon at bounding box center [0, 0] width 0 height 0
click at [131, 24] on icon at bounding box center [130, 26] width 5 height 5
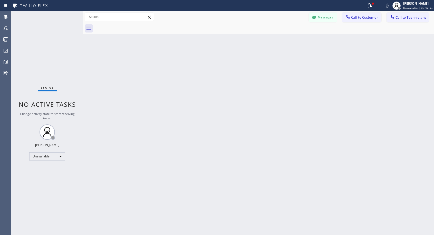
click at [131, 24] on div at bounding box center [263, 29] width 339 height 12
click at [355, 20] on button "Call to Customer" at bounding box center [361, 18] width 39 height 10
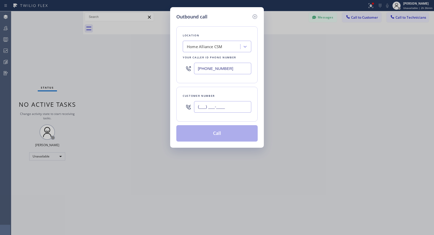
click at [205, 110] on input "(___) ___-____" at bounding box center [222, 107] width 57 height 12
paste input "310) 422-1616"
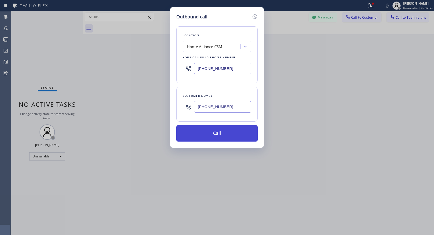
type input "[PHONE_NUMBER]"
click at [227, 136] on button "Call" at bounding box center [216, 133] width 81 height 16
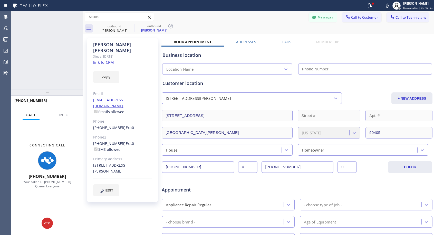
type input "[PHONE_NUMBER]"
click at [77, 15] on icon at bounding box center [76, 17] width 6 height 6
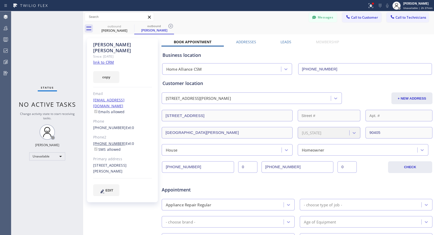
click at [112, 141] on link "[PHONE_NUMBER]" at bounding box center [109, 143] width 33 height 5
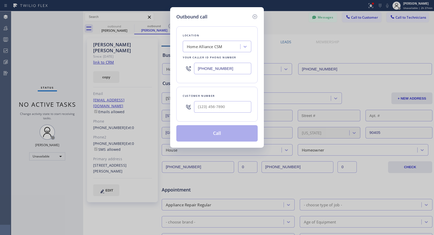
type input "[PHONE_NUMBER]"
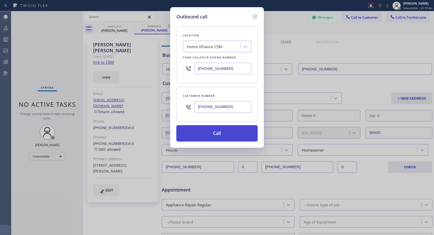
click at [207, 130] on button "Call" at bounding box center [216, 133] width 81 height 16
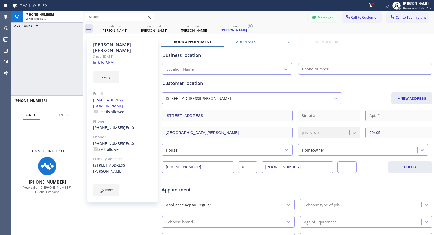
type input "[PHONE_NUMBER]"
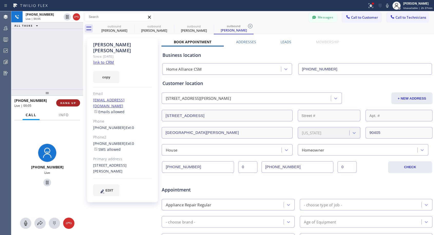
click at [73, 102] on span "HANG UP" at bounding box center [68, 103] width 16 height 4
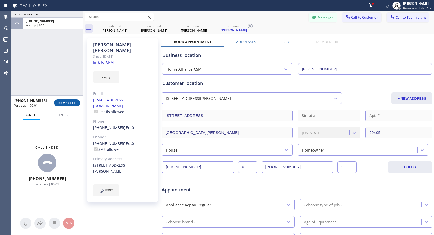
click at [71, 102] on span "COMPLETE" at bounding box center [67, 103] width 18 height 4
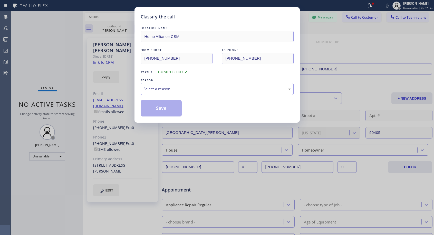
click at [175, 91] on div "Select a reason" at bounding box center [216, 89] width 147 height 6
click at [160, 108] on button "Save" at bounding box center [161, 108] width 41 height 16
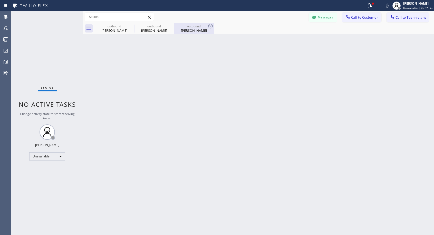
click at [188, 31] on div "[PERSON_NAME]" at bounding box center [193, 30] width 39 height 5
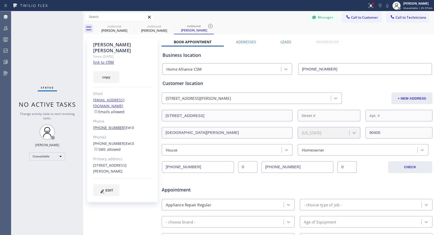
click at [106, 125] on link "[PHONE_NUMBER]" at bounding box center [109, 127] width 33 height 5
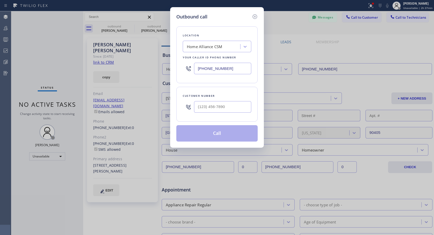
type input "[PHONE_NUMBER]"
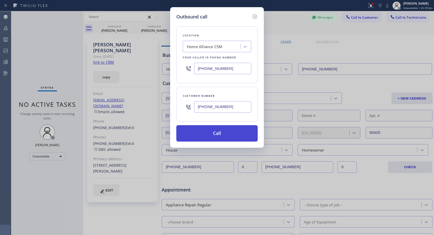
click at [213, 135] on button "Call" at bounding box center [216, 133] width 81 height 16
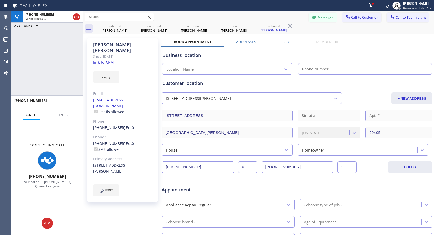
type input "[PHONE_NUMBER]"
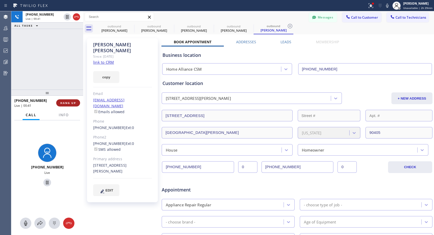
click at [65, 105] on span "HANG UP" at bounding box center [68, 103] width 16 height 4
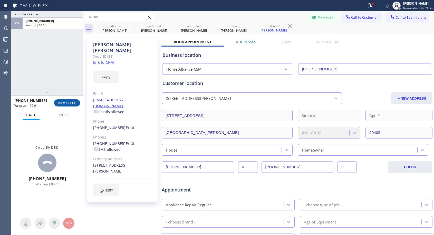
click at [65, 104] on span "COMPLETE" at bounding box center [67, 103] width 18 height 4
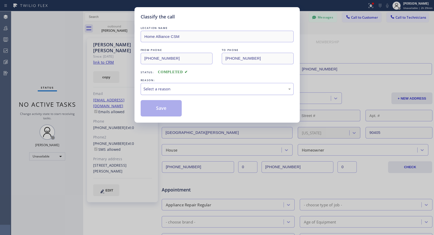
drag, startPoint x: 168, startPoint y: 90, endPoint x: 166, endPoint y: 92, distance: 3.1
click at [168, 90] on div "Select a reason" at bounding box center [216, 89] width 147 height 6
click at [153, 106] on button "Save" at bounding box center [161, 108] width 41 height 16
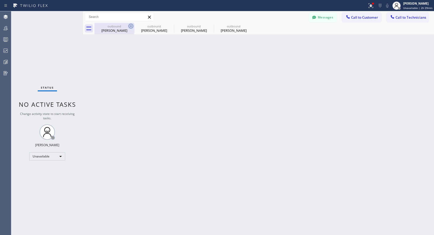
click at [131, 26] on icon at bounding box center [130, 26] width 5 height 5
click at [168, 26] on icon at bounding box center [170, 26] width 5 height 5
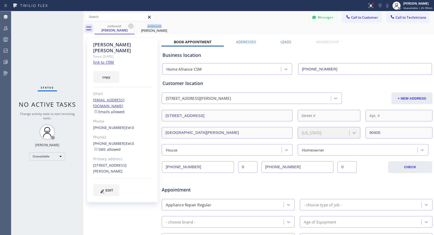
click at [131, 26] on icon at bounding box center [130, 26] width 5 height 5
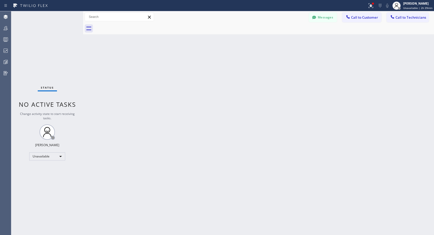
click at [131, 26] on div at bounding box center [263, 29] width 339 height 12
click at [359, 19] on span "Call to Customer" at bounding box center [364, 17] width 27 height 5
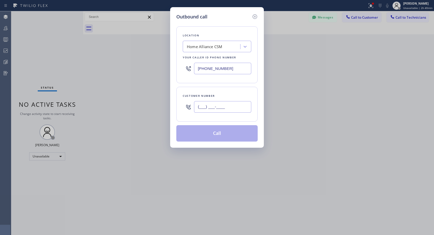
click at [238, 106] on input "(___) ___-____" at bounding box center [222, 107] width 57 height 12
paste input "310) 617-3167"
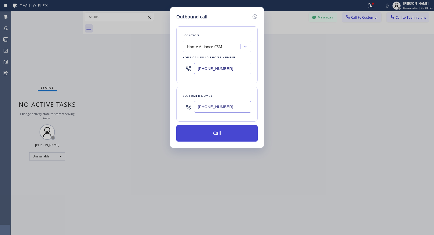
type input "[PHONE_NUMBER]"
click at [214, 135] on button "Call" at bounding box center [216, 133] width 81 height 16
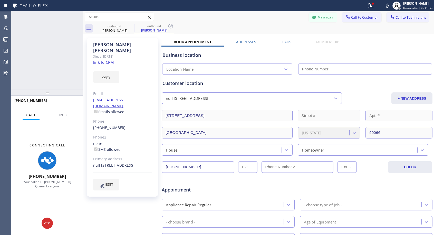
type input "[PHONE_NUMBER]"
click at [77, 16] on icon at bounding box center [76, 17] width 6 height 6
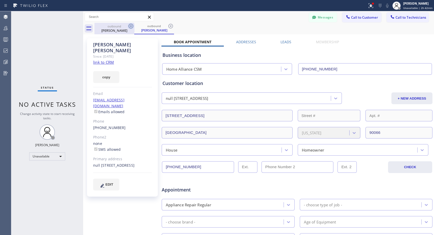
click at [130, 25] on icon at bounding box center [131, 26] width 6 height 6
click at [134, 25] on div "outbound [PERSON_NAME]" at bounding box center [154, 29] width 40 height 12
click at [358, 16] on span "Call to Customer" at bounding box center [364, 17] width 27 height 5
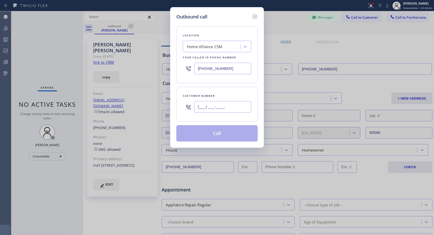
click at [235, 109] on input "(___) ___-____" at bounding box center [222, 107] width 57 height 12
paste input "818) 535-2453"
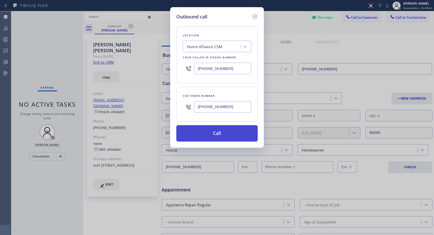
type input "[PHONE_NUMBER]"
click at [227, 136] on button "Call" at bounding box center [216, 133] width 81 height 16
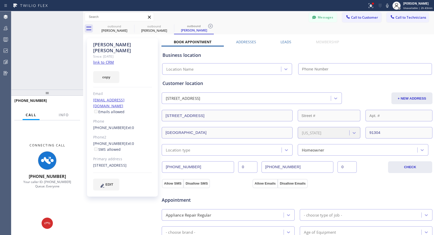
type input "[PHONE_NUMBER]"
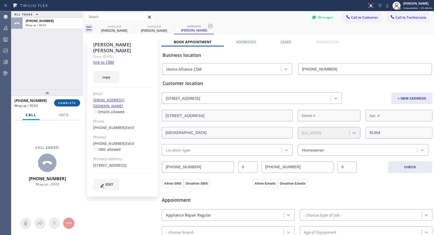
click at [64, 101] on button "COMPLETE" at bounding box center [67, 102] width 26 height 7
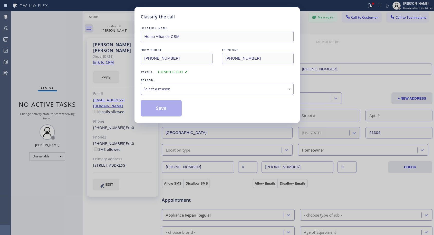
click at [192, 89] on div "Select a reason" at bounding box center [216, 89] width 147 height 6
click at [160, 109] on button "Save" at bounding box center [161, 108] width 41 height 16
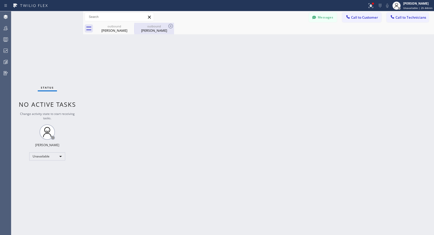
click at [163, 30] on div "[PERSON_NAME]" at bounding box center [154, 30] width 39 height 5
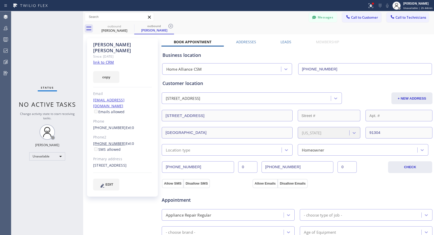
click at [114, 141] on link "[PHONE_NUMBER]" at bounding box center [109, 143] width 33 height 5
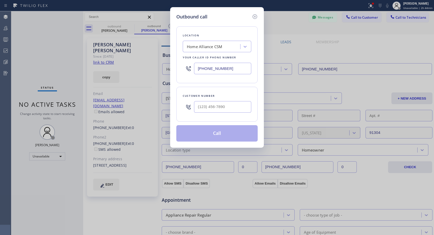
type input "[PHONE_NUMBER]"
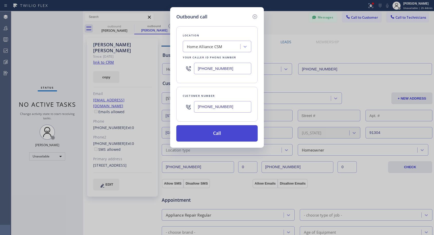
click at [217, 135] on button "Call" at bounding box center [216, 133] width 81 height 16
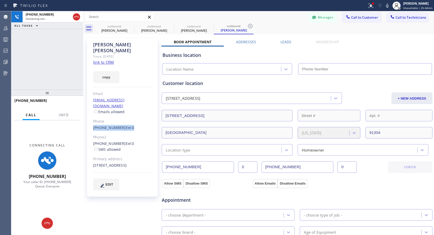
drag, startPoint x: 134, startPoint y: 116, endPoint x: 85, endPoint y: 117, distance: 49.5
click at [85, 117] on div "[PERSON_NAME] Since: [DATE] link to CRM copy Email [EMAIL_ADDRESS][DOMAIN_NAME]…" at bounding box center [122, 207] width 77 height 343
copy div "[PHONE_NUMBER] Ext: 0"
type input "[PHONE_NUMBER]"
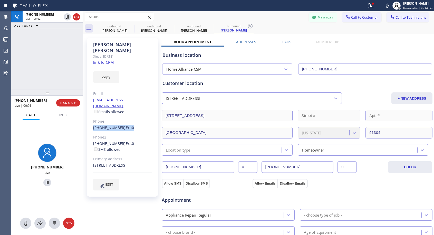
drag, startPoint x: 77, startPoint y: 17, endPoint x: 70, endPoint y: 26, distance: 10.9
click at [77, 17] on icon at bounding box center [76, 17] width 6 height 6
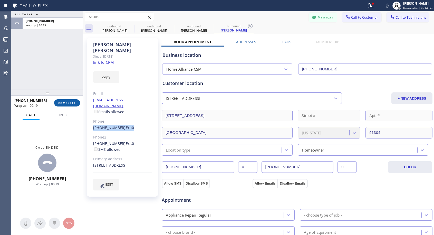
click at [69, 101] on button "COMPLETE" at bounding box center [67, 102] width 26 height 7
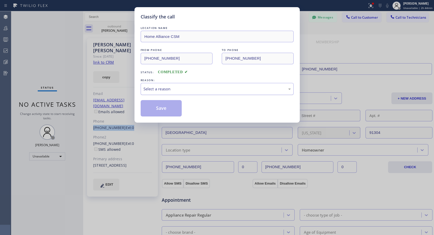
click at [251, 94] on div "Select a reason" at bounding box center [217, 89] width 153 height 12
click at [175, 111] on button "Save" at bounding box center [161, 108] width 41 height 16
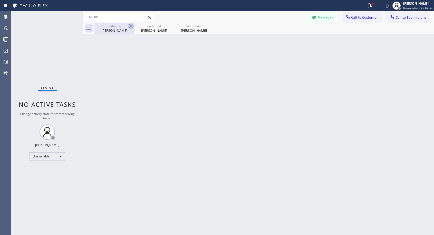
click at [131, 26] on icon at bounding box center [131, 26] width 6 height 6
click at [0, 0] on icon at bounding box center [0, 0] width 0 height 0
click at [131, 26] on div at bounding box center [263, 29] width 339 height 12
click at [361, 19] on span "Call to Customer" at bounding box center [364, 17] width 27 height 5
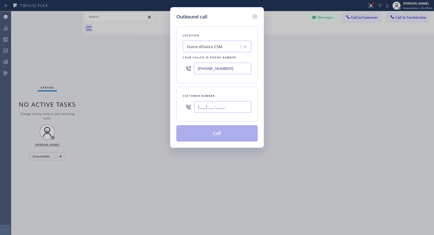
click at [245, 108] on input "(___) ___-____" at bounding box center [222, 107] width 57 height 12
paste input "310) 499-8817"
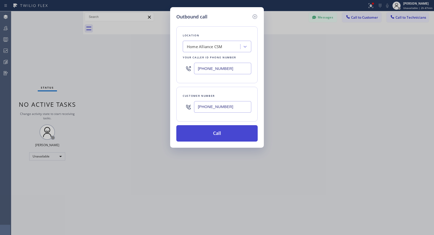
type input "[PHONE_NUMBER]"
click at [231, 131] on button "Call" at bounding box center [216, 133] width 81 height 16
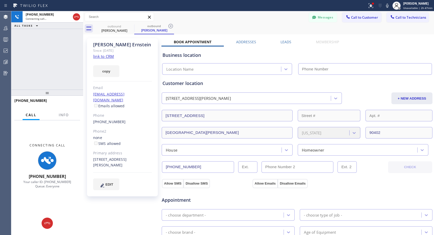
type input "[PHONE_NUMBER]"
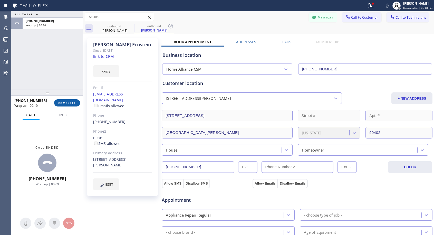
click at [66, 104] on span "COMPLETE" at bounding box center [67, 103] width 18 height 4
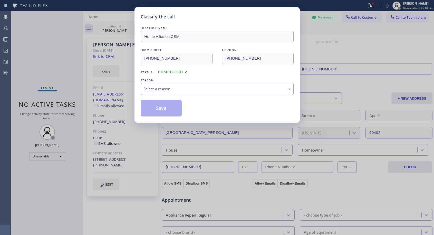
click at [176, 88] on div "Select a reason" at bounding box center [216, 89] width 147 height 6
click at [159, 107] on button "Save" at bounding box center [161, 108] width 41 height 16
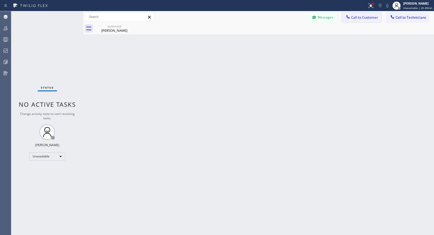
click at [352, 18] on span "Call to Customer" at bounding box center [364, 17] width 27 height 5
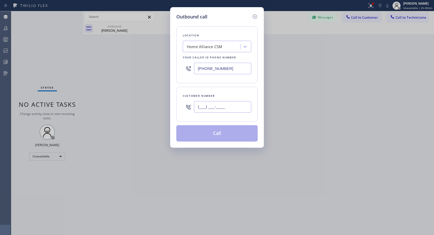
click at [227, 107] on input "(___) ___-____" at bounding box center [222, 107] width 57 height 12
paste input "917) 579-5642"
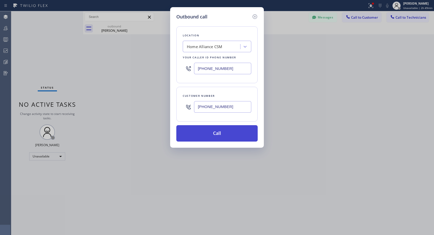
type input "[PHONE_NUMBER]"
click at [221, 136] on button "Call" at bounding box center [216, 133] width 81 height 16
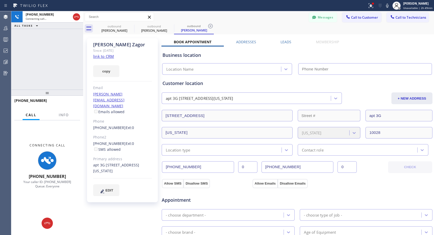
type input "[PHONE_NUMBER]"
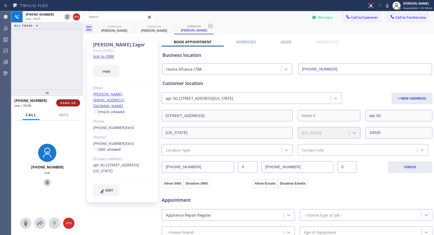
click at [71, 104] on span "HANG UP" at bounding box center [68, 103] width 16 height 4
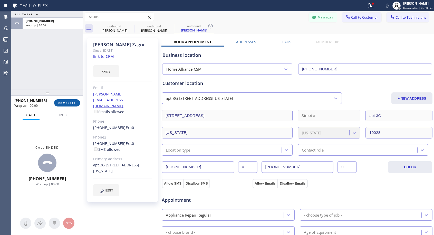
click at [73, 103] on span "COMPLETE" at bounding box center [67, 103] width 18 height 4
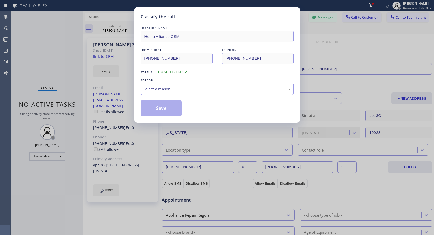
click at [178, 83] on div "REASON:" at bounding box center [217, 80] width 153 height 5
click at [174, 92] on div "Select a reason" at bounding box center [217, 89] width 153 height 12
click at [161, 107] on button "Save" at bounding box center [161, 108] width 41 height 16
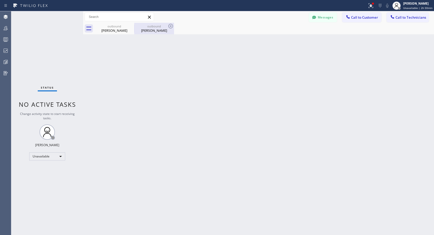
click at [150, 28] on div "[PERSON_NAME]" at bounding box center [154, 30] width 39 height 5
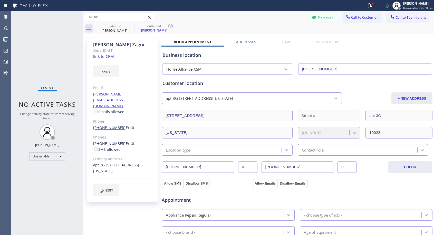
click at [113, 125] on link "[PHONE_NUMBER]" at bounding box center [109, 127] width 33 height 5
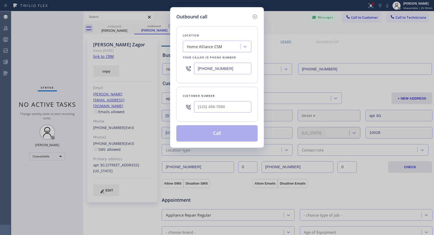
type input "[PHONE_NUMBER]"
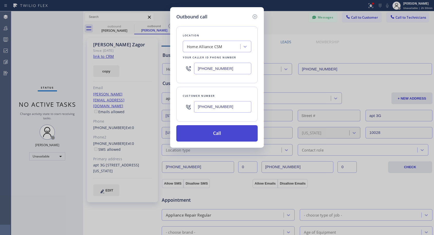
click at [209, 131] on button "Call" at bounding box center [216, 133] width 81 height 16
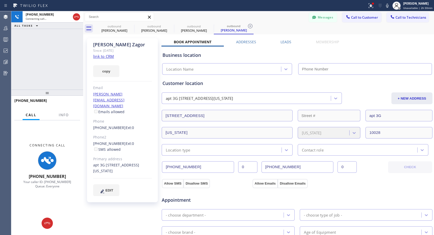
type input "[PHONE_NUMBER]"
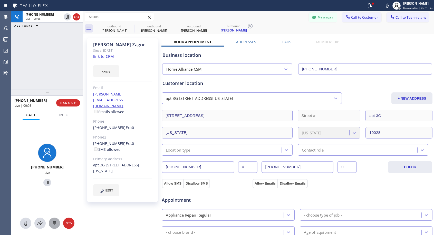
click at [56, 223] on icon at bounding box center [54, 224] width 3 height 4
click at [51, 162] on div "5 JKL" at bounding box center [46, 164] width 21 height 14
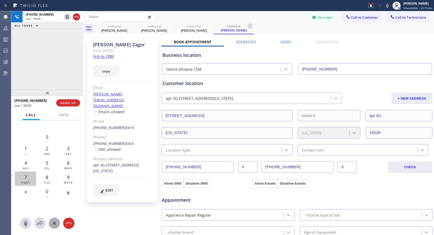
click at [28, 175] on div "7 PQRS" at bounding box center [25, 179] width 21 height 14
click at [66, 103] on span "HANG UP" at bounding box center [68, 103] width 16 height 4
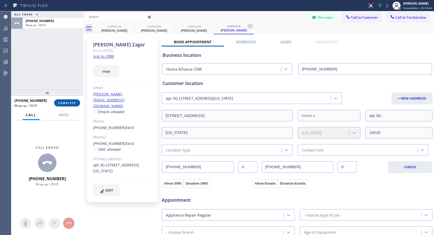
click at [66, 103] on span "COMPLETE" at bounding box center [67, 103] width 18 height 4
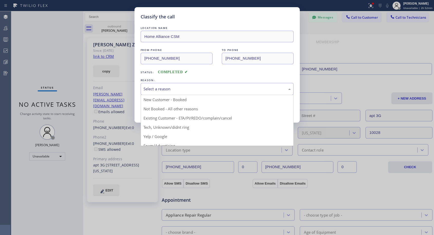
click at [152, 86] on div "Select a reason" at bounding box center [217, 89] width 153 height 12
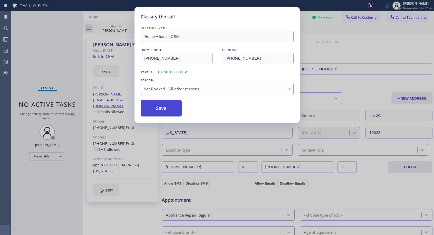
click at [151, 109] on button "Save" at bounding box center [161, 108] width 41 height 16
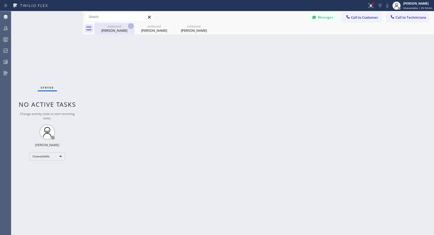
click at [130, 28] on icon at bounding box center [131, 26] width 6 height 6
click at [0, 0] on icon at bounding box center [0, 0] width 0 height 0
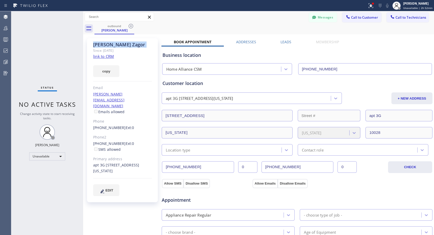
click at [130, 28] on icon at bounding box center [131, 26] width 6 height 6
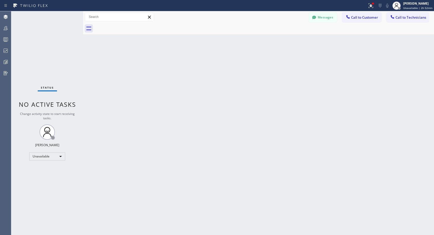
click at [130, 28] on div at bounding box center [263, 29] width 339 height 12
click at [357, 17] on span "Call to Customer" at bounding box center [364, 17] width 27 height 5
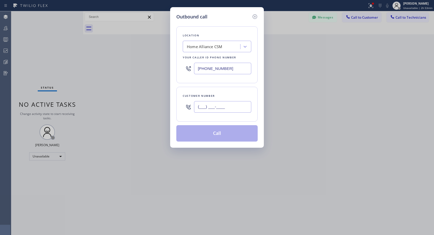
click at [231, 113] on input "(___) ___-____" at bounding box center [222, 107] width 57 height 12
paste input "619) 316-4884"
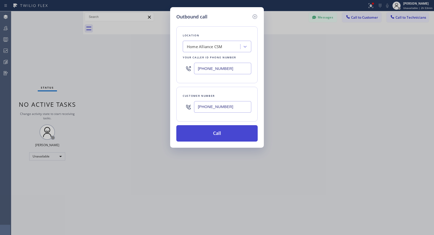
type input "[PHONE_NUMBER]"
click at [216, 134] on button "Call" at bounding box center [216, 133] width 81 height 16
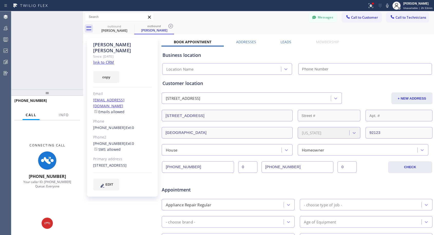
type input "[PHONE_NUMBER]"
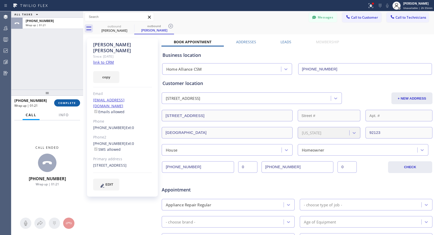
click at [65, 103] on span "COMPLETE" at bounding box center [67, 103] width 18 height 4
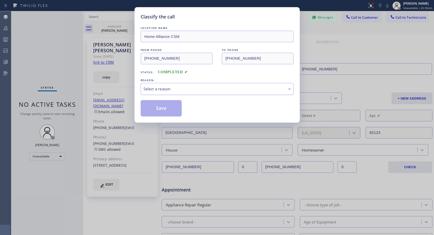
click at [173, 88] on div "Select a reason" at bounding box center [216, 89] width 147 height 6
click at [164, 108] on button "Save" at bounding box center [161, 108] width 41 height 16
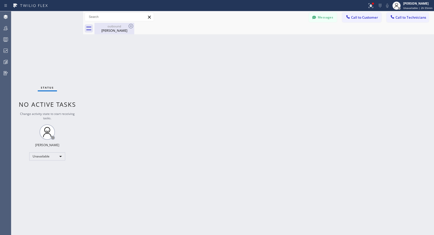
click at [120, 25] on div "outbound" at bounding box center [114, 26] width 39 height 4
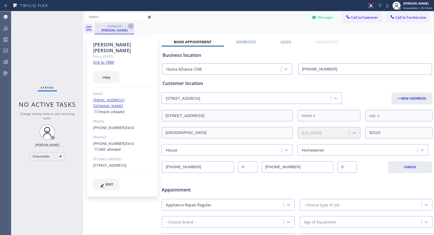
click at [131, 25] on icon at bounding box center [131, 26] width 6 height 6
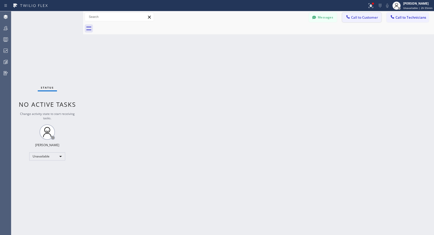
click at [365, 21] on button "Call to Customer" at bounding box center [361, 18] width 39 height 10
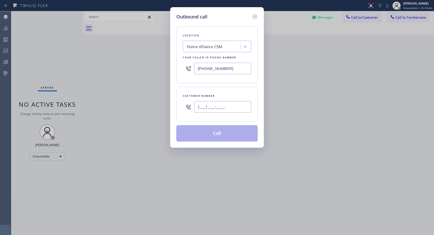
click at [231, 112] on input "(___) ___-____" at bounding box center [222, 107] width 57 height 12
paste input "305) 318-6441"
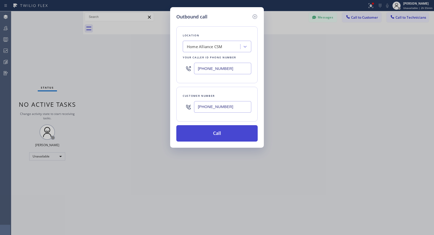
type input "[PHONE_NUMBER]"
click at [224, 135] on button "Call" at bounding box center [216, 133] width 81 height 16
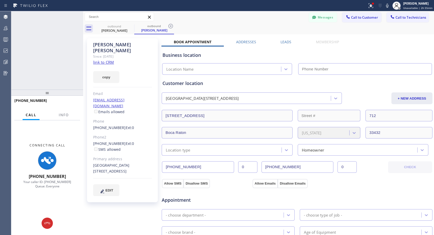
type input "[PHONE_NUMBER]"
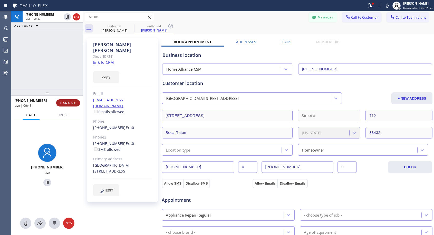
click at [75, 103] on span "HANG UP" at bounding box center [68, 103] width 16 height 4
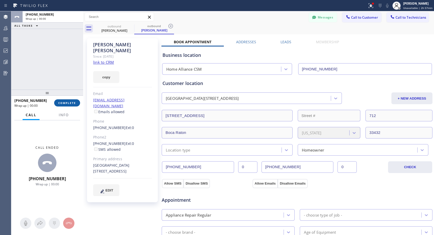
click at [75, 103] on span "COMPLETE" at bounding box center [67, 103] width 18 height 4
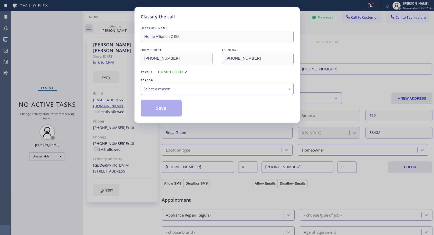
click at [192, 87] on div "Select a reason" at bounding box center [216, 89] width 147 height 6
click at [161, 106] on button "Save" at bounding box center [161, 108] width 41 height 16
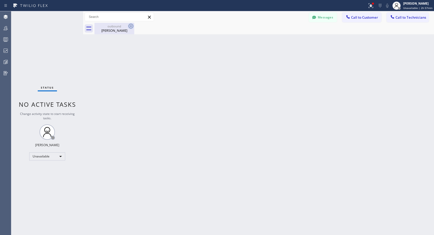
click at [131, 26] on icon at bounding box center [130, 26] width 5 height 5
drag, startPoint x: 356, startPoint y: 18, endPoint x: 311, endPoint y: 45, distance: 52.2
click at [356, 18] on span "Call to Customer" at bounding box center [364, 17] width 27 height 5
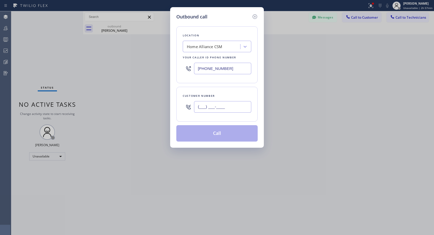
click at [240, 112] on input "(___) ___-____" at bounding box center [222, 107] width 57 height 12
paste input "206) 769-7818"
type input "[PHONE_NUMBER]"
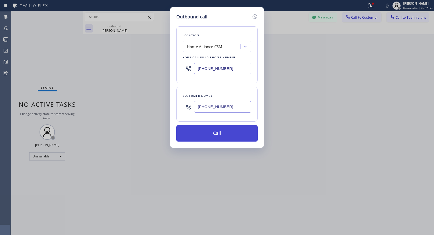
drag, startPoint x: 230, startPoint y: 132, endPoint x: 162, endPoint y: 52, distance: 104.6
click at [230, 132] on button "Call" at bounding box center [216, 133] width 81 height 16
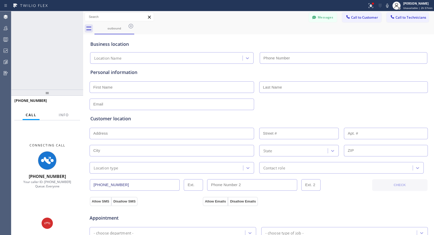
type input "[PHONE_NUMBER]"
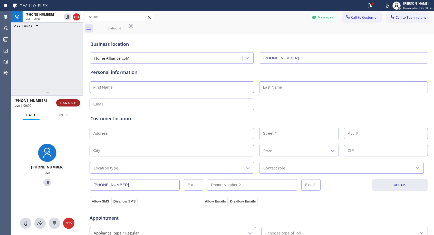
click at [67, 104] on span "HANG UP" at bounding box center [68, 103] width 16 height 4
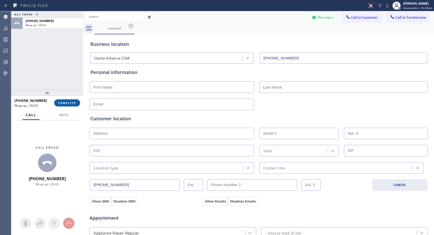
click at [78, 104] on button "COMPLETE" at bounding box center [67, 102] width 26 height 7
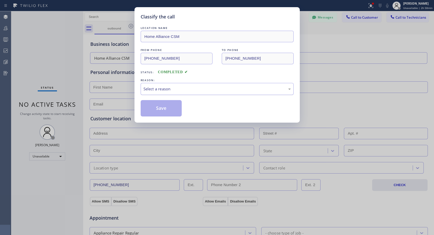
click at [156, 87] on div "Select a reason" at bounding box center [216, 89] width 147 height 6
click at [156, 109] on button "Save" at bounding box center [161, 108] width 41 height 16
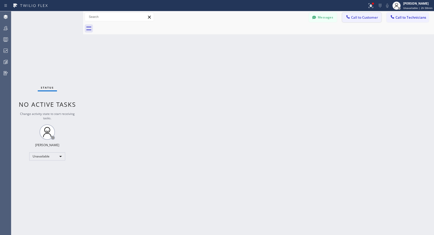
click at [351, 16] on span "Call to Customer" at bounding box center [364, 17] width 27 height 5
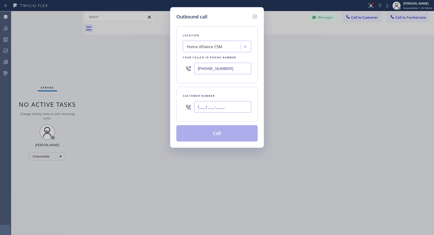
click at [216, 110] on input "(___) ___-____" at bounding box center [222, 107] width 57 height 12
paste input "415) 845-4830"
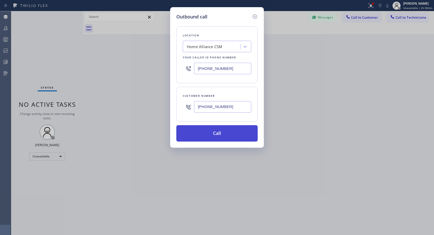
type input "[PHONE_NUMBER]"
click at [218, 132] on button "Call" at bounding box center [216, 133] width 81 height 16
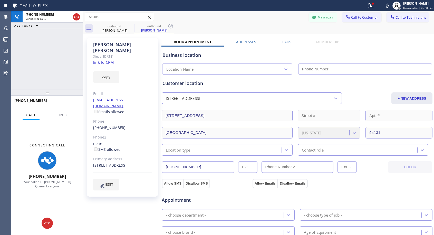
type input "[PHONE_NUMBER]"
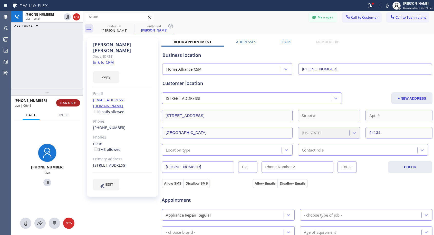
click at [71, 103] on span "HANG UP" at bounding box center [68, 103] width 16 height 4
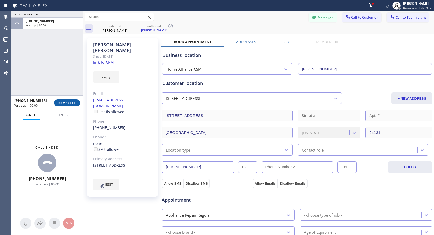
click at [71, 103] on span "COMPLETE" at bounding box center [67, 103] width 18 height 4
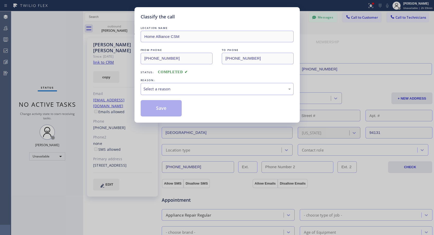
click at [171, 88] on div "Select a reason" at bounding box center [216, 89] width 147 height 6
click at [156, 112] on button "Save" at bounding box center [161, 108] width 41 height 16
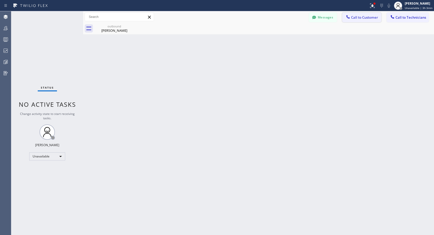
click at [354, 15] on span "Call to Customer" at bounding box center [364, 17] width 27 height 5
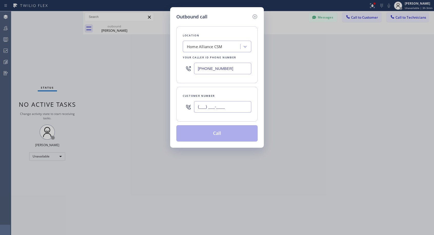
click at [232, 105] on input "(___) ___-____" at bounding box center [222, 107] width 57 height 12
paste input "323) 359-7307"
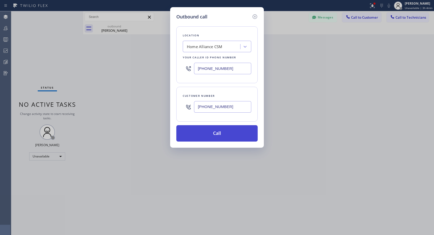
type input "[PHONE_NUMBER]"
click at [222, 135] on button "Call" at bounding box center [216, 133] width 81 height 16
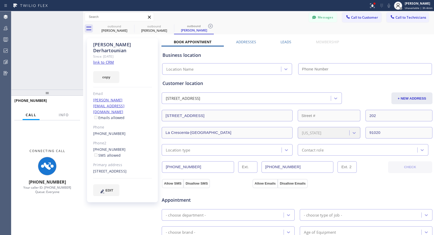
type input "[PHONE_NUMBER]"
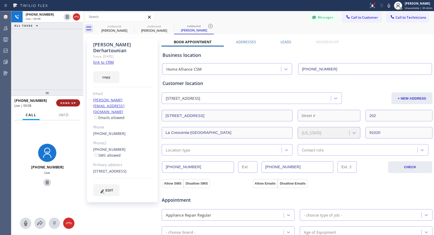
click at [76, 103] on span "HANG UP" at bounding box center [68, 103] width 16 height 4
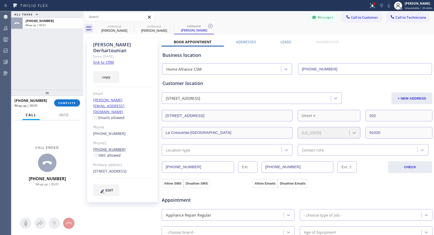
click at [111, 147] on link "[PHONE_NUMBER]" at bounding box center [109, 149] width 33 height 5
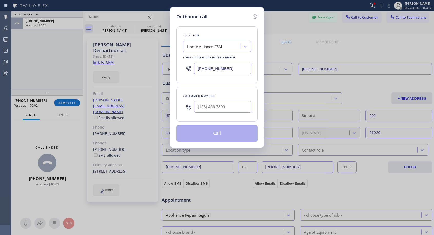
type input "[PHONE_NUMBER]"
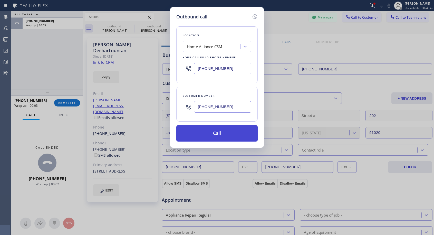
click at [215, 131] on button "Call" at bounding box center [216, 133] width 81 height 16
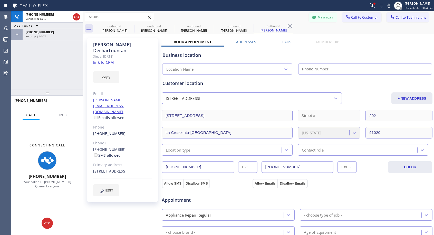
type input "[PHONE_NUMBER]"
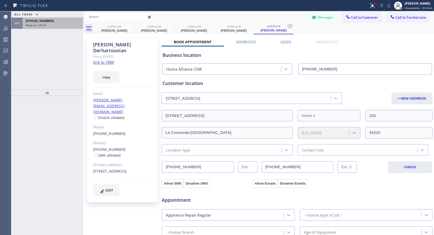
click at [72, 28] on div "[PHONE_NUMBER] Wrap up | 00:27" at bounding box center [52, 23] width 58 height 11
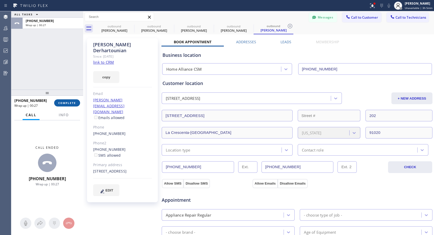
click at [74, 101] on span "COMPLETE" at bounding box center [67, 103] width 18 height 4
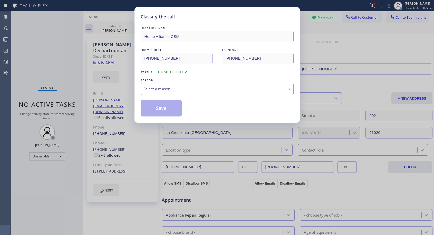
click at [197, 88] on div "Select a reason" at bounding box center [216, 89] width 147 height 6
click at [167, 107] on button "Save" at bounding box center [161, 108] width 41 height 16
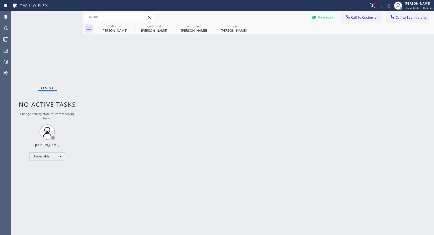
drag, startPoint x: 224, startPoint y: 27, endPoint x: 166, endPoint y: 85, distance: 82.3
click at [224, 27] on div "outbound" at bounding box center [233, 26] width 39 height 4
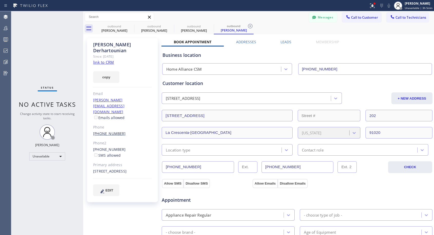
click at [105, 131] on link "[PHONE_NUMBER]" at bounding box center [109, 133] width 33 height 5
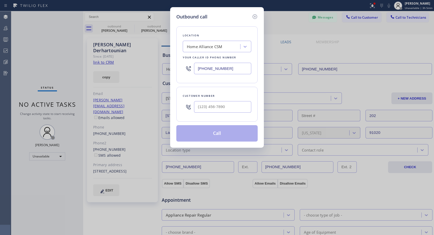
type input "[PHONE_NUMBER]"
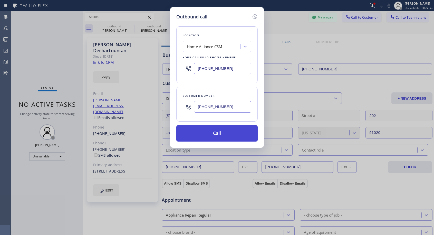
click at [206, 132] on button "Call" at bounding box center [216, 133] width 81 height 16
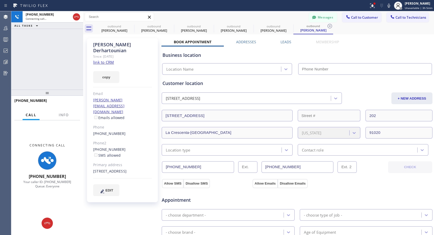
type input "[PHONE_NUMBER]"
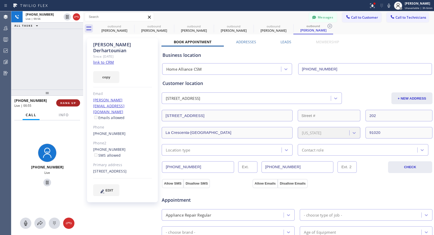
click at [65, 101] on span "HANG UP" at bounding box center [68, 103] width 16 height 4
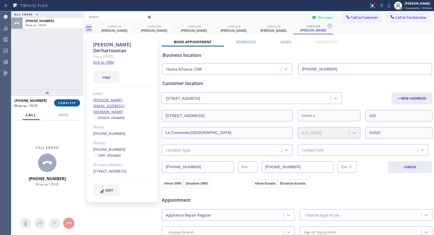
click at [65, 101] on span "COMPLETE" at bounding box center [67, 103] width 18 height 4
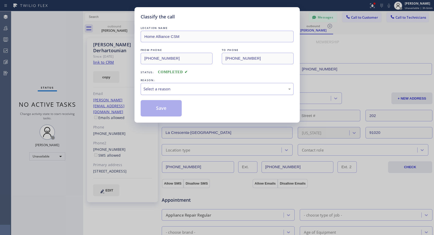
click at [188, 91] on div "Select a reason" at bounding box center [216, 89] width 147 height 6
click at [153, 108] on button "Save" at bounding box center [161, 108] width 41 height 16
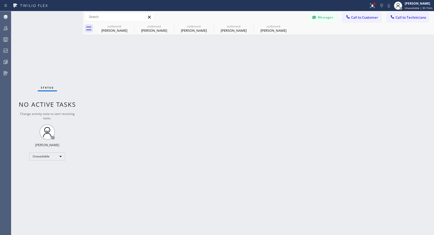
drag, startPoint x: 359, startPoint y: 15, endPoint x: 354, endPoint y: 20, distance: 7.4
click at [359, 15] on button "Call to Customer" at bounding box center [361, 18] width 39 height 10
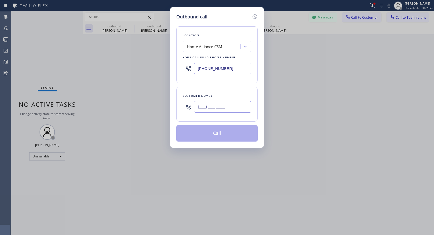
click at [235, 107] on input "(___) ___-____" at bounding box center [222, 107] width 57 height 12
paste input "949) 545-1463"
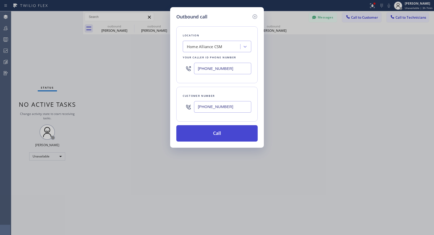
type input "[PHONE_NUMBER]"
click at [215, 135] on button "Call" at bounding box center [216, 133] width 81 height 16
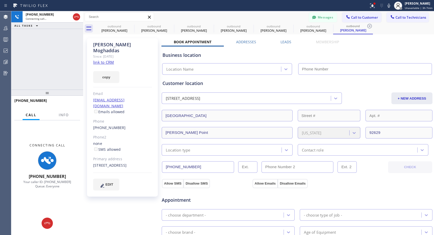
type input "[PHONE_NUMBER]"
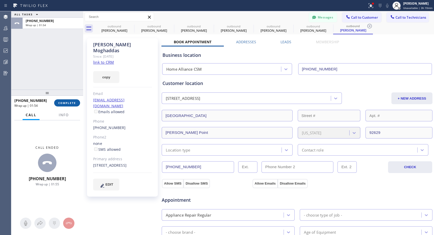
click at [73, 101] on span "COMPLETE" at bounding box center [67, 103] width 18 height 4
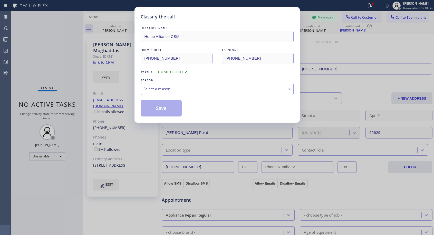
click at [202, 88] on div "Select a reason" at bounding box center [216, 89] width 147 height 6
click at [149, 110] on button "Save" at bounding box center [161, 108] width 41 height 16
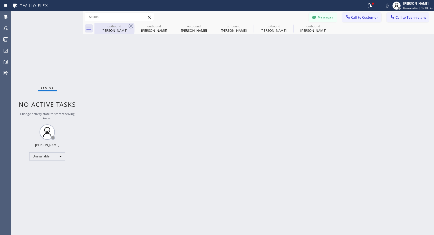
click at [122, 24] on div "outbound [PERSON_NAME]" at bounding box center [114, 29] width 39 height 12
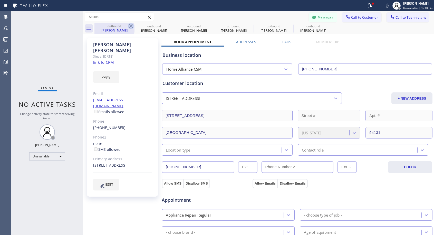
click at [130, 26] on icon at bounding box center [131, 26] width 6 height 6
click at [0, 0] on icon at bounding box center [0, 0] width 0 height 0
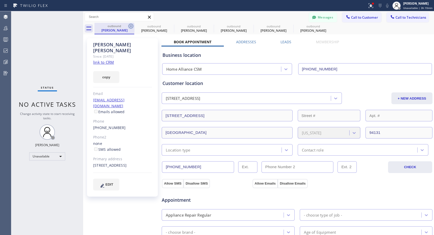
click at [0, 0] on icon at bounding box center [0, 0] width 0 height 0
click at [130, 26] on div "outbound [PERSON_NAME] outbound [PERSON_NAME] outbound [PERSON_NAME] outbound […" at bounding box center [263, 29] width 339 height 12
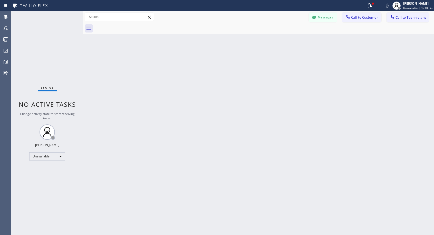
click at [130, 27] on div at bounding box center [263, 29] width 339 height 12
click at [131, 28] on div at bounding box center [263, 29] width 339 height 12
click at [360, 17] on span "Call to Customer" at bounding box center [364, 17] width 27 height 5
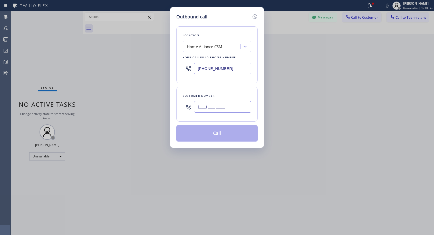
click at [201, 109] on input "(___) ___-____" at bounding box center [222, 107] width 57 height 12
paste input "714) 542-2450"
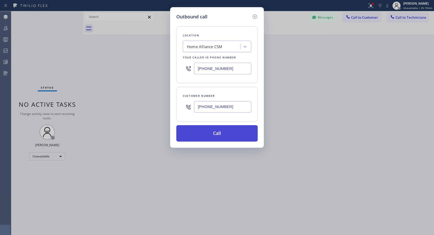
type input "[PHONE_NUMBER]"
click at [213, 132] on button "Call" at bounding box center [216, 133] width 81 height 16
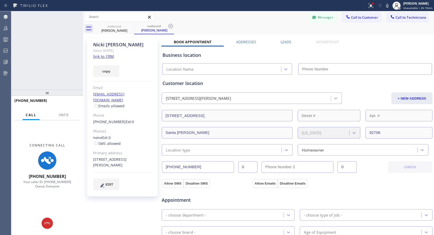
type input "[PHONE_NUMBER]"
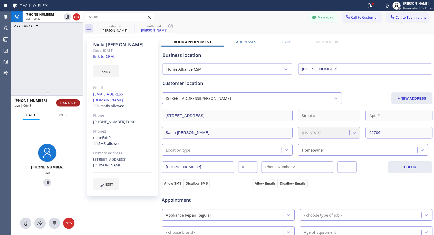
click at [73, 101] on button "HANG UP" at bounding box center [68, 102] width 24 height 7
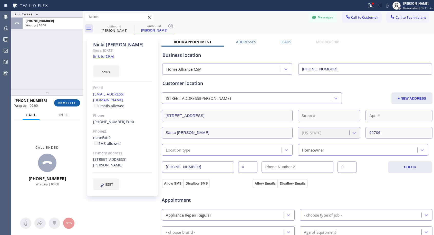
click at [73, 104] on span "COMPLETE" at bounding box center [67, 103] width 18 height 4
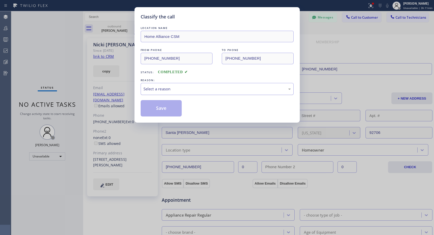
click at [175, 89] on div "Select a reason" at bounding box center [216, 89] width 147 height 6
click at [162, 106] on button "Save" at bounding box center [161, 108] width 41 height 16
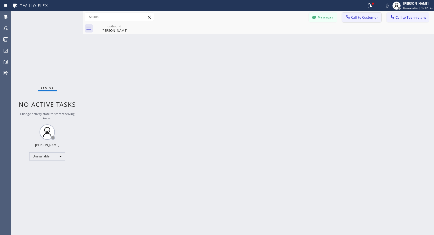
click at [360, 17] on span "Call to Customer" at bounding box center [364, 17] width 27 height 5
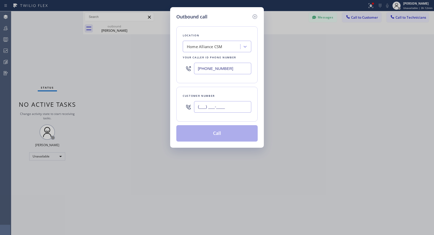
click at [233, 107] on input "(___) ___-____" at bounding box center [222, 107] width 57 height 12
paste input "602) 531-0899"
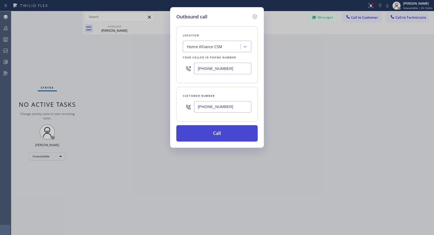
type input "[PHONE_NUMBER]"
click at [217, 131] on button "Call" at bounding box center [216, 133] width 81 height 16
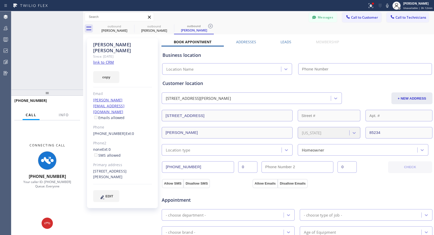
type input "[PHONE_NUMBER]"
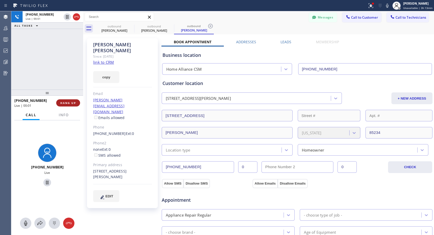
click at [71, 103] on span "HANG UP" at bounding box center [68, 103] width 16 height 4
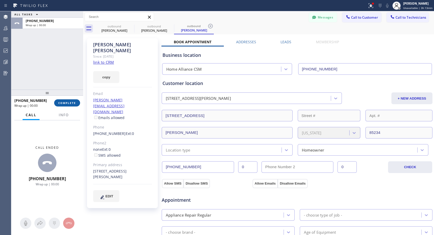
click at [71, 101] on button "COMPLETE" at bounding box center [67, 102] width 26 height 7
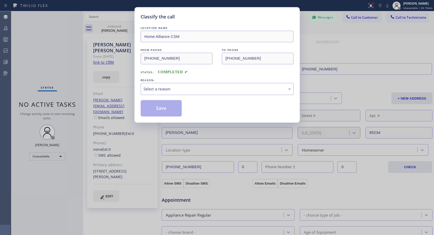
click at [200, 96] on div "LOCATION NAME Home Alliance CSM FROM PHONE [PHONE_NUMBER] TO PHONE [PHONE_NUMBE…" at bounding box center [217, 70] width 153 height 91
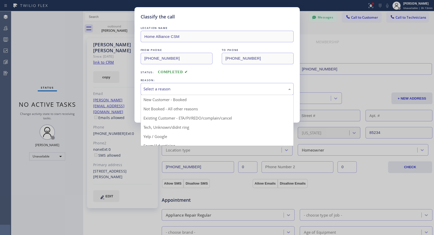
click at [191, 92] on div "Select a reason" at bounding box center [216, 89] width 147 height 6
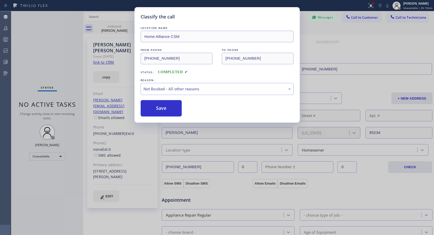
click at [162, 110] on button "Save" at bounding box center [161, 108] width 41 height 16
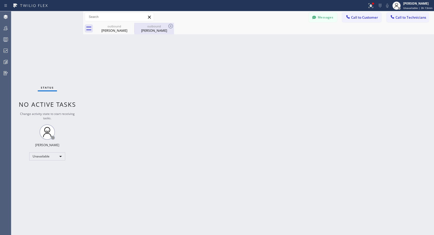
click at [154, 31] on div "[PERSON_NAME]" at bounding box center [154, 30] width 39 height 5
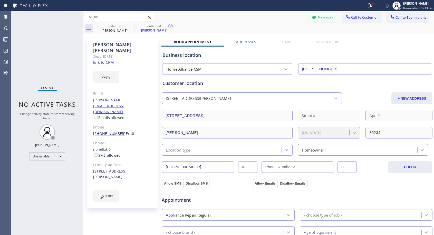
click at [108, 131] on link "[PHONE_NUMBER]" at bounding box center [109, 133] width 33 height 5
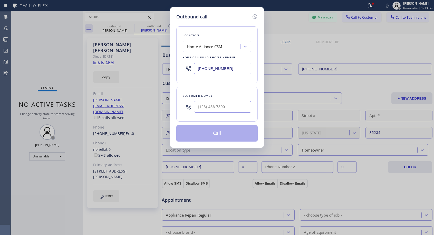
type input "[PHONE_NUMBER]"
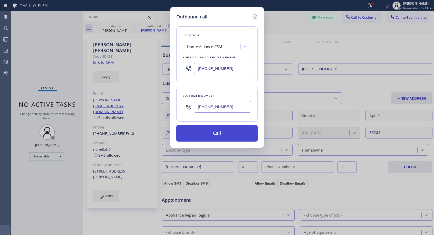
click at [213, 130] on button "Call" at bounding box center [216, 133] width 81 height 16
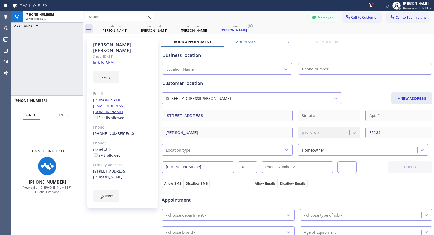
type input "[PHONE_NUMBER]"
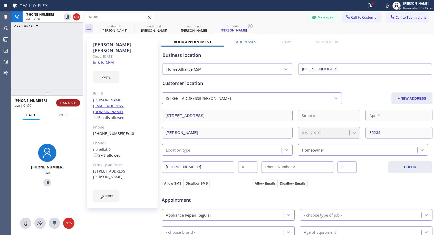
click at [67, 104] on span "HANG UP" at bounding box center [68, 103] width 16 height 4
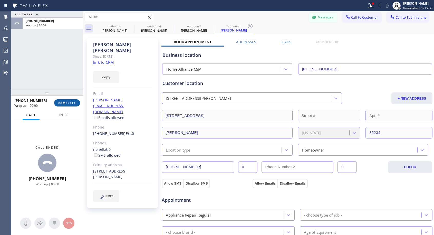
click at [67, 104] on span "COMPLETE" at bounding box center [67, 103] width 18 height 4
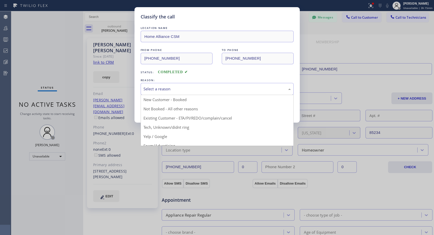
click at [179, 90] on div "Select a reason" at bounding box center [216, 89] width 147 height 6
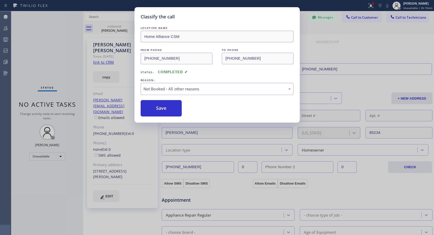
click at [163, 108] on button "Save" at bounding box center [161, 108] width 41 height 16
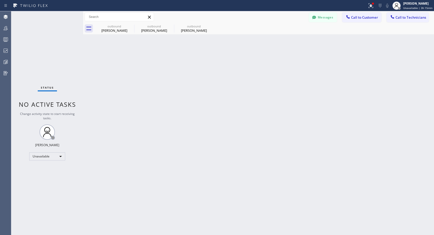
click at [352, 17] on span "Call to Customer" at bounding box center [364, 17] width 27 height 5
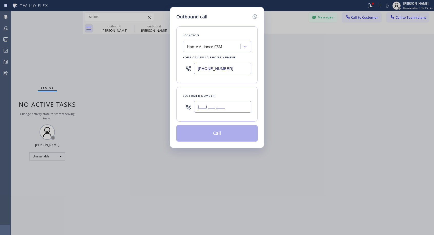
click at [225, 108] on input "(___) ___-____" at bounding box center [222, 107] width 57 height 12
paste input "847) 431-0081"
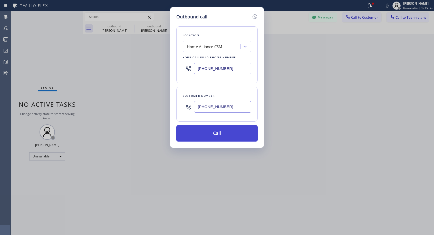
type input "[PHONE_NUMBER]"
click at [218, 135] on button "Call" at bounding box center [216, 133] width 81 height 16
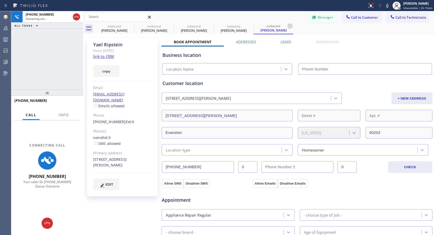
type input "[PHONE_NUMBER]"
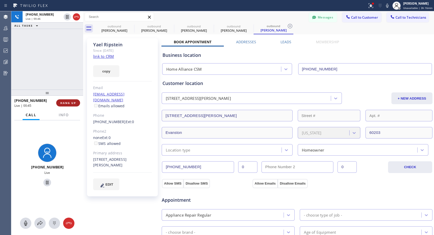
click at [74, 101] on span "HANG UP" at bounding box center [68, 103] width 16 height 4
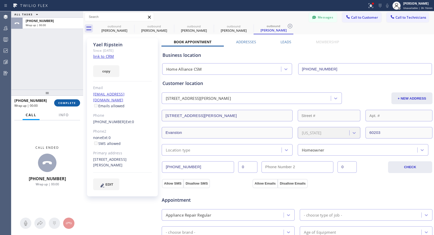
click at [74, 101] on span "COMPLETE" at bounding box center [67, 103] width 18 height 4
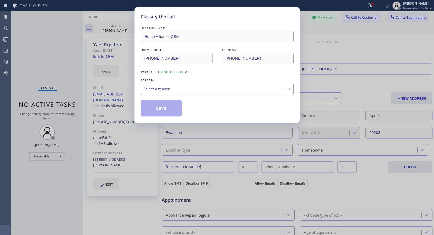
click at [193, 81] on div "REASON:" at bounding box center [217, 80] width 153 height 5
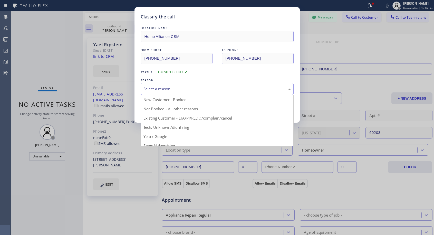
click at [192, 86] on div "Select a reason" at bounding box center [216, 89] width 147 height 6
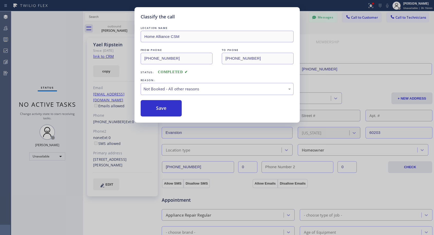
click at [164, 109] on button "Save" at bounding box center [161, 108] width 41 height 16
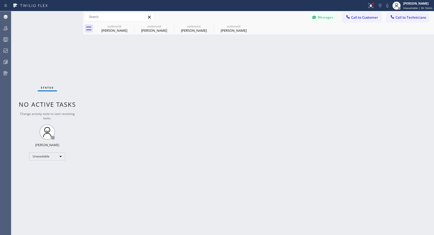
click at [231, 26] on div "outbound" at bounding box center [233, 26] width 39 height 4
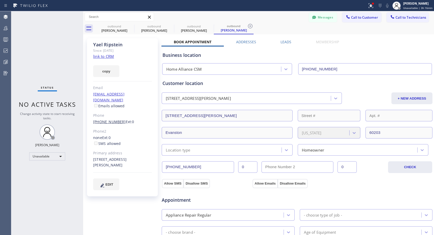
click at [113, 119] on link "[PHONE_NUMBER]" at bounding box center [109, 121] width 33 height 5
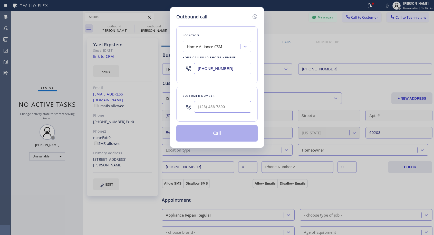
type input "[PHONE_NUMBER]"
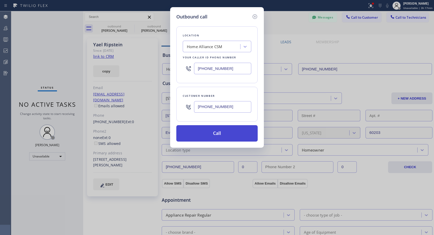
click at [209, 132] on button "Call" at bounding box center [216, 133] width 81 height 16
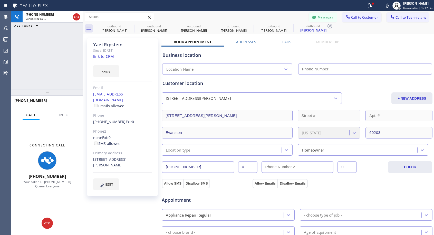
type input "[PHONE_NUMBER]"
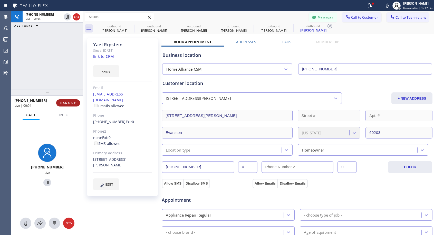
click at [67, 102] on span "HANG UP" at bounding box center [68, 103] width 16 height 4
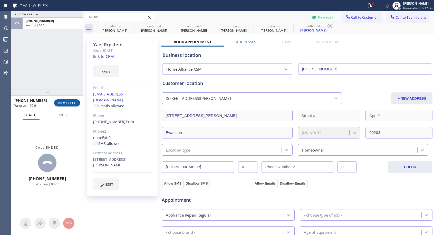
click at [71, 102] on span "COMPLETE" at bounding box center [67, 103] width 18 height 4
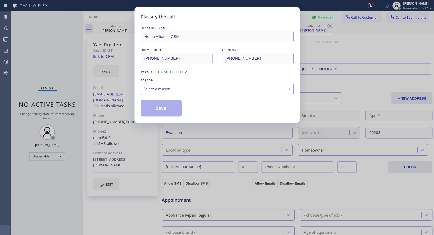
click at [217, 90] on div "Select a reason" at bounding box center [216, 89] width 147 height 6
click at [162, 110] on button "Save" at bounding box center [161, 108] width 41 height 16
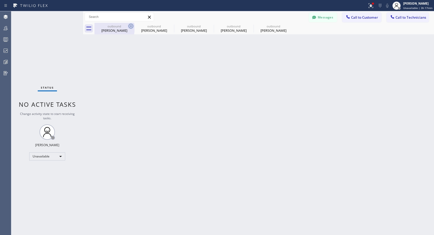
click at [130, 25] on icon at bounding box center [131, 26] width 6 height 6
click at [0, 0] on icon at bounding box center [0, 0] width 0 height 0
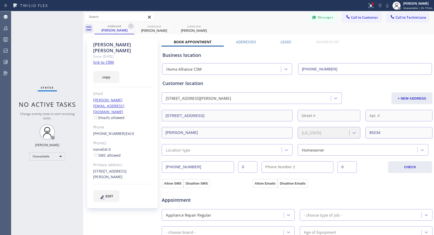
click at [130, 25] on icon at bounding box center [131, 26] width 6 height 6
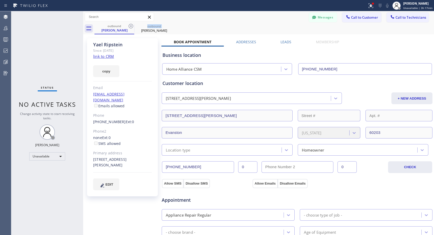
click at [130, 25] on icon at bounding box center [131, 26] width 6 height 6
click at [0, 0] on icon at bounding box center [0, 0] width 0 height 0
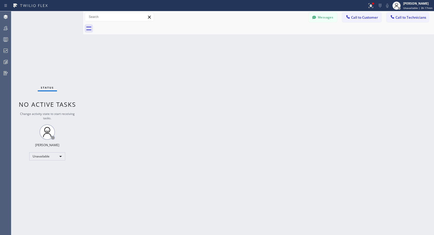
click at [130, 25] on div at bounding box center [263, 29] width 339 height 12
click at [356, 16] on span "Call to Customer" at bounding box center [364, 17] width 27 height 5
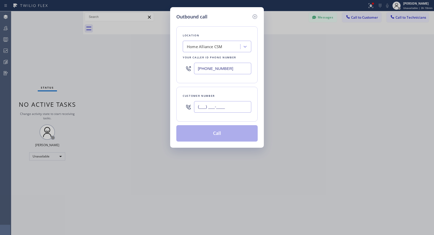
click at [225, 108] on input "(___) ___-____" at bounding box center [222, 107] width 57 height 12
paste input "480) 283-3434"
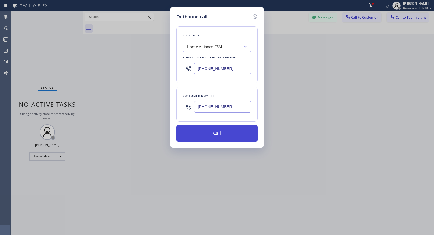
type input "[PHONE_NUMBER]"
click at [223, 135] on button "Call" at bounding box center [216, 133] width 81 height 16
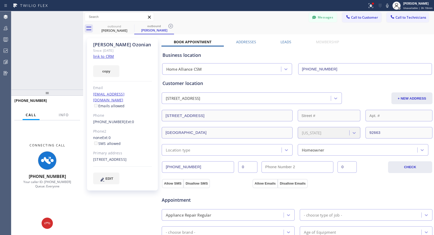
type input "[PHONE_NUMBER]"
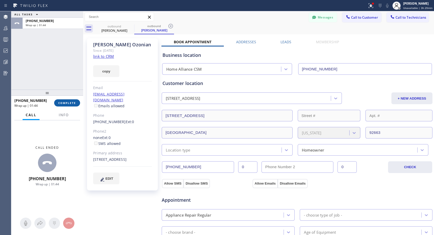
click at [73, 106] on button "COMPLETE" at bounding box center [67, 102] width 26 height 7
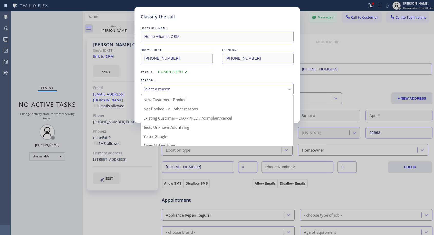
click at [171, 89] on div "Select a reason" at bounding box center [216, 89] width 147 height 6
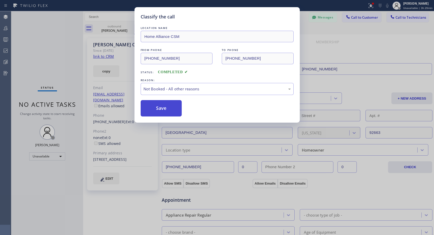
click at [162, 107] on button "Save" at bounding box center [161, 108] width 41 height 16
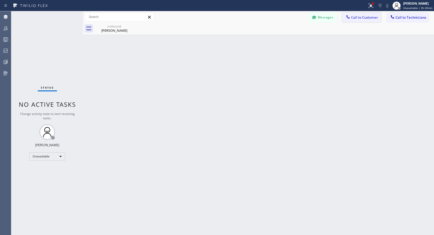
drag, startPoint x: 355, startPoint y: 20, endPoint x: 244, endPoint y: 78, distance: 125.5
click at [356, 21] on button "Call to Customer" at bounding box center [361, 18] width 39 height 10
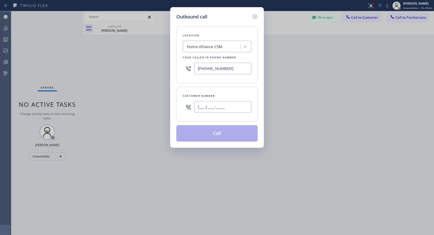
click at [225, 103] on input "(___) ___-____" at bounding box center [222, 107] width 57 height 12
paste input "909) 418-8584"
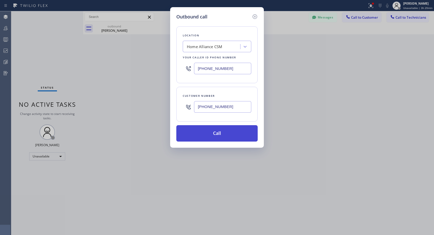
type input "[PHONE_NUMBER]"
click at [219, 133] on button "Call" at bounding box center [216, 133] width 81 height 16
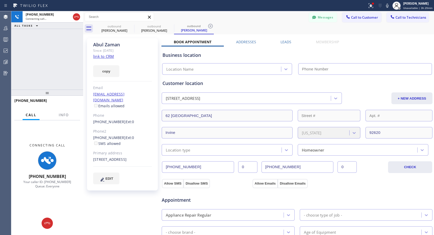
type input "[PHONE_NUMBER]"
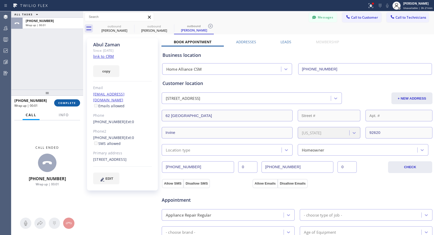
click at [68, 100] on button "COMPLETE" at bounding box center [67, 102] width 26 height 7
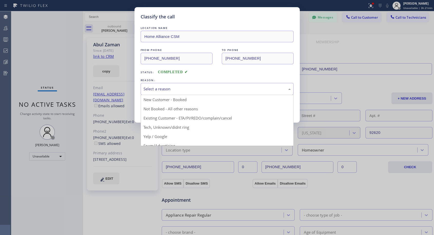
click at [173, 91] on div "Select a reason" at bounding box center [216, 89] width 147 height 6
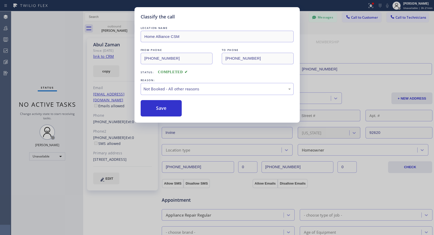
click at [161, 110] on button "Save" at bounding box center [161, 108] width 41 height 16
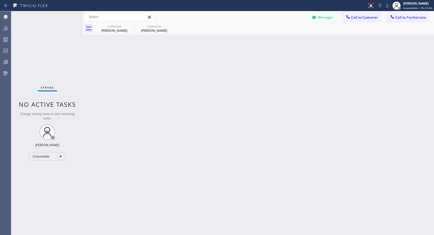
drag, startPoint x: 152, startPoint y: 29, endPoint x: 145, endPoint y: 80, distance: 51.4
click at [152, 29] on div "[PERSON_NAME]" at bounding box center [154, 30] width 39 height 5
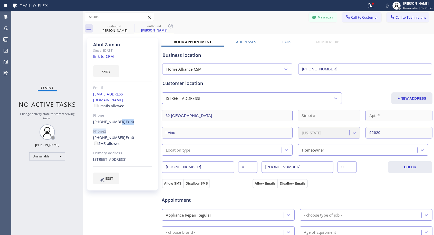
drag, startPoint x: 114, startPoint y: 116, endPoint x: 139, endPoint y: 120, distance: 25.3
click at [139, 120] on div "[PERSON_NAME] Since: [DATE] link to CRM copy Email [EMAIL_ADDRESS][DOMAIN_NAME]…" at bounding box center [122, 114] width 71 height 153
click at [102, 135] on link "[PHONE_NUMBER]" at bounding box center [109, 137] width 33 height 5
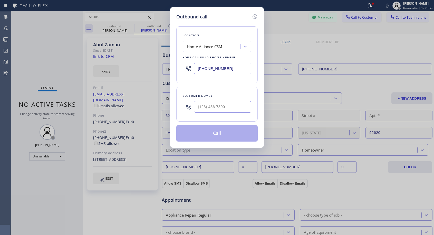
type input "[PHONE_NUMBER]"
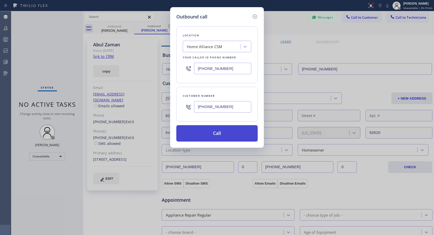
click at [211, 135] on button "Call" at bounding box center [216, 133] width 81 height 16
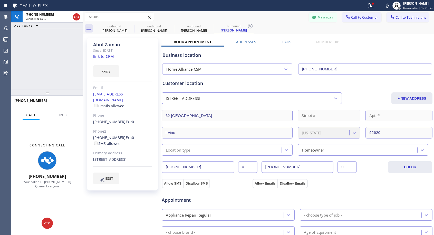
type input "[PHONE_NUMBER]"
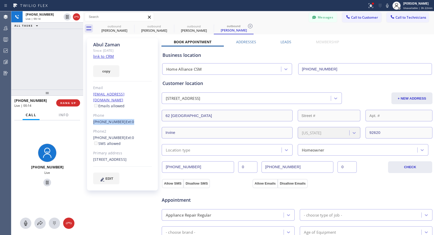
drag, startPoint x: 135, startPoint y: 117, endPoint x: 91, endPoint y: 115, distance: 43.9
click at [91, 115] on div "[PERSON_NAME] Since: [DATE] link to CRM copy Email [EMAIL_ADDRESS][DOMAIN_NAME]…" at bounding box center [122, 114] width 71 height 153
copy div "[PHONE_NUMBER] Ext: 0"
drag, startPoint x: 118, startPoint y: 133, endPoint x: 91, endPoint y: 134, distance: 26.4
click at [91, 134] on div "[PERSON_NAME] Since: [DATE] link to CRM copy Email [EMAIL_ADDRESS][DOMAIN_NAME]…" at bounding box center [122, 114] width 71 height 153
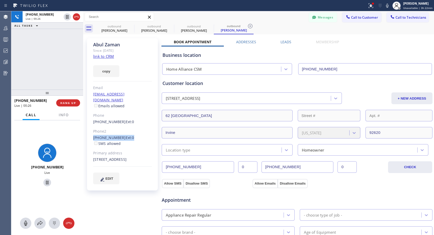
copy div "[PHONE_NUMBER] Ext: 0"
click at [71, 103] on span "HANG UP" at bounding box center [68, 103] width 16 height 4
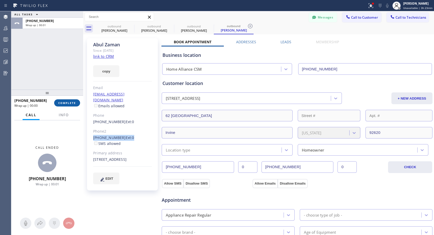
click at [71, 103] on span "COMPLETE" at bounding box center [67, 103] width 18 height 4
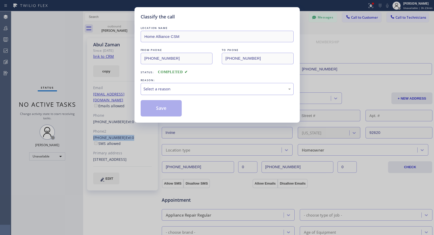
click at [167, 87] on div "Select a reason" at bounding box center [216, 89] width 147 height 6
click at [156, 107] on button "Save" at bounding box center [161, 108] width 41 height 16
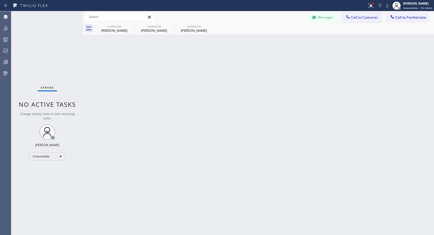
click at [361, 15] on button "Call to Customer" at bounding box center [361, 18] width 39 height 10
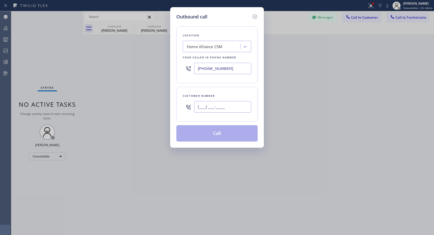
click at [244, 105] on input "(___) ___-____" at bounding box center [222, 107] width 57 height 12
paste input "562) 618-1667"
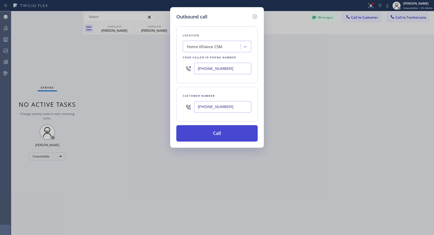
type input "[PHONE_NUMBER]"
drag, startPoint x: 217, startPoint y: 136, endPoint x: 217, endPoint y: 130, distance: 6.2
click at [217, 136] on button "Call" at bounding box center [216, 133] width 81 height 16
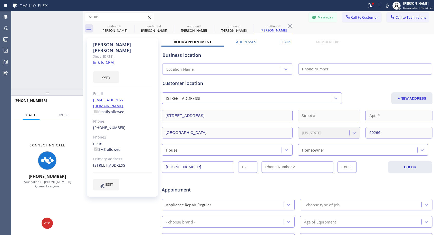
type input "[PHONE_NUMBER]"
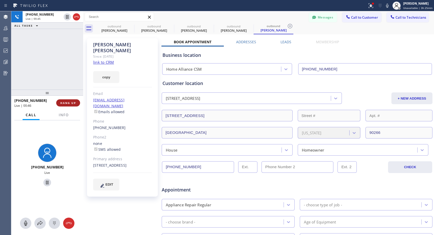
click at [60, 102] on button "HANG UP" at bounding box center [68, 102] width 24 height 7
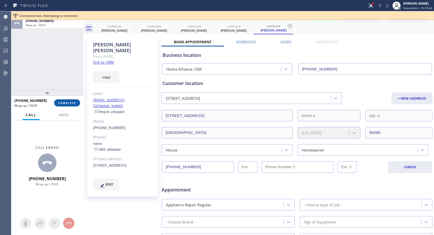
click at [61, 102] on span "COMPLETE" at bounding box center [67, 103] width 18 height 4
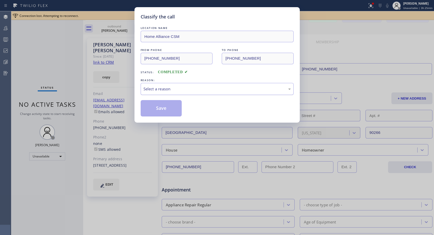
click at [163, 92] on div "Select a reason" at bounding box center [217, 89] width 153 height 12
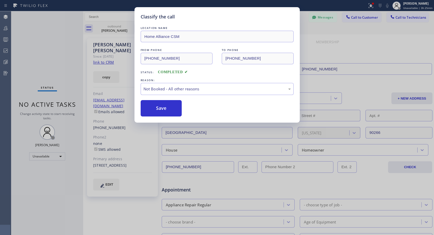
click at [154, 107] on button "Save" at bounding box center [161, 108] width 41 height 16
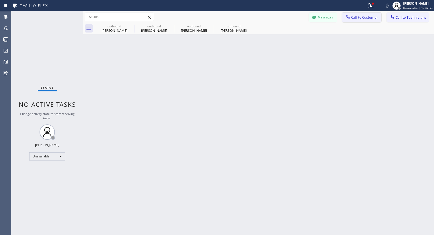
click at [358, 15] on span "Call to Customer" at bounding box center [364, 17] width 27 height 5
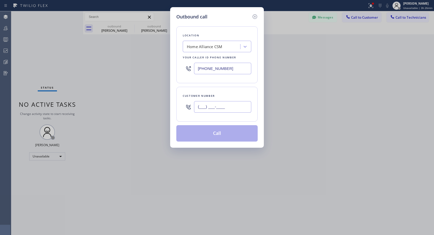
click at [209, 104] on input "(___) ___-____" at bounding box center [222, 107] width 57 height 12
paste input "708) 925-1427"
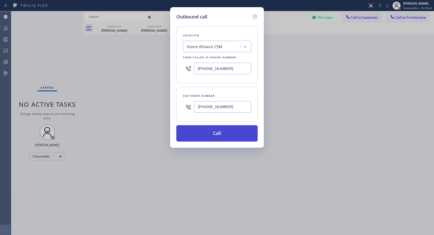
type input "[PHONE_NUMBER]"
click at [213, 129] on button "Call" at bounding box center [216, 133] width 81 height 16
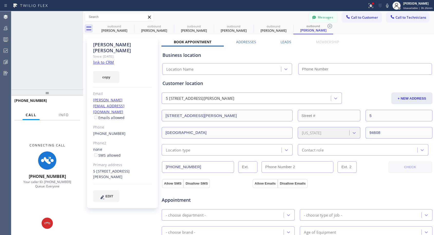
type input "[PHONE_NUMBER]"
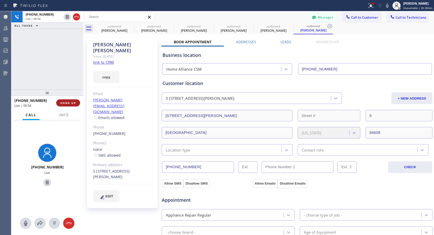
click at [71, 102] on span "HANG UP" at bounding box center [68, 103] width 16 height 4
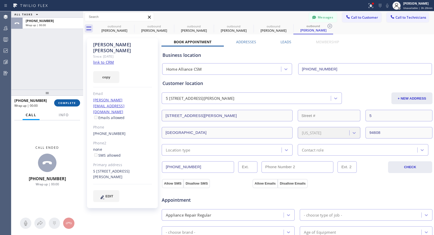
click at [71, 102] on span "COMPLETE" at bounding box center [67, 103] width 18 height 4
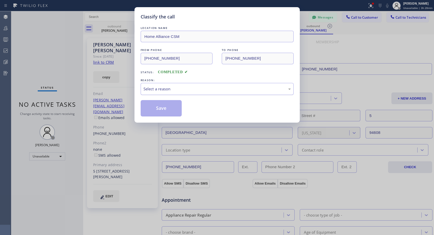
click at [172, 87] on div "Select a reason" at bounding box center [216, 89] width 147 height 6
drag, startPoint x: 155, startPoint y: 107, endPoint x: 149, endPoint y: 102, distance: 8.0
click at [155, 107] on button "Save" at bounding box center [161, 108] width 41 height 16
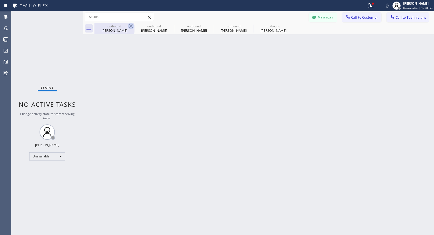
click at [130, 26] on icon at bounding box center [131, 26] width 6 height 6
click at [0, 0] on icon at bounding box center [0, 0] width 0 height 0
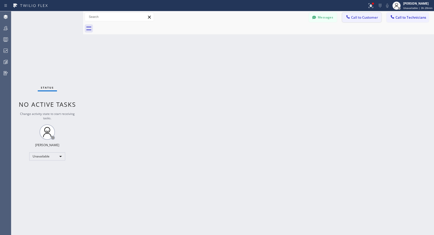
click at [355, 20] on button "Call to Customer" at bounding box center [361, 18] width 39 height 10
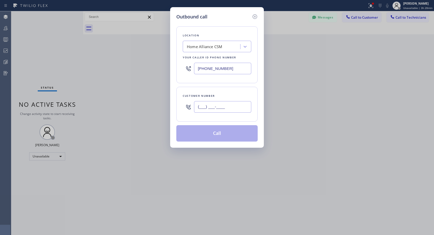
click at [215, 109] on input "(___) ___-____" at bounding box center [222, 107] width 57 height 12
paste input "202) 431-2193"
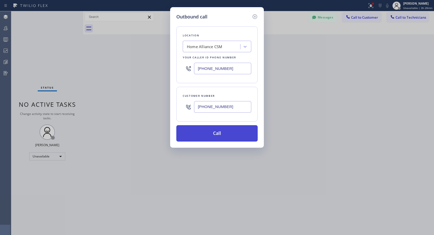
type input "[PHONE_NUMBER]"
click at [214, 134] on button "Call" at bounding box center [216, 133] width 81 height 16
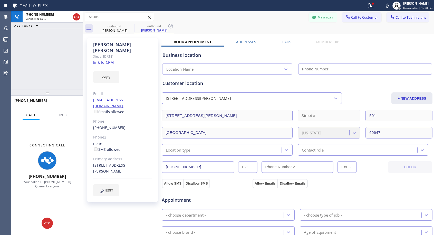
type input "[PHONE_NUMBER]"
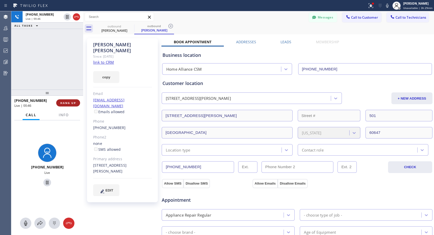
click at [70, 101] on span "HANG UP" at bounding box center [68, 103] width 16 height 4
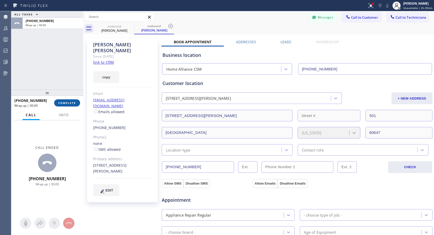
click at [70, 102] on span "COMPLETE" at bounding box center [67, 103] width 18 height 4
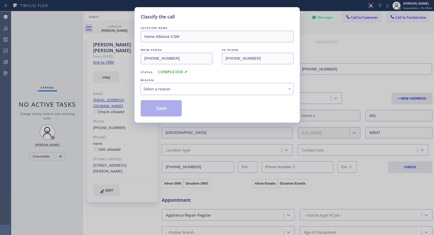
click at [194, 87] on div "Select a reason" at bounding box center [216, 89] width 147 height 6
click at [165, 108] on button "Save" at bounding box center [161, 108] width 41 height 16
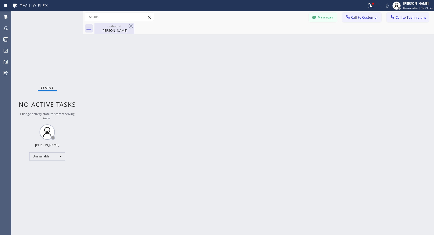
click at [114, 32] on div "[PERSON_NAME]" at bounding box center [114, 30] width 39 height 5
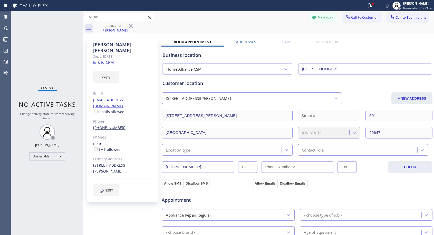
click at [111, 125] on link "[PHONE_NUMBER]" at bounding box center [109, 127] width 33 height 5
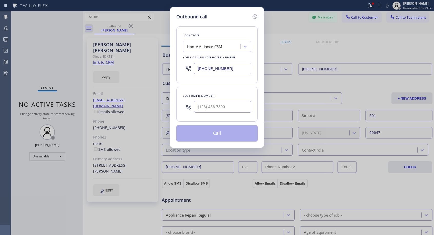
type input "[PHONE_NUMBER]"
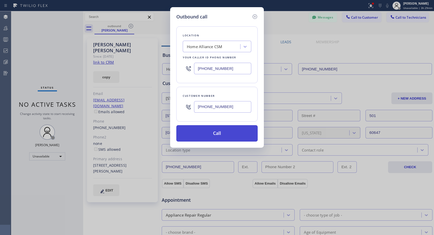
click at [197, 134] on button "Call" at bounding box center [216, 133] width 81 height 16
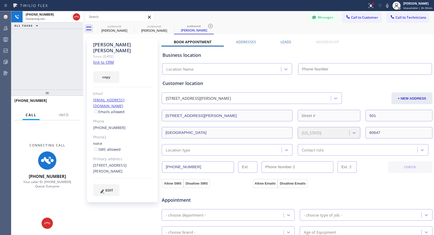
type input "[PHONE_NUMBER]"
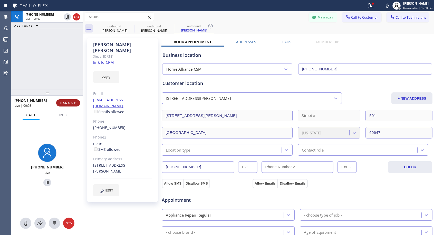
click at [71, 104] on span "HANG UP" at bounding box center [68, 103] width 16 height 4
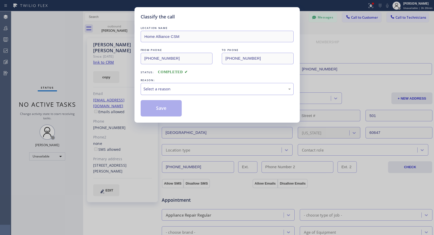
click at [177, 88] on div "Select a reason" at bounding box center [216, 89] width 147 height 6
click at [161, 109] on button "Save" at bounding box center [161, 108] width 41 height 16
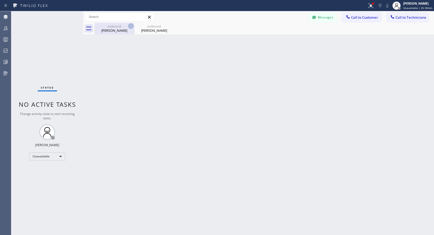
click at [129, 27] on icon at bounding box center [130, 26] width 5 height 5
click at [168, 27] on icon at bounding box center [170, 26] width 5 height 5
click at [129, 27] on div "outbound [PERSON_NAME] outbound [PERSON_NAME]" at bounding box center [263, 29] width 339 height 12
click at [129, 27] on div at bounding box center [263, 29] width 339 height 12
click at [350, 16] on icon at bounding box center [347, 16] width 5 height 5
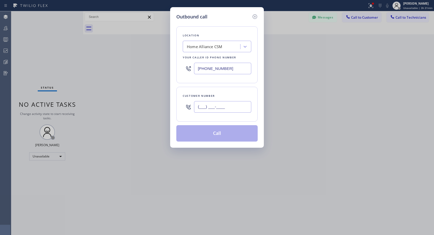
click at [206, 107] on input "(___) ___-____" at bounding box center [222, 107] width 57 height 12
paste input "641) 485-3959"
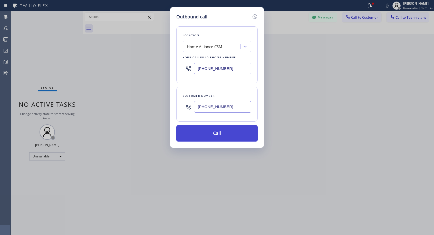
type input "[PHONE_NUMBER]"
click at [212, 134] on button "Call" at bounding box center [216, 133] width 81 height 16
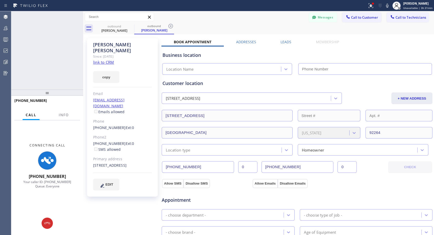
type input "[PHONE_NUMBER]"
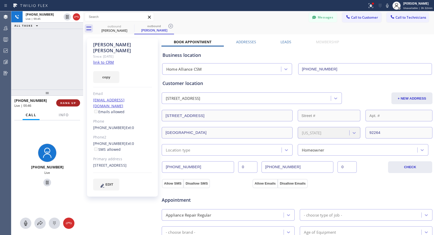
click at [67, 102] on span "HANG UP" at bounding box center [68, 103] width 16 height 4
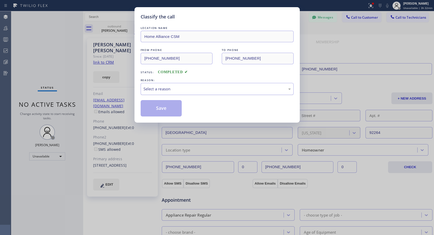
click at [181, 90] on div "Select a reason" at bounding box center [216, 89] width 147 height 6
click at [161, 110] on button "Save" at bounding box center [161, 108] width 41 height 16
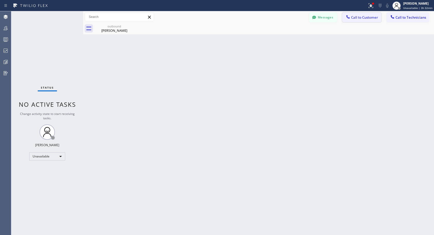
click at [356, 15] on button "Call to Customer" at bounding box center [361, 18] width 39 height 10
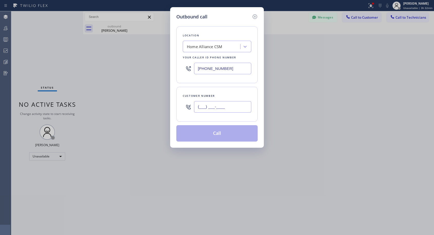
click at [228, 109] on input "(___) ___-____" at bounding box center [222, 107] width 57 height 12
paste input "510) 521-3391"
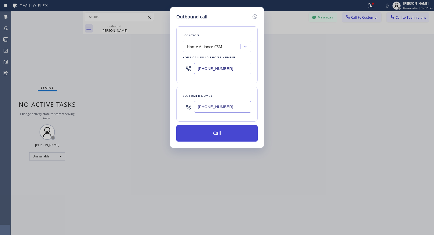
type input "(510) 521-3391"
click at [220, 137] on button "Call" at bounding box center [216, 133] width 81 height 16
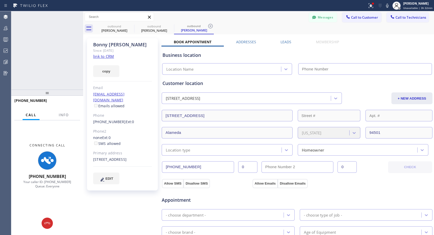
type input "[PHONE_NUMBER]"
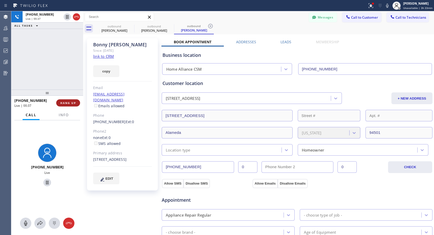
click at [64, 103] on span "HANG UP" at bounding box center [68, 103] width 16 height 4
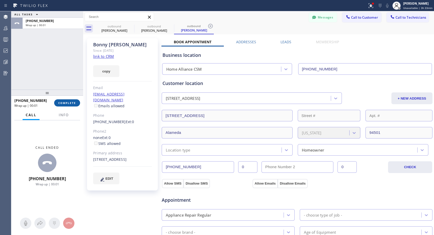
click at [62, 104] on span "COMPLETE" at bounding box center [67, 103] width 18 height 4
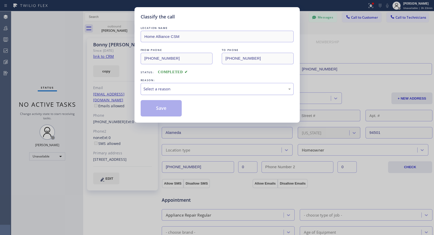
drag, startPoint x: 205, startPoint y: 89, endPoint x: 199, endPoint y: 92, distance: 6.0
click at [205, 89] on div "Select a reason" at bounding box center [216, 89] width 147 height 6
click at [171, 110] on button "Save" at bounding box center [161, 108] width 41 height 16
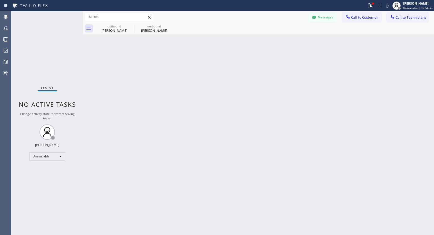
click at [355, 16] on span "Call to Customer" at bounding box center [364, 17] width 27 height 5
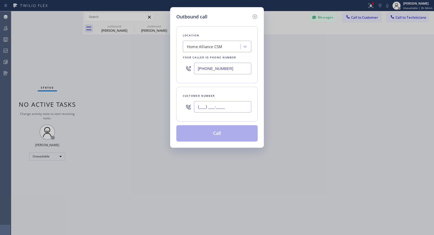
click at [213, 109] on input "(___) ___-____" at bounding box center [222, 107] width 57 height 12
paste input "608) 438-7704"
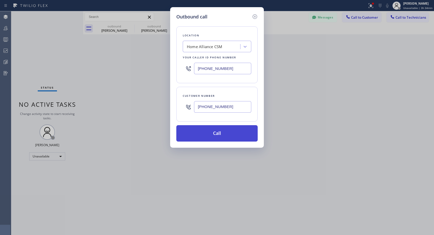
type input "(608) 438-7704"
drag, startPoint x: 221, startPoint y: 136, endPoint x: 202, endPoint y: 6, distance: 131.6
click at [221, 135] on button "Call" at bounding box center [216, 133] width 81 height 16
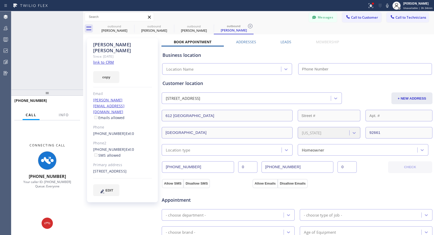
type input "[PHONE_NUMBER]"
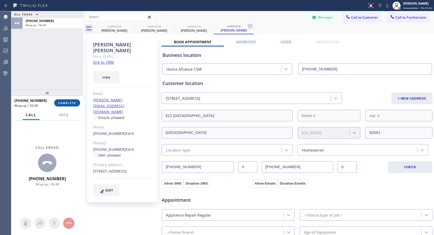
click at [61, 102] on span "COMPLETE" at bounding box center [67, 103] width 18 height 4
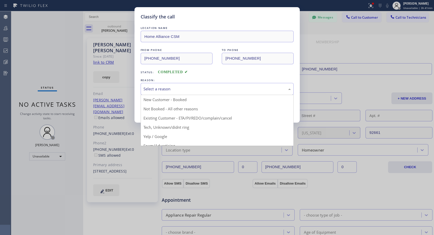
click at [181, 88] on div "Select a reason" at bounding box center [216, 89] width 147 height 6
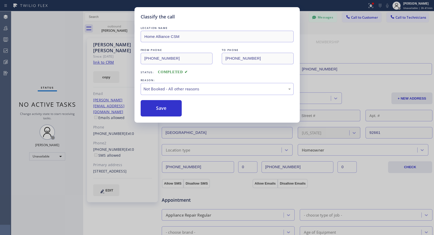
click at [163, 110] on button "Save" at bounding box center [161, 108] width 41 height 16
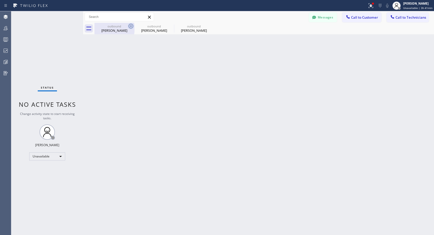
click at [128, 26] on icon at bounding box center [131, 26] width 6 height 6
click at [0, 0] on icon at bounding box center [0, 0] width 0 height 0
click at [128, 26] on div at bounding box center [263, 29] width 339 height 12
click at [355, 19] on span "Call to Customer" at bounding box center [364, 17] width 27 height 5
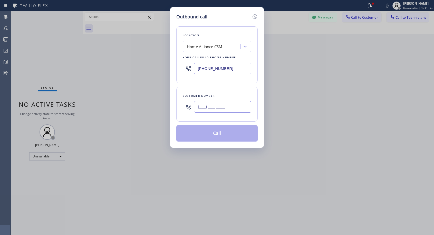
click at [228, 102] on input "(___) ___-____" at bounding box center [222, 107] width 57 height 12
paste input "601) 319-3190"
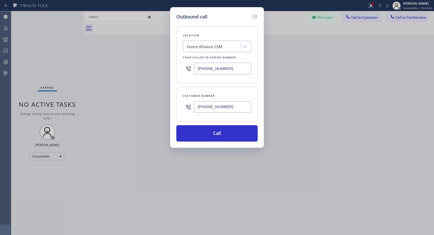
type input "(601) 319-3190"
click at [206, 132] on button "Call" at bounding box center [216, 133] width 81 height 16
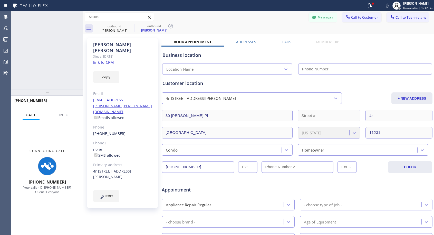
type input "[PHONE_NUMBER]"
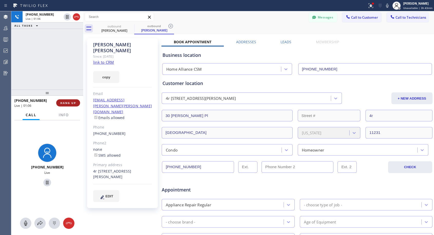
click at [74, 102] on span "HANG UP" at bounding box center [68, 103] width 16 height 4
